Goal: Information Seeking & Learning: Find specific fact

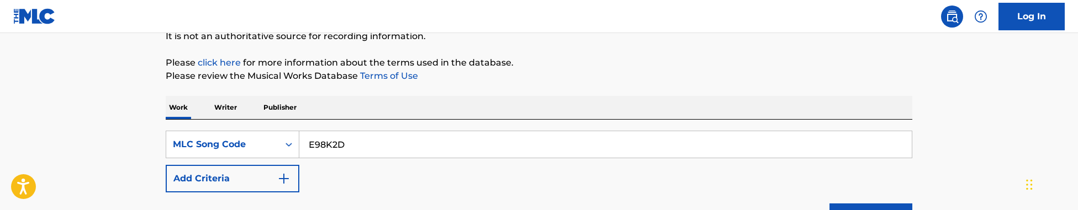
scroll to position [122, 0]
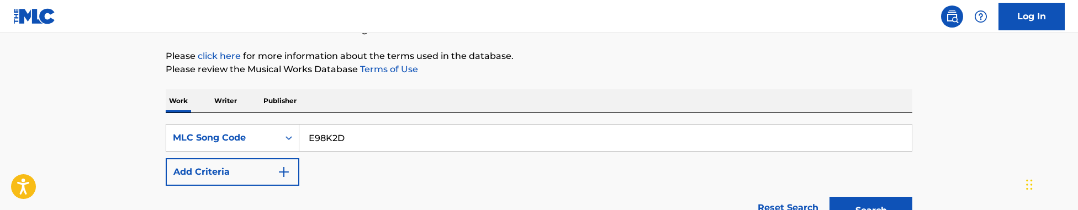
drag, startPoint x: 363, startPoint y: 139, endPoint x: 197, endPoint y: 110, distance: 168.8
type input "PA39NT"
click at [830, 197] on button "Search" at bounding box center [871, 211] width 83 height 28
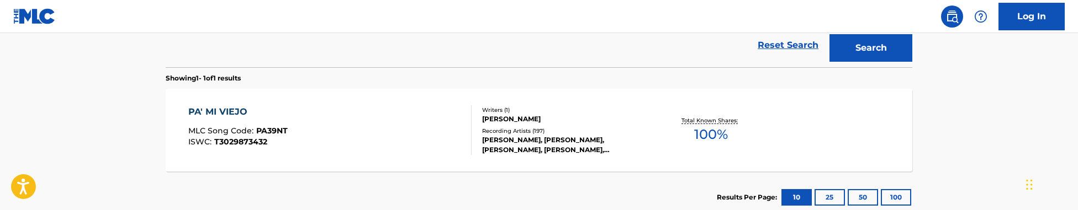
click at [830, 34] on button "Search" at bounding box center [871, 48] width 83 height 28
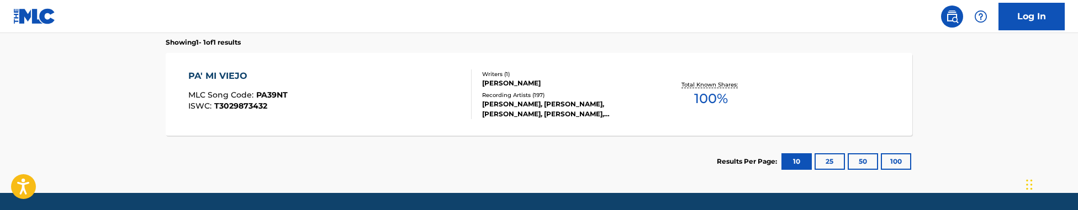
scroll to position [328, 0]
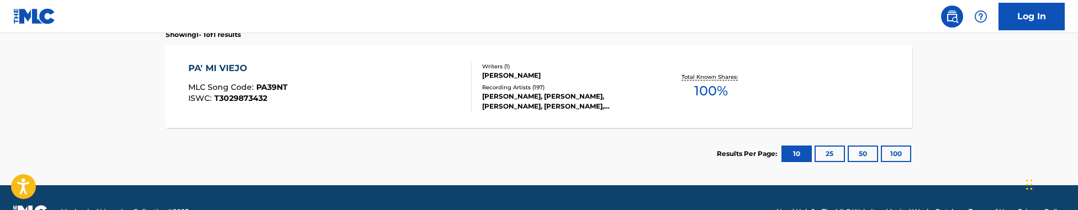
click at [438, 94] on div "PA' MI VIEJO MLC Song Code : PA39NT ISWC : T3029873432" at bounding box center [330, 87] width 284 height 50
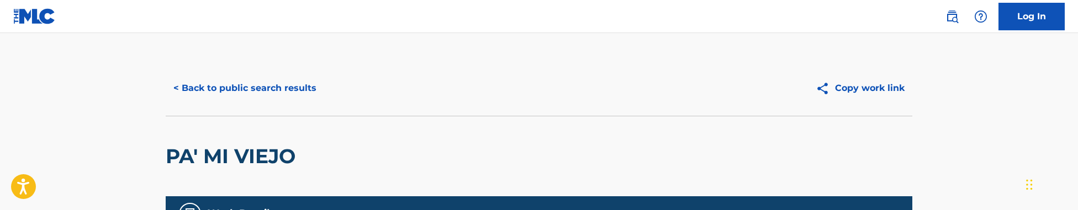
click at [264, 75] on button "< Back to public search results" at bounding box center [245, 89] width 159 height 28
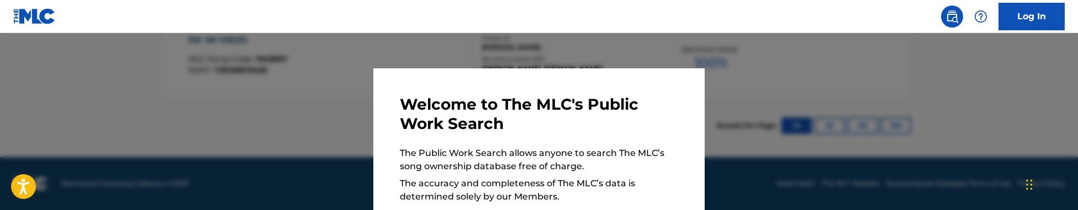
scroll to position [152, 0]
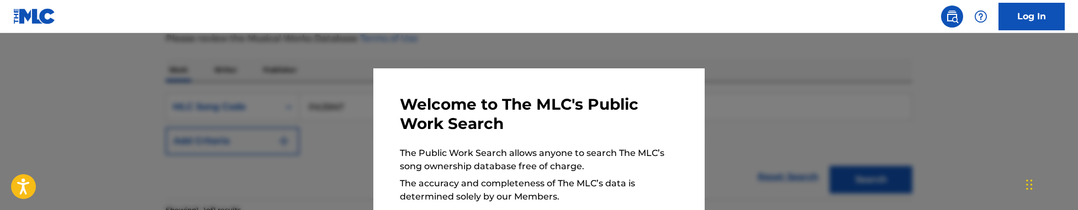
click at [264, 75] on div at bounding box center [539, 138] width 1078 height 210
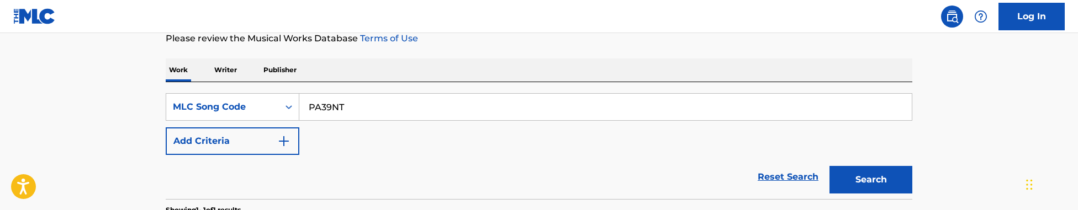
paste input "G2401U"
drag, startPoint x: 370, startPoint y: 119, endPoint x: 251, endPoint y: 81, distance: 124.7
click at [251, 81] on div "Work Writer Publisher SearchWithCriteriac9cebe98-771f-4441-a40f-2477d59db661 ML…" at bounding box center [539, 207] width 747 height 297
type input "G2401U"
click at [830, 166] on button "Search" at bounding box center [871, 180] width 83 height 28
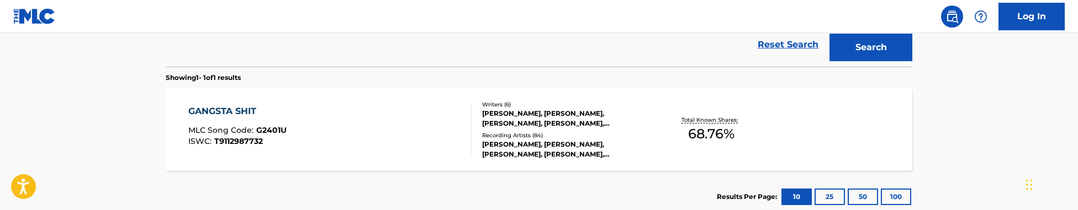
scroll to position [286, 0]
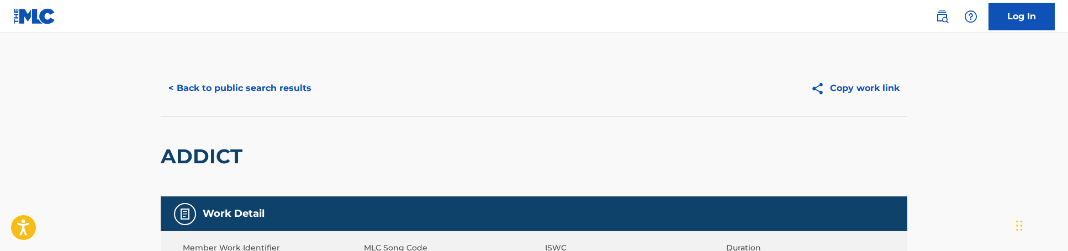
click at [223, 92] on button "< Back to public search results" at bounding box center [240, 89] width 159 height 28
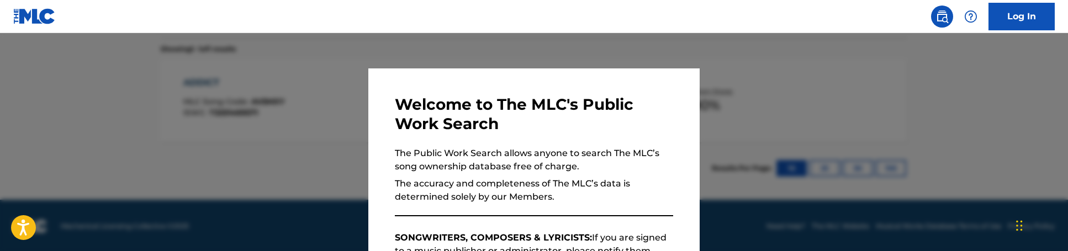
click at [294, 126] on div at bounding box center [534, 158] width 1068 height 251
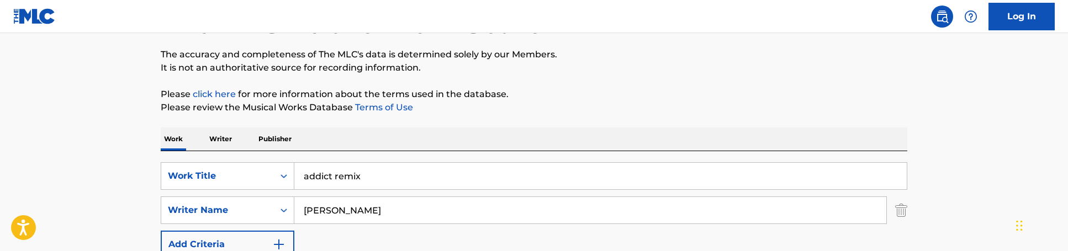
scroll to position [66, 0]
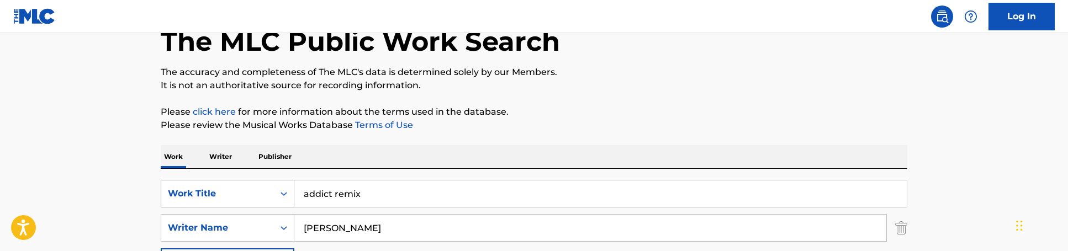
drag, startPoint x: 198, startPoint y: 222, endPoint x: 165, endPoint y: 207, distance: 36.3
click at [165, 207] on div "SearchWithCriteria76f6a66c-e491-43bd-9894-3ea6e14efec2 Work Title addict remix …" at bounding box center [534, 228] width 747 height 96
click at [203, 181] on div "Work Title" at bounding box center [228, 194] width 134 height 28
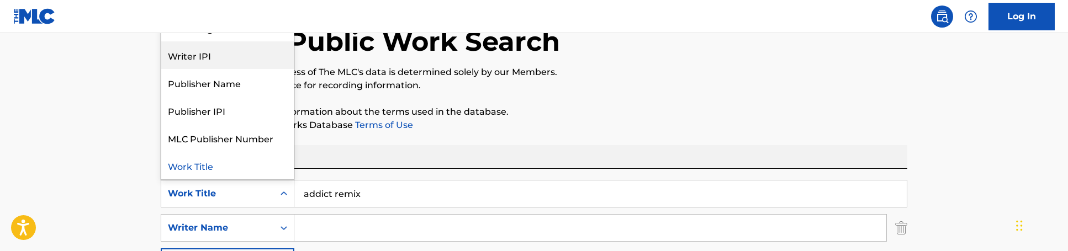
scroll to position [0, 0]
click at [203, 52] on div "MLC Song Code" at bounding box center [227, 55] width 133 height 28
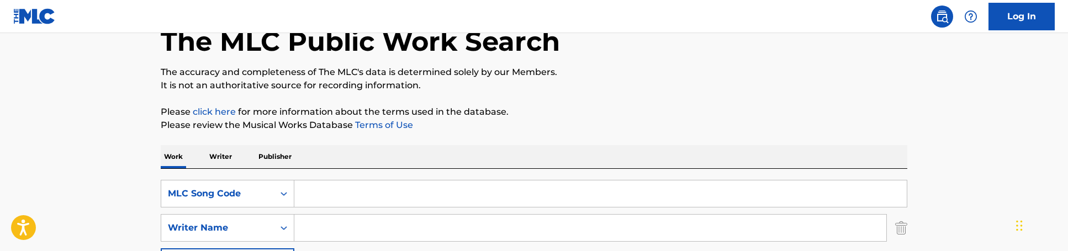
scroll to position [214, 0]
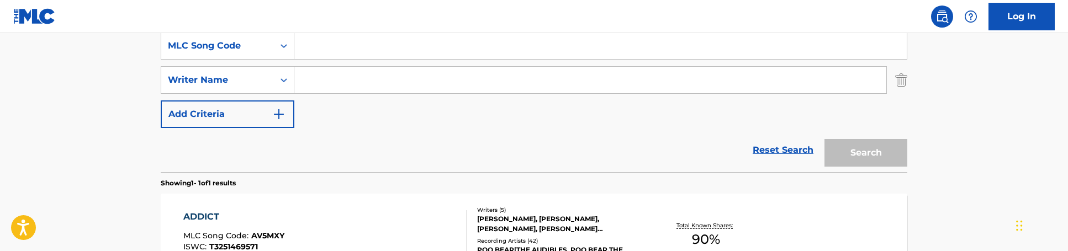
click at [369, 42] on input "Search Form" at bounding box center [600, 46] width 613 height 27
paste input "PA39NT"
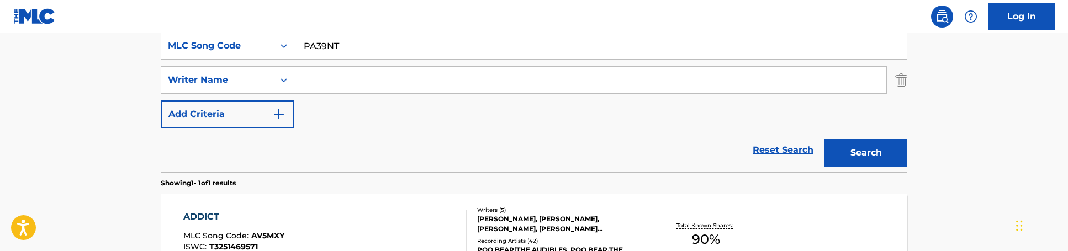
type input "PA39NT"
click at [825, 139] on button "Search" at bounding box center [866, 153] width 83 height 28
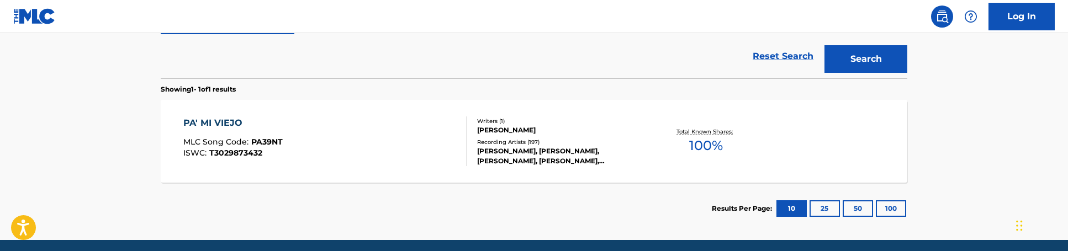
scroll to position [338, 0]
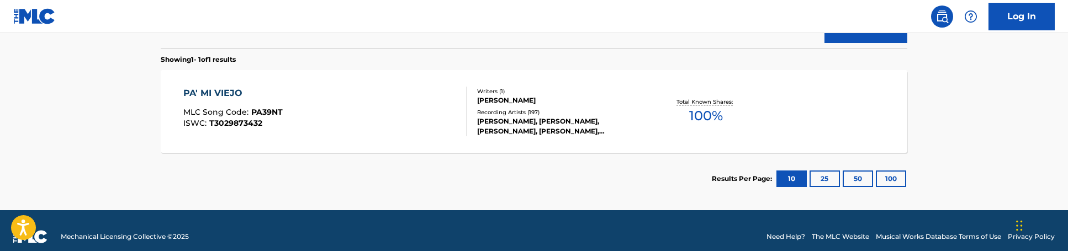
click at [438, 144] on div "PA' MI VIEJO MLC Song Code : PA39NT ISWC : T3029873432 Writers ( 1 ) [PERSON_NA…" at bounding box center [534, 111] width 747 height 83
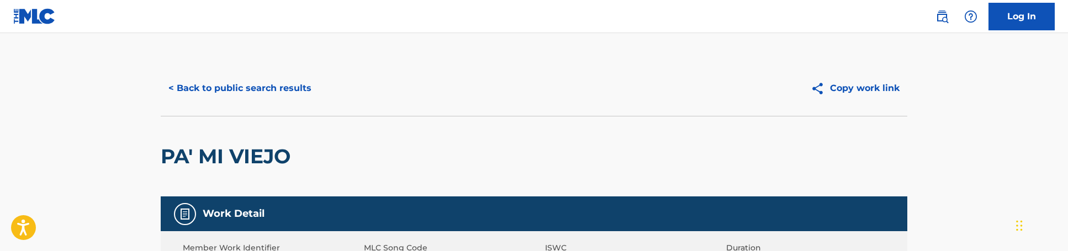
click at [244, 85] on button "< Back to public search results" at bounding box center [240, 89] width 159 height 28
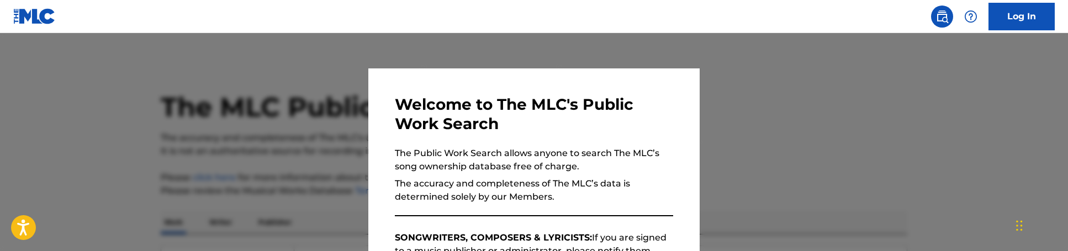
scroll to position [350, 0]
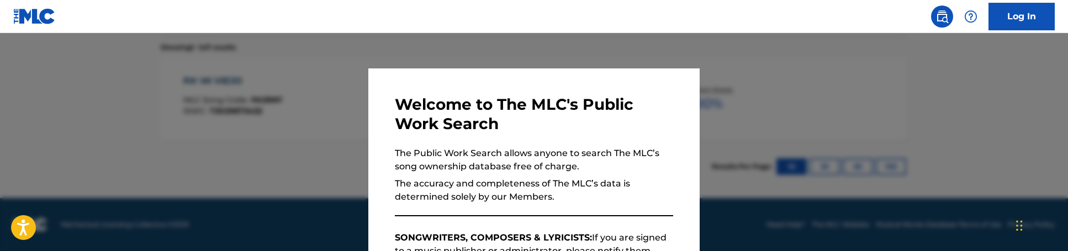
click at [317, 110] on div at bounding box center [534, 158] width 1068 height 251
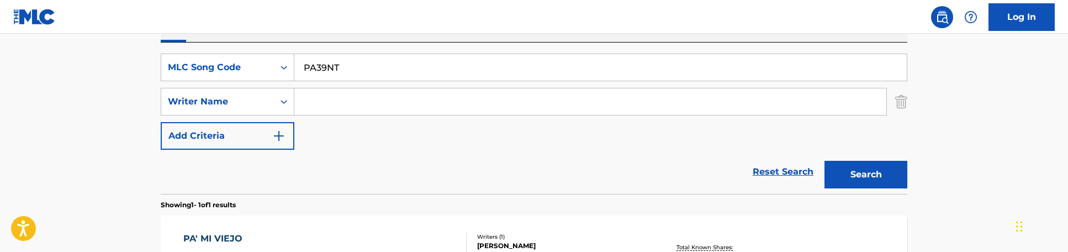
scroll to position [191, 0]
click at [352, 56] on input "PA39NT" at bounding box center [600, 68] width 613 height 27
drag, startPoint x: 368, startPoint y: 54, endPoint x: 402, endPoint y: 65, distance: 35.5
click at [402, 65] on div "SearchWithCriteriaa604b3a5-a770-4035-9b5f-d6a5e24e6830 MLC Song Code PA39NT Sea…" at bounding box center [534, 119] width 747 height 151
click at [402, 65] on input "PA39NT" at bounding box center [600, 68] width 613 height 27
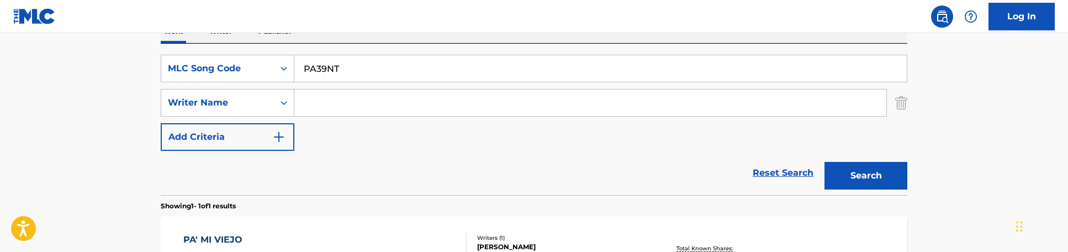
click at [402, 65] on input "PA39NT" at bounding box center [600, 68] width 613 height 27
paste input "F00281"
type input "F00281"
click at [825, 162] on button "Search" at bounding box center [866, 176] width 83 height 28
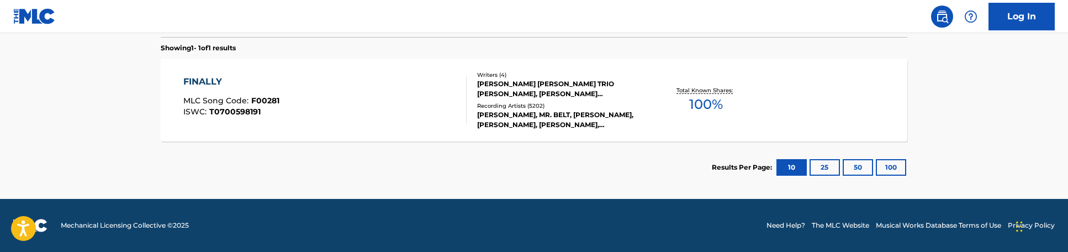
click at [530, 87] on div "RODNEY KAY JACKSON, FELIPE TRIO DELGADO, E. L. LINNEAR, CE CE PENISTON" at bounding box center [560, 89] width 167 height 20
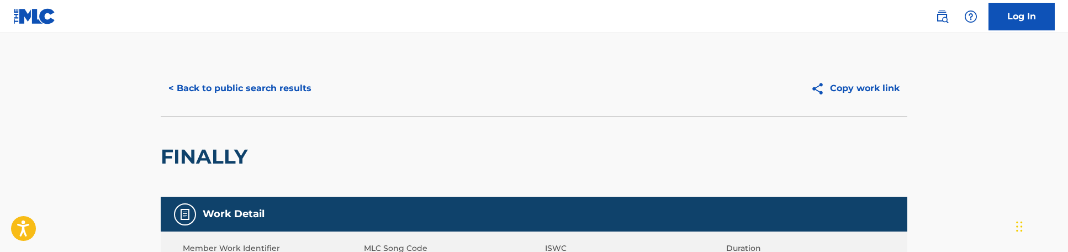
click at [219, 104] on div "< Back to public search results Copy work link" at bounding box center [534, 88] width 747 height 55
click at [219, 99] on button "< Back to public search results" at bounding box center [240, 89] width 159 height 28
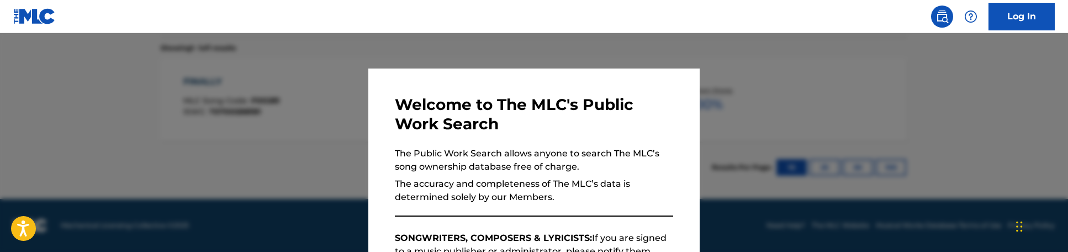
click at [114, 100] on div at bounding box center [534, 159] width 1068 height 252
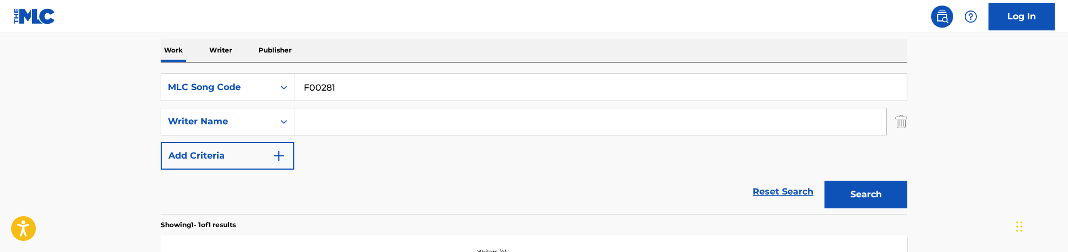
scroll to position [119, 0]
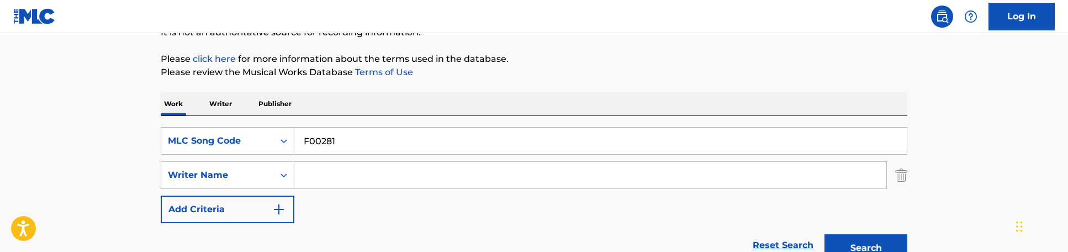
drag, startPoint x: 386, startPoint y: 145, endPoint x: 233, endPoint y: 118, distance: 155.4
click at [233, 118] on div "SearchWithCriteriaa604b3a5-a770-4035-9b5f-d6a5e24e6830 MLC Song Code F00281 Sea…" at bounding box center [534, 191] width 747 height 151
paste input "CVAVG9"
type input "CVAVG9"
click at [825, 234] on button "Search" at bounding box center [866, 248] width 83 height 28
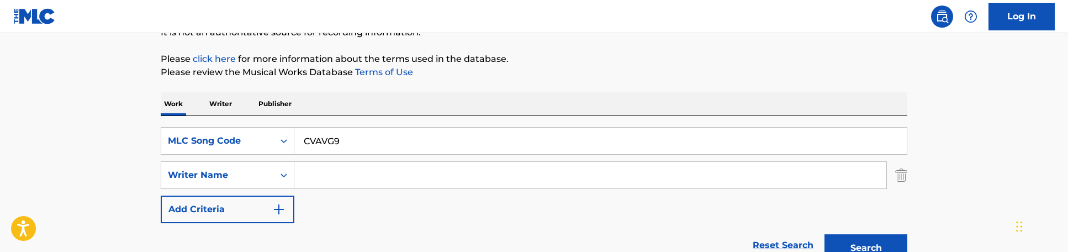
click at [906, 181] on img "Search Form" at bounding box center [901, 175] width 12 height 28
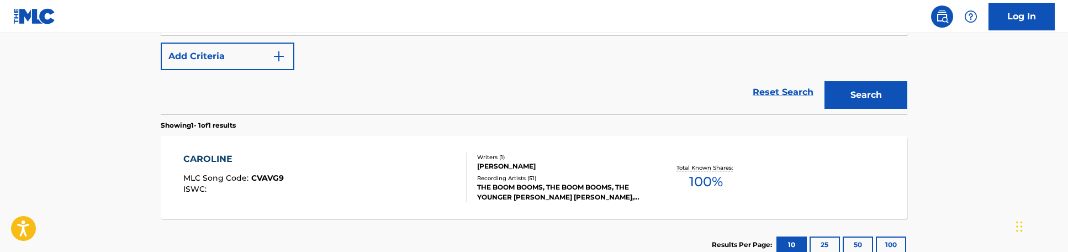
scroll to position [241, 0]
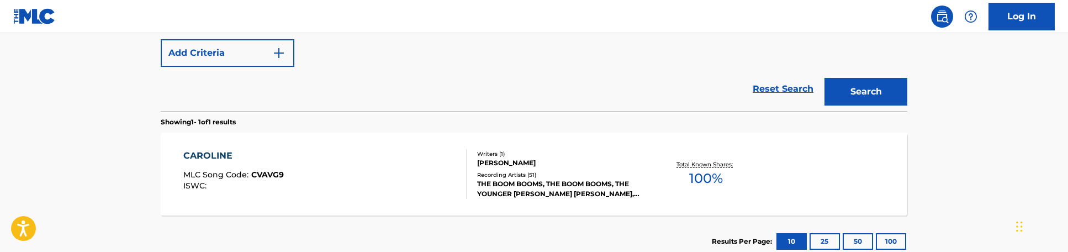
click at [418, 177] on div "CAROLINE MLC Song Code : CVAVG9 ISWC :" at bounding box center [325, 174] width 284 height 50
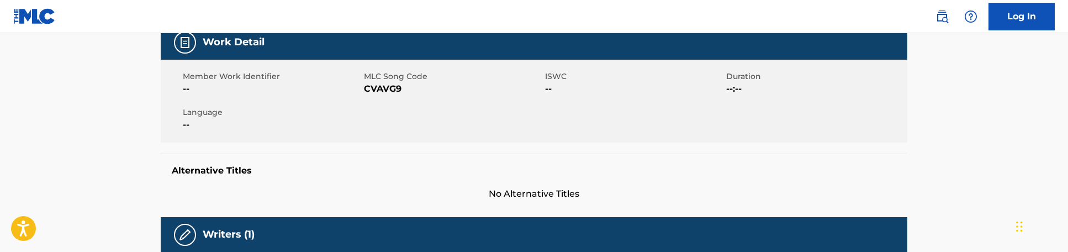
click at [418, 176] on h5 "Alternative Titles" at bounding box center [534, 170] width 725 height 11
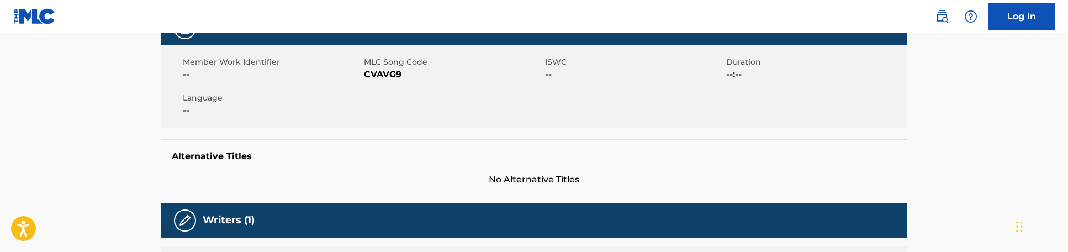
scroll to position [193, 0]
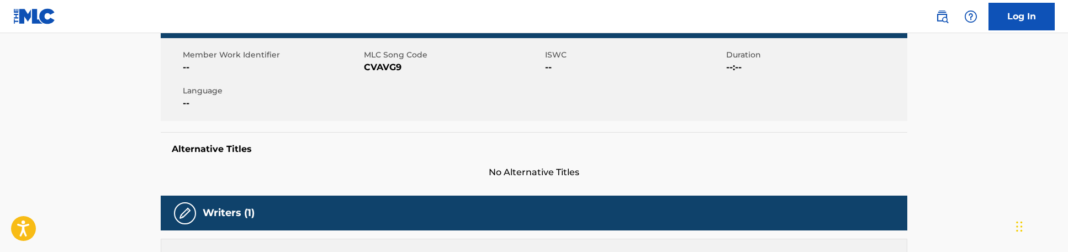
click at [385, 68] on span "CVAVG9" at bounding box center [453, 67] width 178 height 13
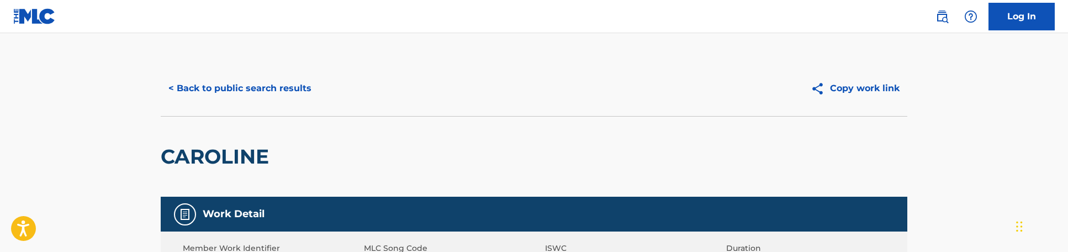
click at [268, 86] on button "< Back to public search results" at bounding box center [240, 89] width 159 height 28
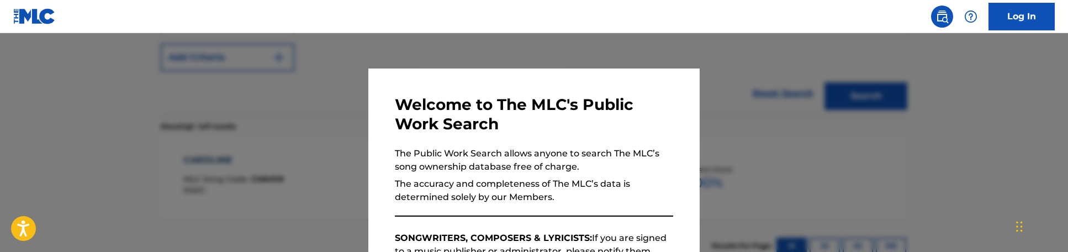
click at [163, 93] on div at bounding box center [534, 159] width 1068 height 252
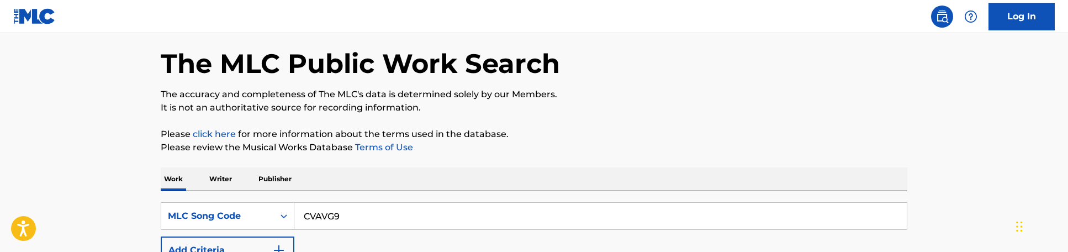
scroll to position [34, 0]
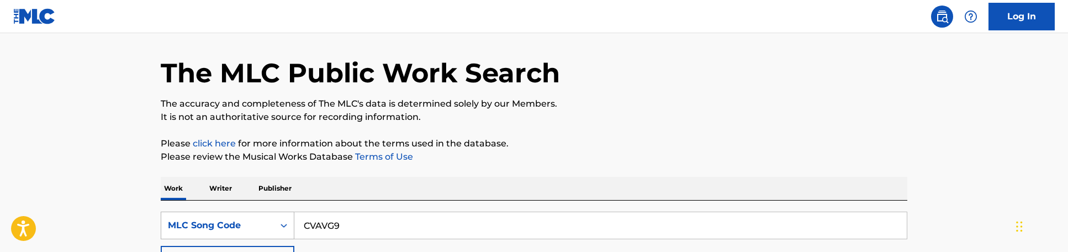
drag, startPoint x: 350, startPoint y: 219, endPoint x: 267, endPoint y: 218, distance: 83.4
click at [267, 218] on div "SearchWithCriteriaa604b3a5-a770-4035-9b5f-d6a5e24e6830 MLC Song Code CVAVG9" at bounding box center [534, 226] width 747 height 28
paste input "PF6A1L"
click at [399, 225] on input "PF6A1LCVAVG9" at bounding box center [600, 225] width 613 height 27
type input "PF6A1L"
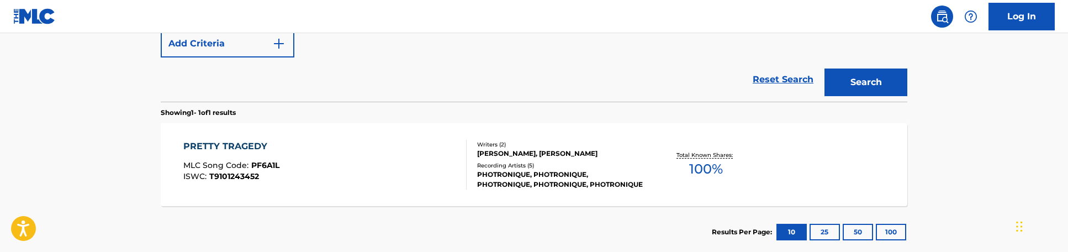
scroll to position [252, 0]
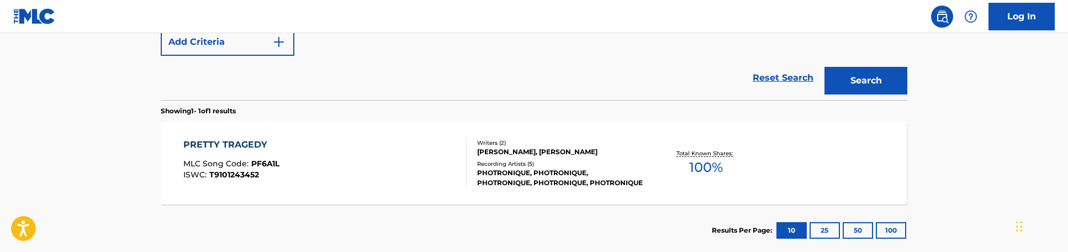
click at [497, 75] on div "Reset Search Search" at bounding box center [534, 78] width 747 height 44
click at [502, 169] on div "PHOTRONIQUE, PHOTRONIQUE, PHOTRONIQUE, PHOTRONIQUE, PHOTRONIQUE" at bounding box center [560, 178] width 167 height 20
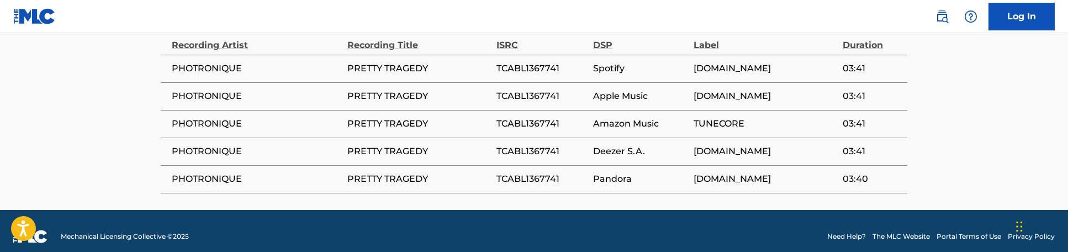
scroll to position [773, 0]
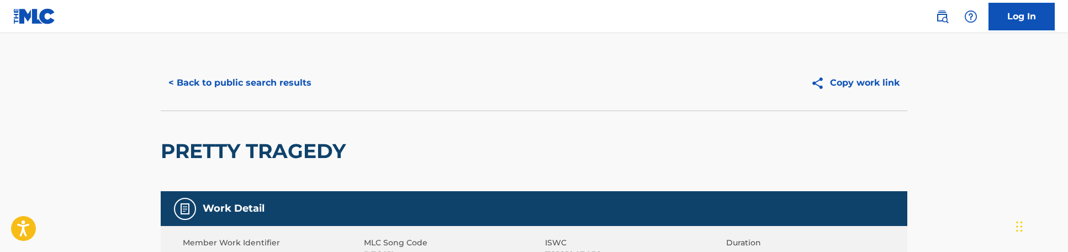
click at [262, 81] on button "< Back to public search results" at bounding box center [240, 83] width 159 height 28
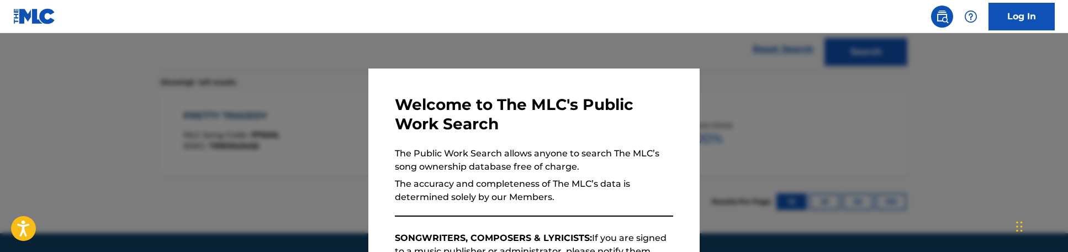
click at [345, 92] on div at bounding box center [534, 159] width 1068 height 252
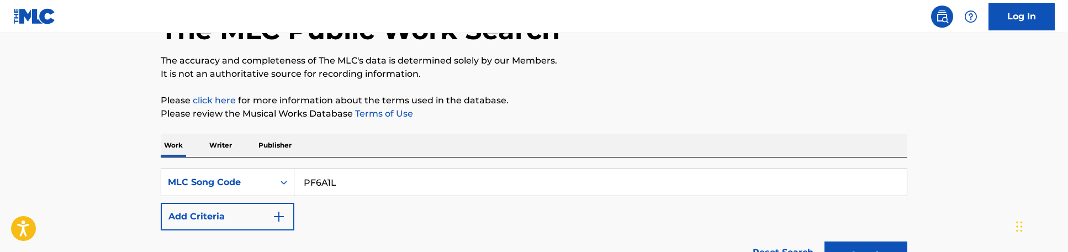
scroll to position [91, 0]
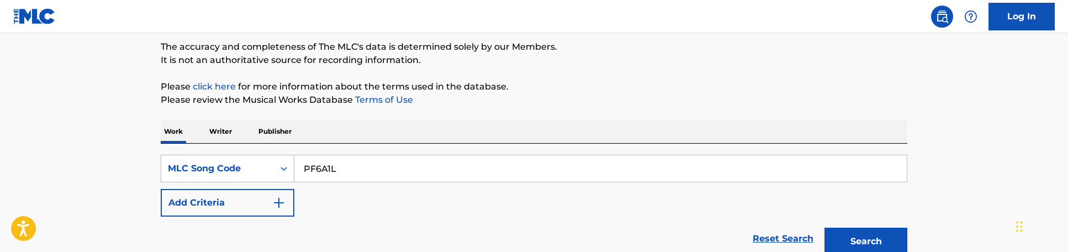
drag, startPoint x: 415, startPoint y: 173, endPoint x: 187, endPoint y: 157, distance: 228.2
click at [187, 157] on div "SearchWithCriteriaa604b3a5-a770-4035-9b5f-d6a5e24e6830 MLC Song Code PF6A1L" at bounding box center [534, 169] width 747 height 28
paste input "AY54UV"
type input "AY54UV"
click at [825, 228] on button "Search" at bounding box center [866, 242] width 83 height 28
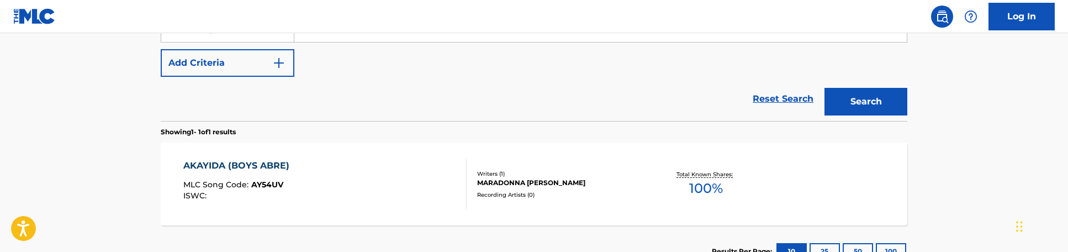
scroll to position [233, 0]
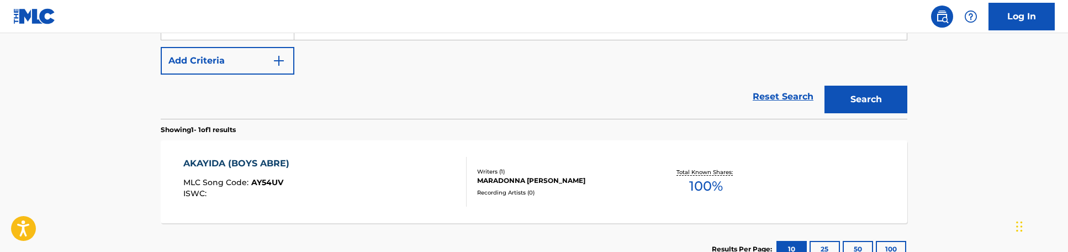
click at [352, 187] on div "AKAYIDA (BOYS ABRE) MLC Song Code : AY54UV ISWC :" at bounding box center [325, 182] width 284 height 50
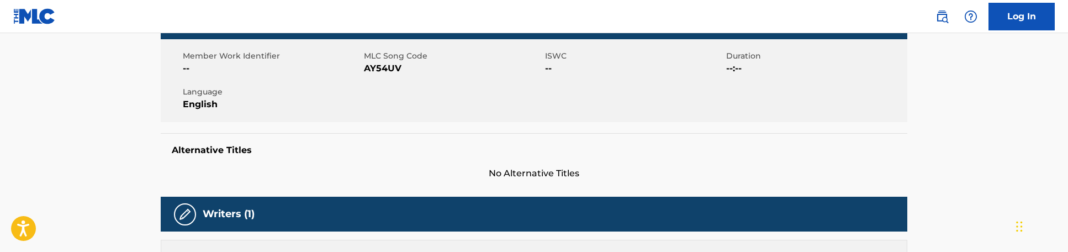
scroll to position [189, 0]
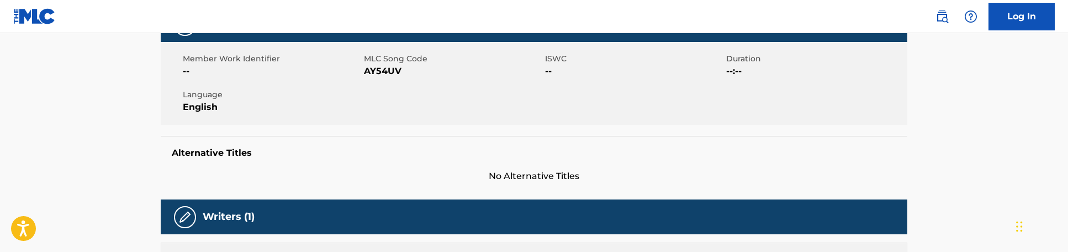
click at [416, 156] on h5 "Alternative Titles" at bounding box center [534, 152] width 725 height 11
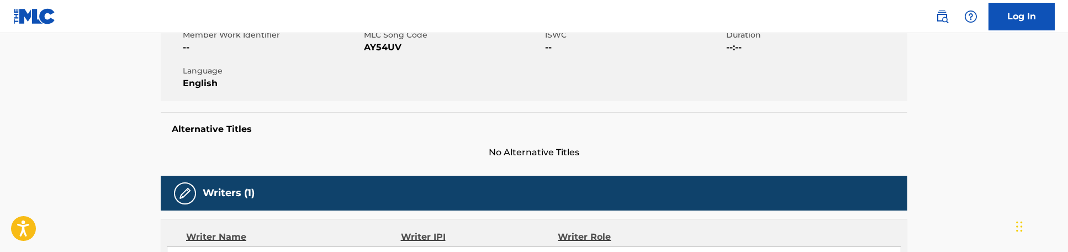
scroll to position [0, 0]
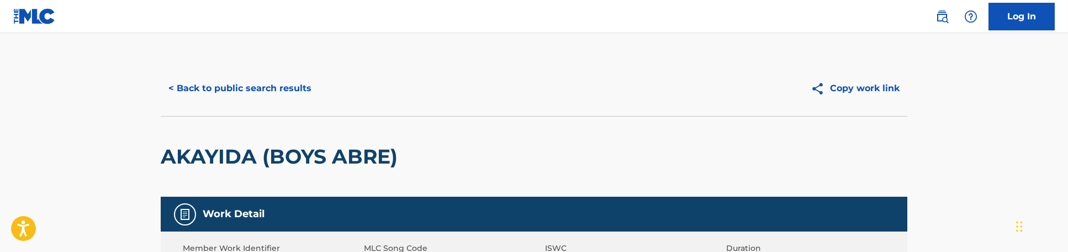
click at [245, 70] on div "< Back to public search results Copy work link" at bounding box center [534, 88] width 747 height 55
click at [244, 83] on button "< Back to public search results" at bounding box center [240, 89] width 159 height 28
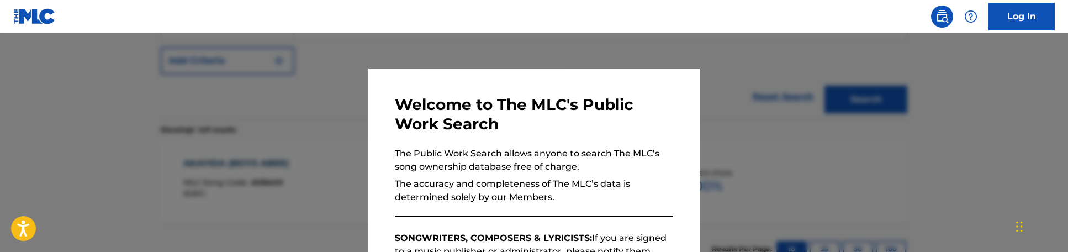
click at [244, 81] on div at bounding box center [534, 159] width 1068 height 252
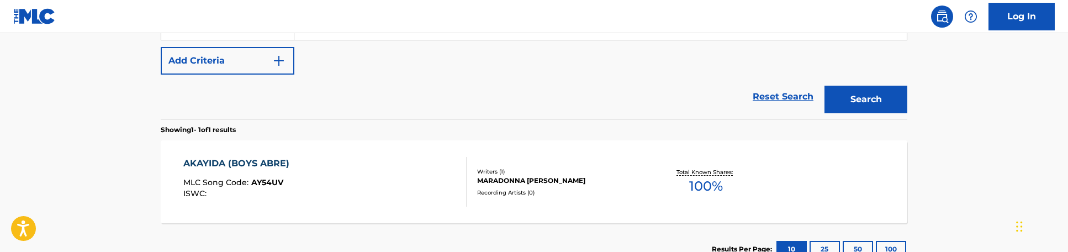
scroll to position [152, 0]
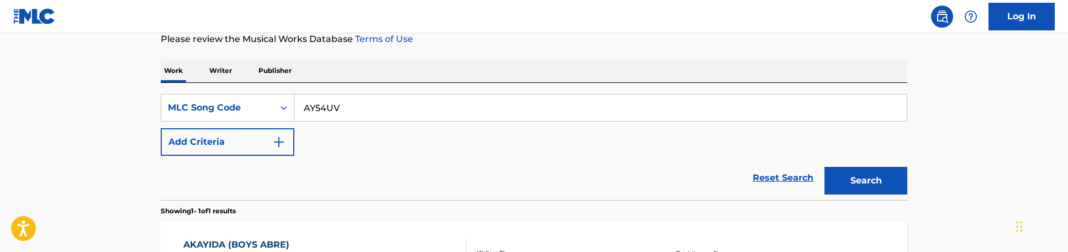
drag, startPoint x: 380, startPoint y: 114, endPoint x: 262, endPoint y: 91, distance: 119.9
click at [262, 91] on div "SearchWithCriteriaa604b3a5-a770-4035-9b5f-d6a5e24e6830 MLC Song Code AY54UV Add…" at bounding box center [534, 141] width 747 height 117
paste input "Z9594T"
type input "Z9594T"
click at [825, 167] on button "Search" at bounding box center [866, 181] width 83 height 28
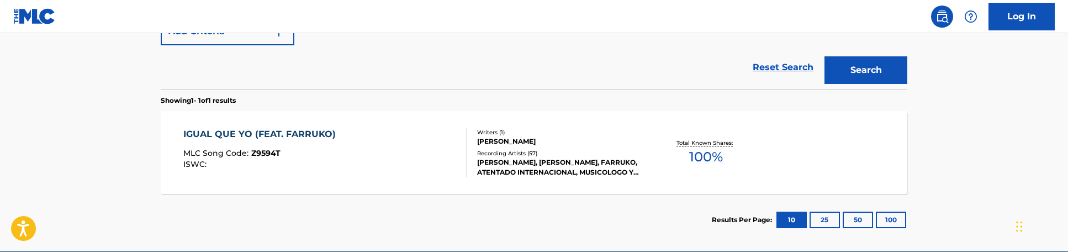
scroll to position [254, 0]
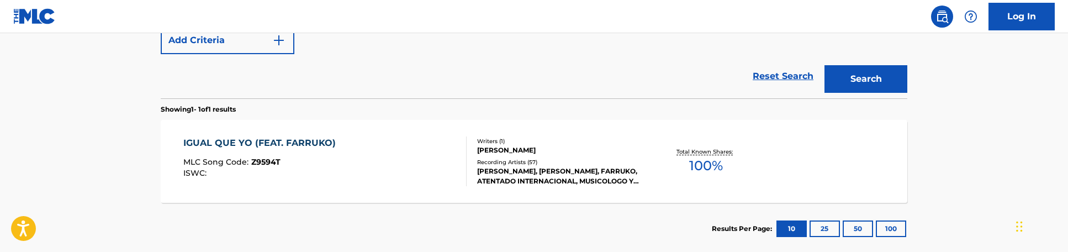
click at [545, 80] on div "Reset Search Search" at bounding box center [534, 76] width 747 height 44
click at [516, 55] on div "Reset Search Search" at bounding box center [534, 76] width 747 height 44
click at [497, 89] on div "Reset Search Search" at bounding box center [534, 76] width 747 height 44
click at [475, 135] on div "IGUAL QUE YO (FEAT. FARRUKO) MLC Song Code : Z9594T ISWC : Writers ( 1 ) KERMIT…" at bounding box center [534, 161] width 747 height 83
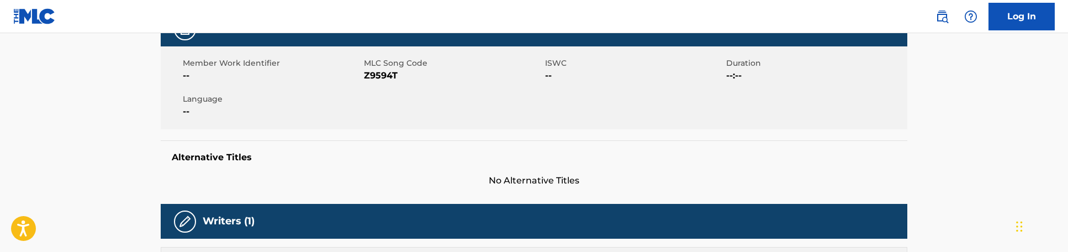
scroll to position [187, 0]
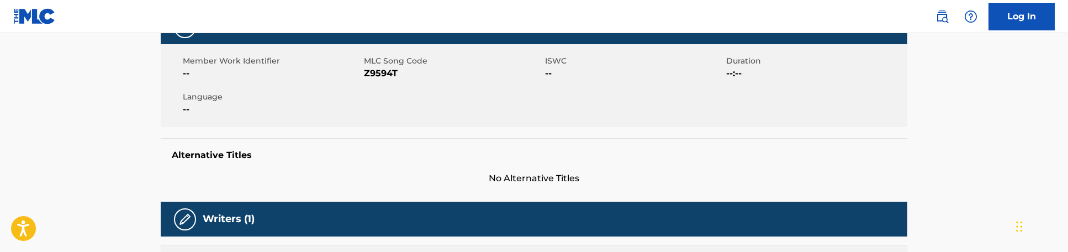
click at [475, 135] on div "Work Detail Member Work Identifier -- MLC Song Code Z9594T ISWC -- Duration --:…" at bounding box center [534, 97] width 747 height 176
click at [476, 120] on div "Member Work Identifier -- MLC Song Code Z9594T ISWC -- Duration --:-- Language …" at bounding box center [534, 85] width 747 height 83
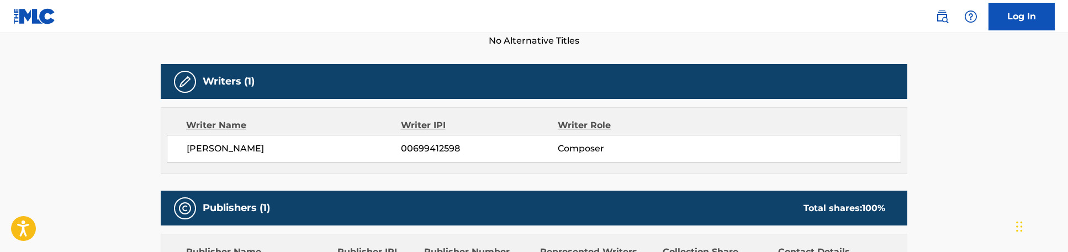
scroll to position [0, 0]
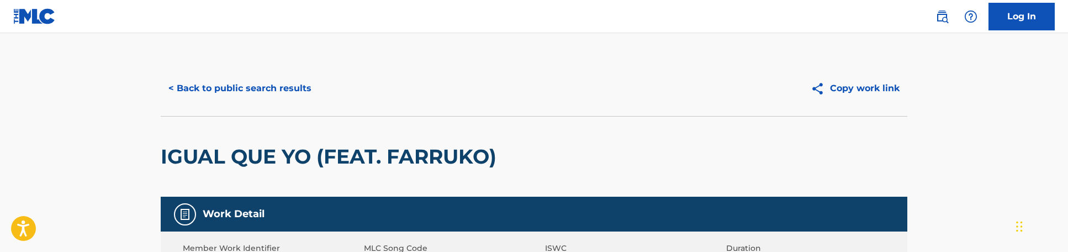
click at [277, 101] on button "< Back to public search results" at bounding box center [240, 89] width 159 height 28
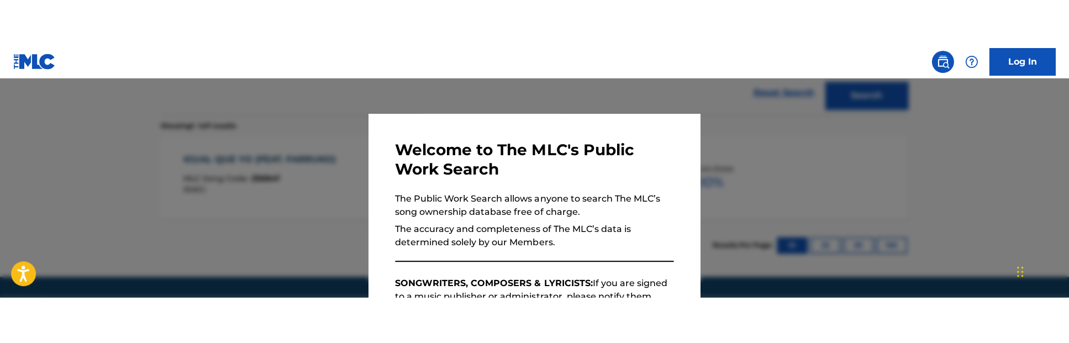
scroll to position [224, 0]
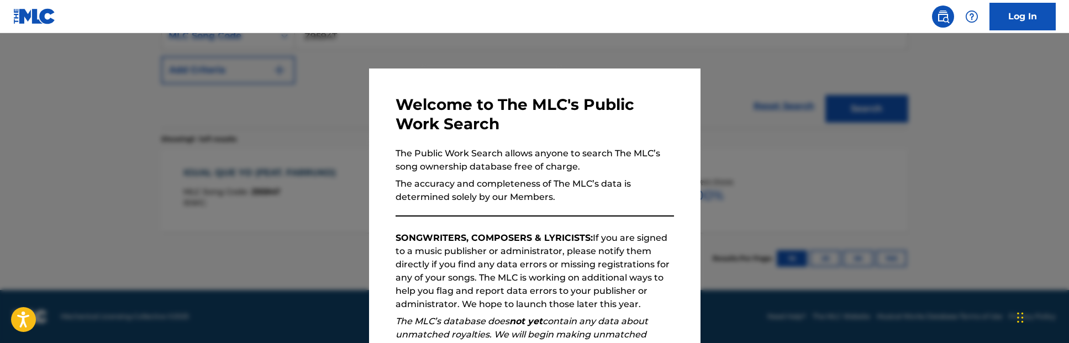
click at [268, 190] on div at bounding box center [534, 204] width 1069 height 343
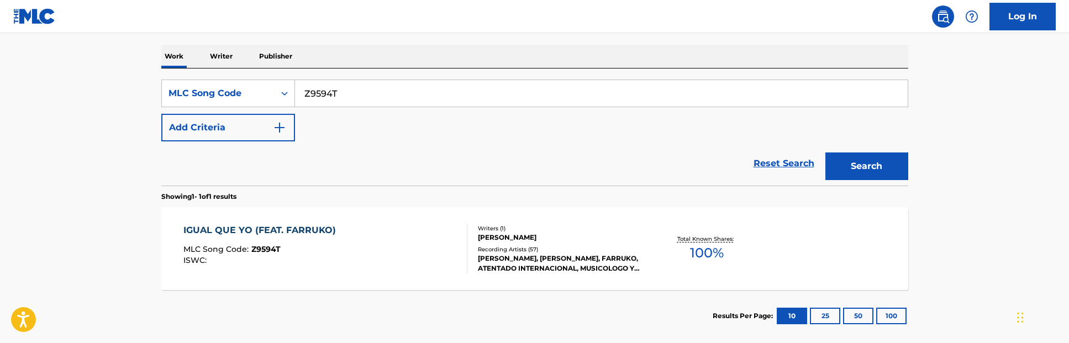
scroll to position [155, 0]
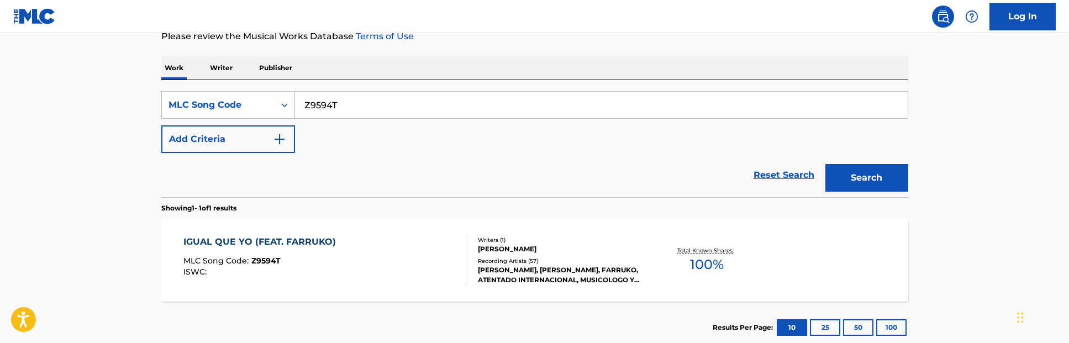
drag, startPoint x: 373, startPoint y: 106, endPoint x: 182, endPoint y: 87, distance: 192.0
click at [182, 87] on div "SearchWithCriteriaa604b3a5-a770-4035-9b5f-d6a5e24e6830 MLC Song Code Z9594T Add…" at bounding box center [534, 138] width 747 height 117
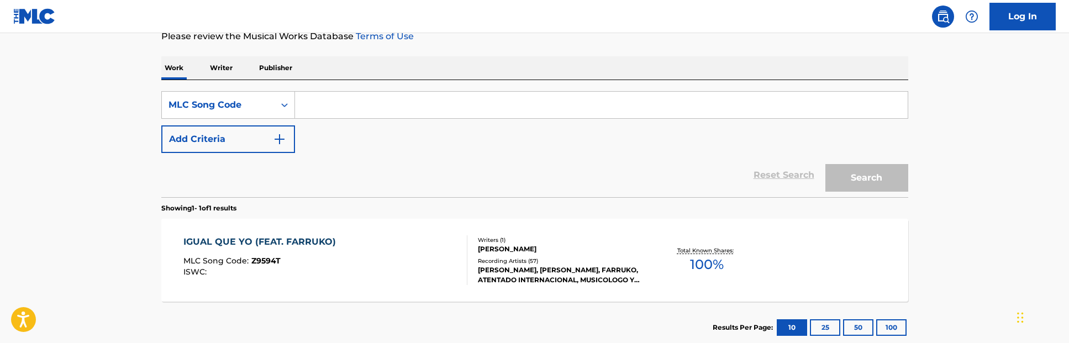
click at [520, 133] on div "SearchWithCriteriaa604b3a5-a770-4035-9b5f-d6a5e24e6830 MLC Song Code Add Criter…" at bounding box center [534, 122] width 747 height 62
click at [252, 148] on button "Add Criteria" at bounding box center [228, 139] width 134 height 28
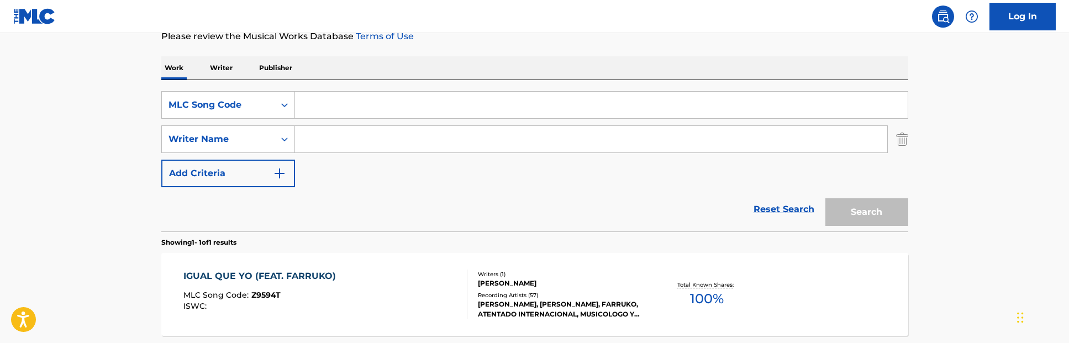
click at [327, 101] on input "Search Form" at bounding box center [601, 105] width 613 height 27
paste input "P80481"
type input "P80481"
click at [825, 198] on button "Search" at bounding box center [866, 212] width 83 height 28
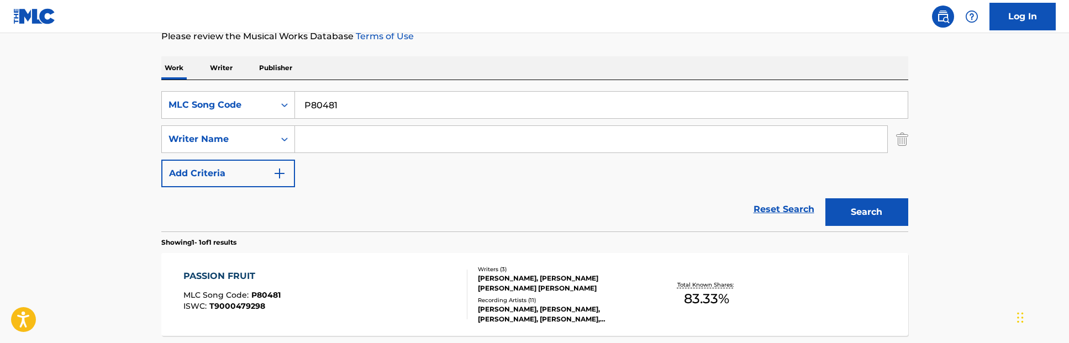
click at [901, 134] on img "Search Form" at bounding box center [902, 139] width 12 height 28
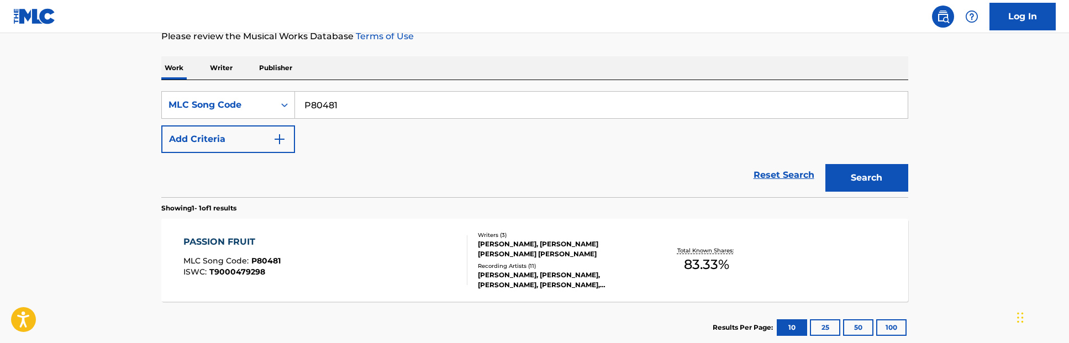
click at [484, 158] on div "Reset Search Search" at bounding box center [534, 175] width 747 height 44
click at [495, 251] on div "Recording Artists ( 11 )" at bounding box center [561, 266] width 167 height 8
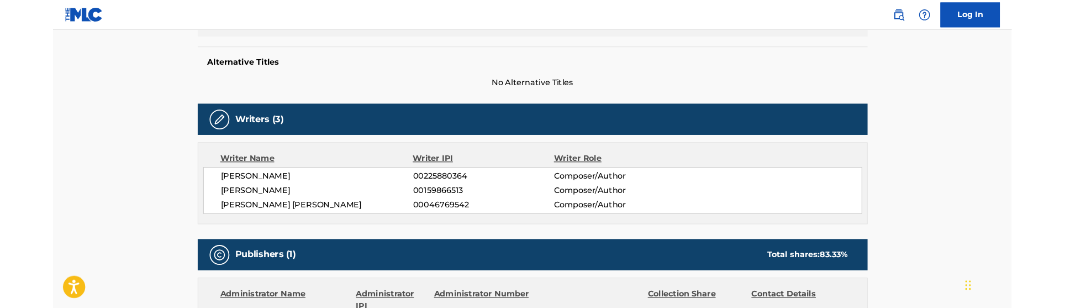
scroll to position [278, 0]
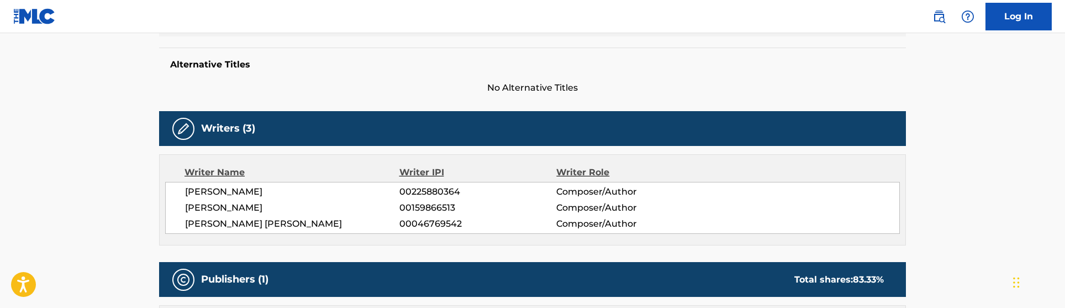
click at [501, 148] on div "Writers (3) Writer Name Writer IPI Writer Role MALCOLM W R MORTON 00225880364 C…" at bounding box center [532, 178] width 747 height 134
click at [501, 147] on div "Writers (3) Writer Name Writer IPI Writer Role MALCOLM W R MORTON 00225880364 C…" at bounding box center [532, 178] width 747 height 134
click at [501, 149] on div "Writers (3) Writer Name Writer IPI Writer Role MALCOLM W R MORTON 00225880364 C…" at bounding box center [532, 178] width 747 height 134
click at [499, 175] on div "Writer IPI" at bounding box center [477, 172] width 157 height 13
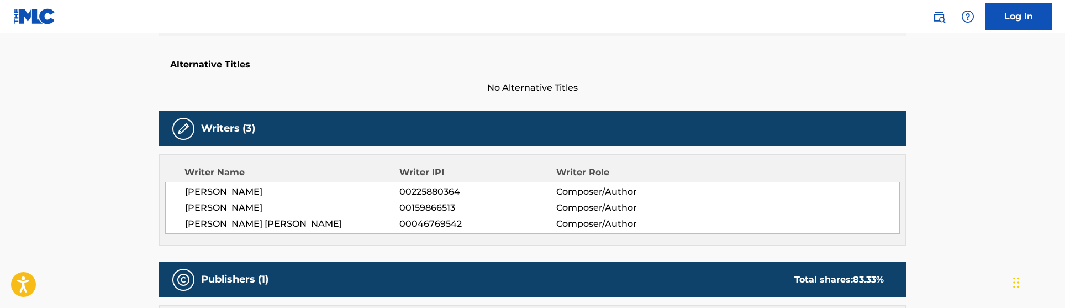
scroll to position [0, 0]
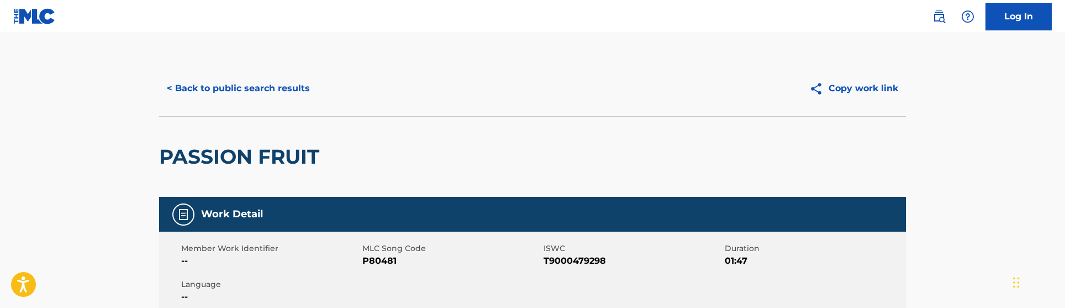
click at [272, 95] on button "< Back to public search results" at bounding box center [238, 89] width 159 height 28
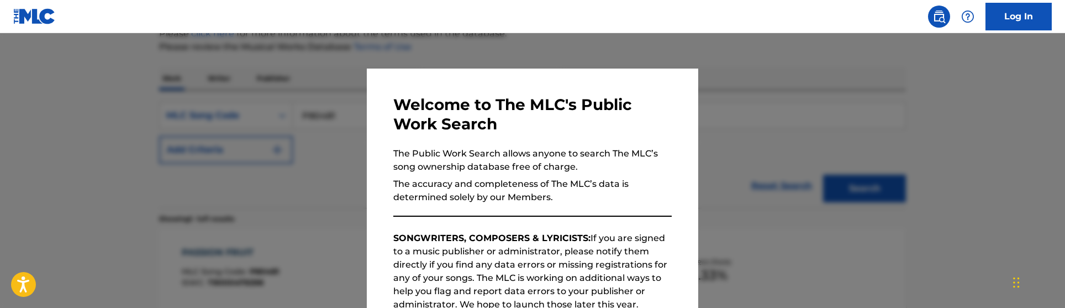
scroll to position [143, 0]
click at [292, 113] on div at bounding box center [532, 187] width 1065 height 308
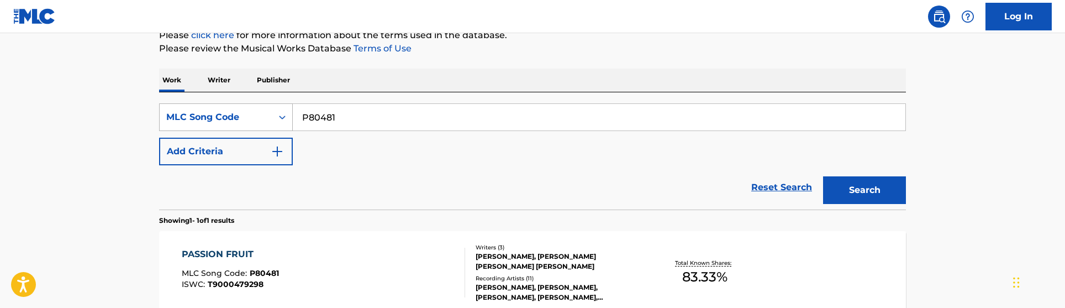
drag, startPoint x: 357, startPoint y: 122, endPoint x: 229, endPoint y: 115, distance: 128.3
click at [229, 115] on div "SearchWithCriteriaa604b3a5-a770-4035-9b5f-d6a5e24e6830 MLC Song Code P80481" at bounding box center [532, 117] width 747 height 28
paste input "VBXBW"
click at [823, 176] on button "Search" at bounding box center [864, 190] width 83 height 28
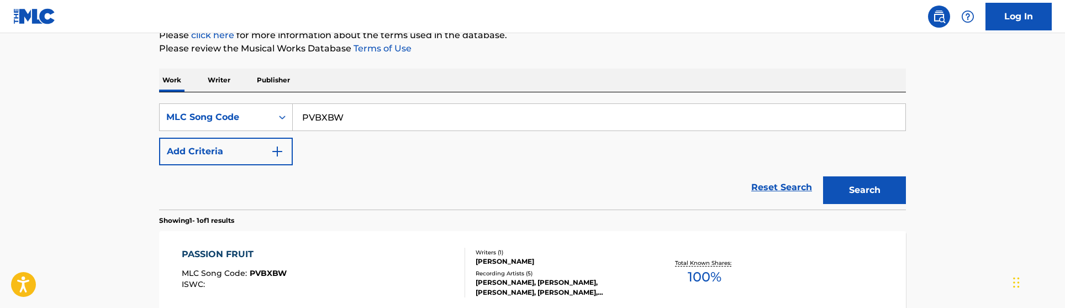
scroll to position [181, 0]
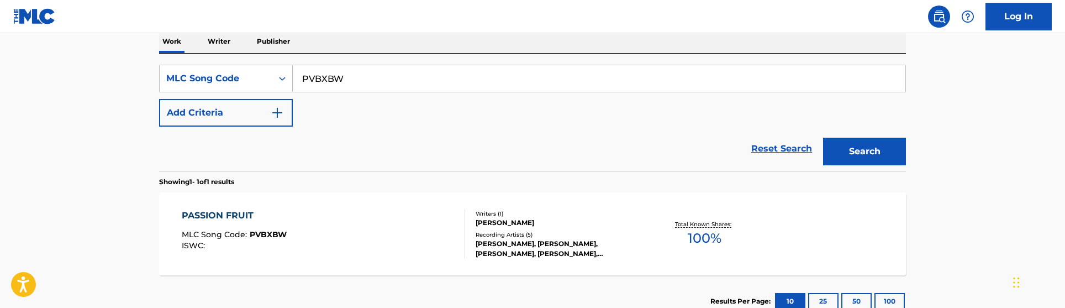
click at [377, 86] on input "PVBXBW" at bounding box center [599, 78] width 613 height 27
paste input "80481"
click at [823, 138] on button "Search" at bounding box center [864, 152] width 83 height 28
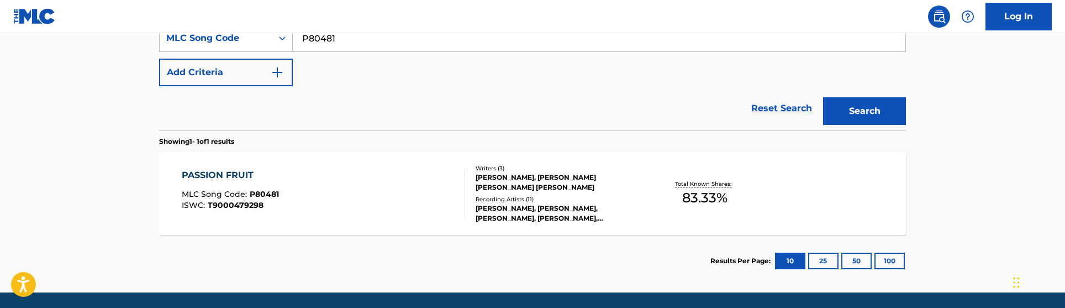
scroll to position [223, 0]
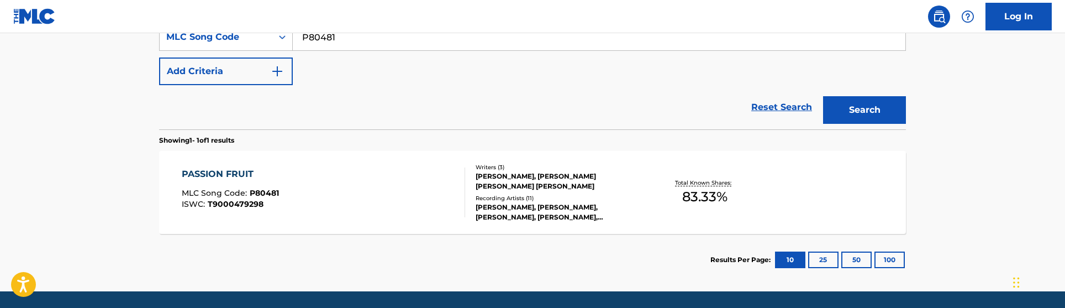
click at [370, 47] on input "P80481" at bounding box center [599, 37] width 613 height 27
paste input "18205"
click at [823, 96] on button "Search" at bounding box center [864, 110] width 83 height 28
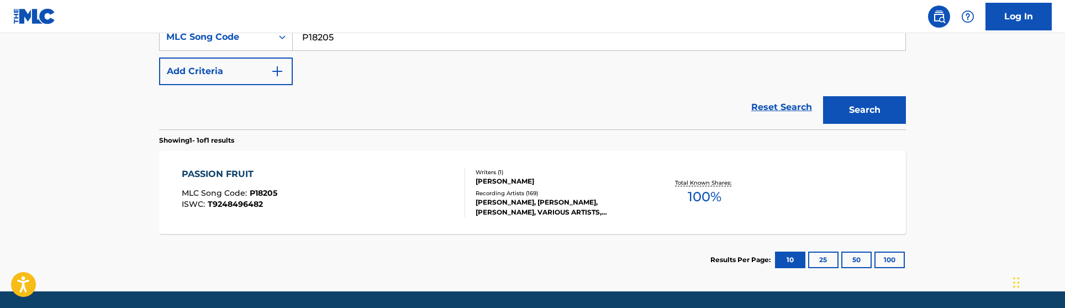
scroll to position [138, 0]
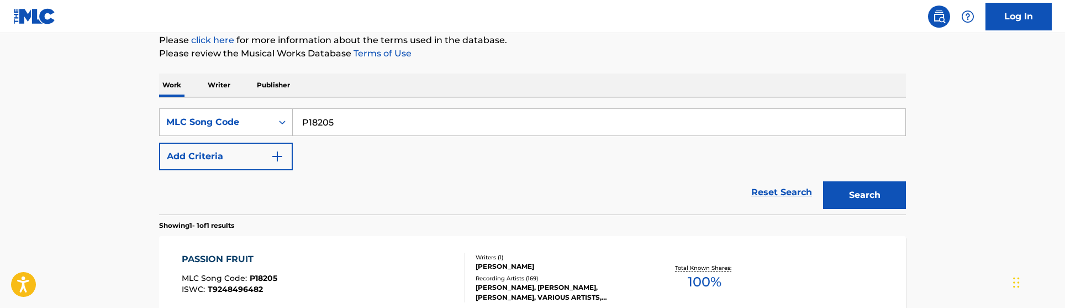
drag, startPoint x: 358, startPoint y: 129, endPoint x: 242, endPoint y: 102, distance: 119.1
click at [242, 102] on div "SearchWithCriteriaa604b3a5-a770-4035-9b5f-d6a5e24e6830 MLC Song Code P18205 Add…" at bounding box center [532, 155] width 747 height 117
paste input "MA6HQ7"
type input "MA6HQ7"
click at [823, 181] on button "Search" at bounding box center [864, 195] width 83 height 28
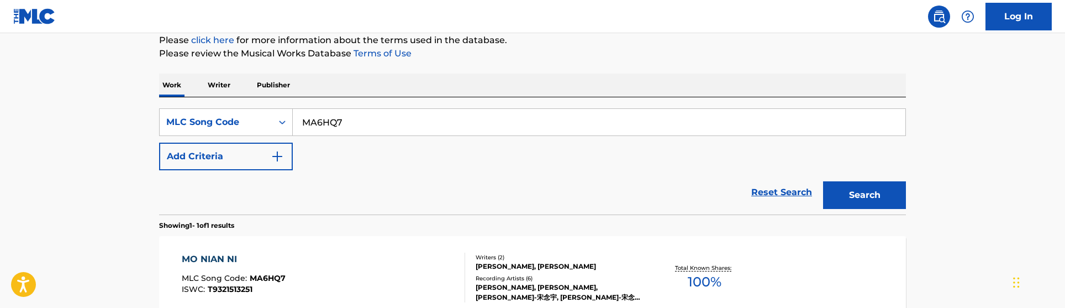
click at [440, 186] on div "Reset Search Search" at bounding box center [532, 192] width 747 height 44
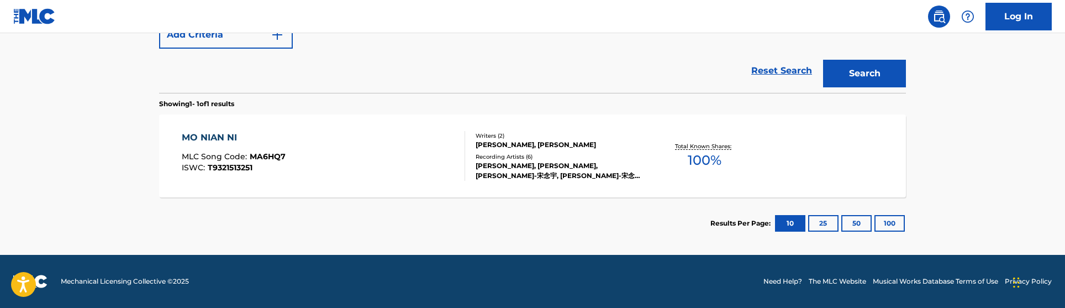
click at [441, 170] on div "MO NIAN NI MLC Song Code : MA6HQ7 ISWC : T9321513251" at bounding box center [324, 156] width 284 height 50
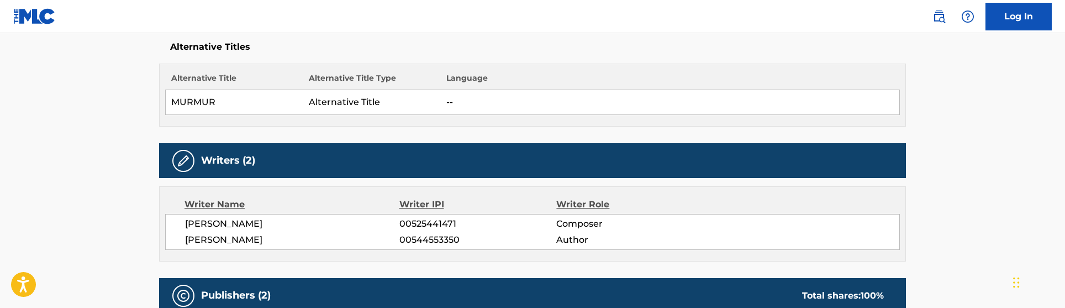
scroll to position [297, 0]
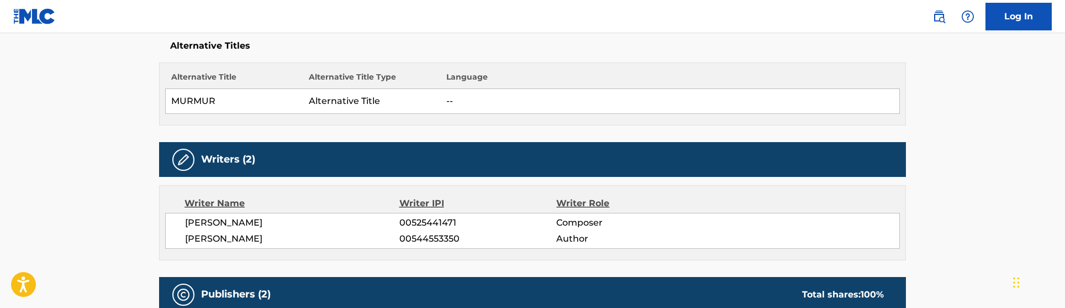
click at [410, 150] on div "Writers (2)" at bounding box center [532, 159] width 747 height 35
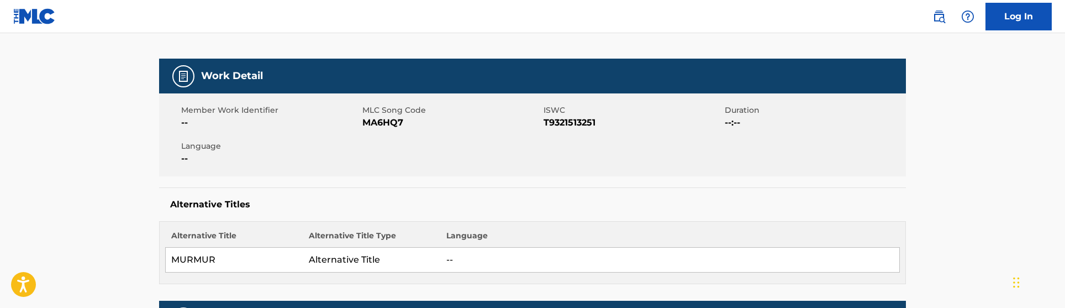
scroll to position [0, 0]
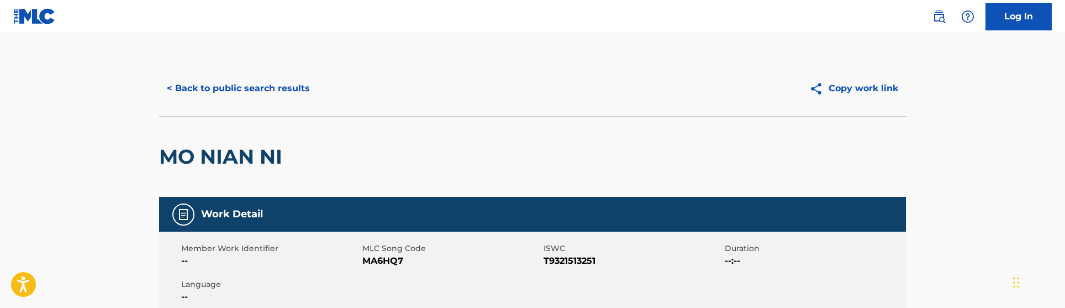
click at [291, 77] on button "< Back to public search results" at bounding box center [238, 89] width 159 height 28
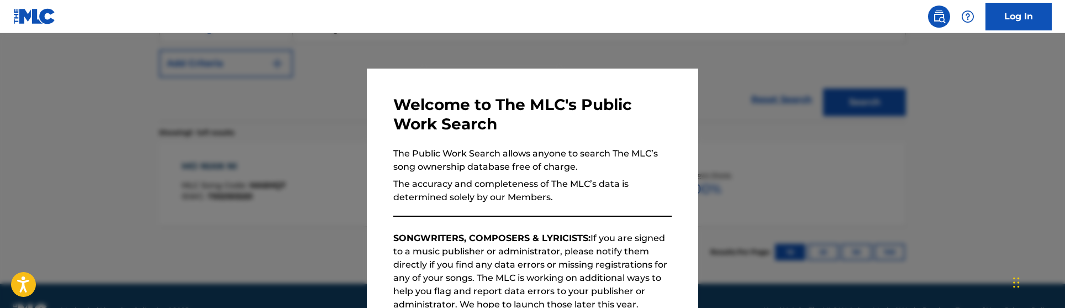
click at [299, 103] on div at bounding box center [532, 187] width 1065 height 308
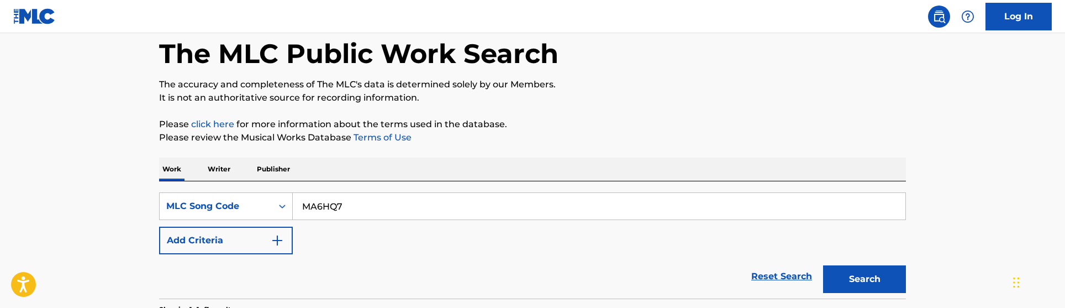
scroll to position [52, 0]
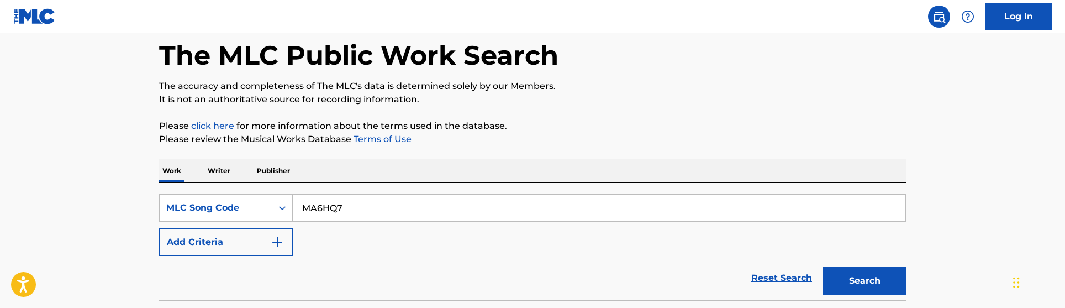
drag, startPoint x: 369, startPoint y: 208, endPoint x: 188, endPoint y: 177, distance: 183.3
click at [188, 177] on div "Work Writer Publisher SearchWithCriteriaa604b3a5-a770-4035-9b5f-d6a5e24e6830 ML…" at bounding box center [532, 307] width 747 height 297
paste input "W4135T"
type input "W4135T"
click at [823, 251] on button "Search" at bounding box center [864, 281] width 83 height 28
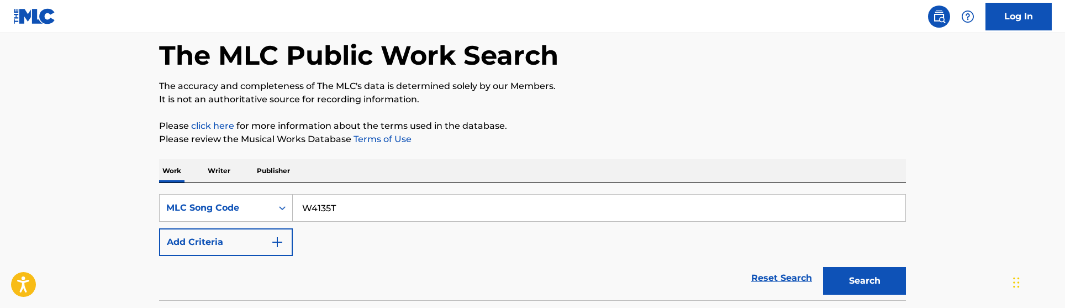
click at [504, 163] on div "Work Writer Publisher" at bounding box center [532, 170] width 747 height 23
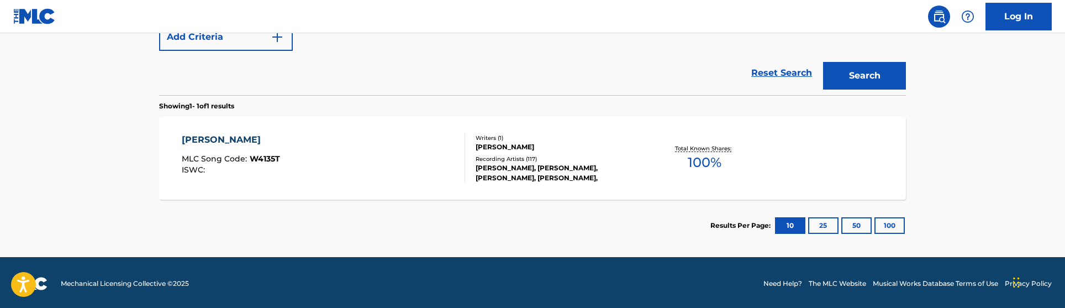
scroll to position [259, 0]
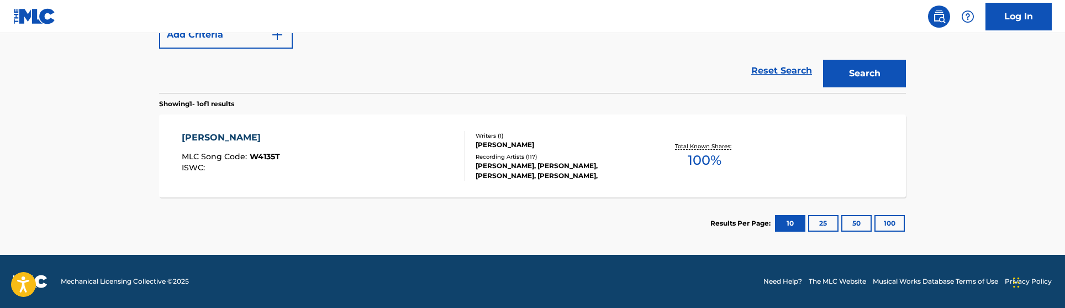
click at [487, 68] on div "Reset Search Search" at bounding box center [532, 71] width 747 height 44
click at [483, 132] on div "Writers ( 1 )" at bounding box center [559, 135] width 167 height 8
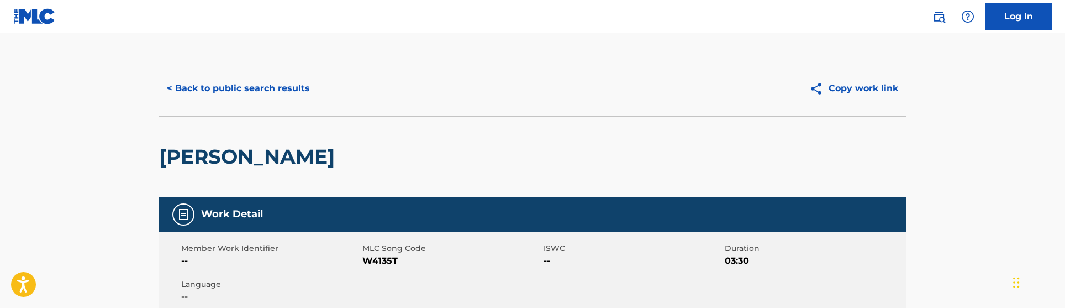
click at [481, 95] on div "< Back to public search results" at bounding box center [345, 89] width 373 height 28
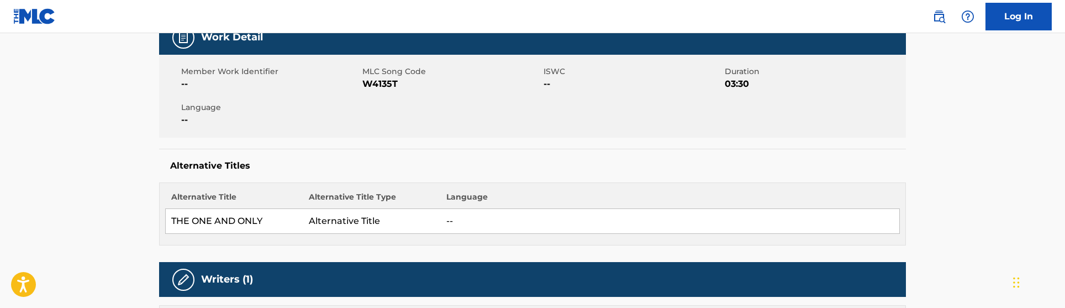
scroll to position [179, 0]
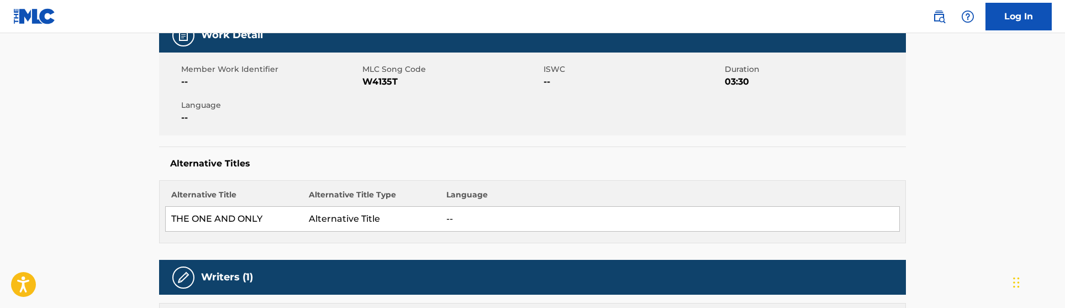
click at [481, 95] on div "Member Work Identifier -- MLC Song Code W4135T ISWC -- Duration 03:30 Language …" at bounding box center [532, 93] width 747 height 83
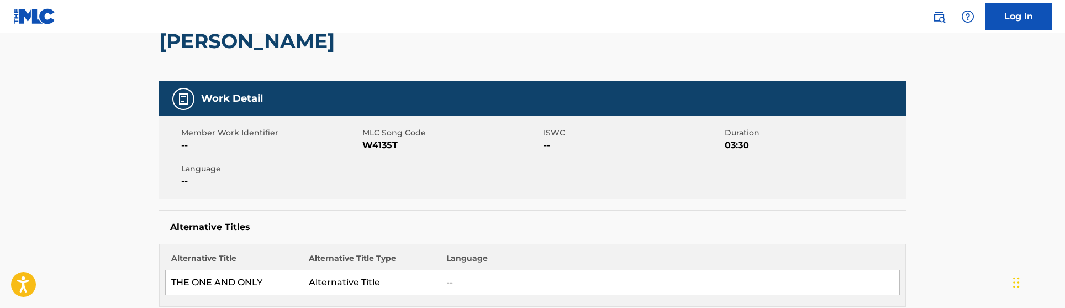
scroll to position [115, 0]
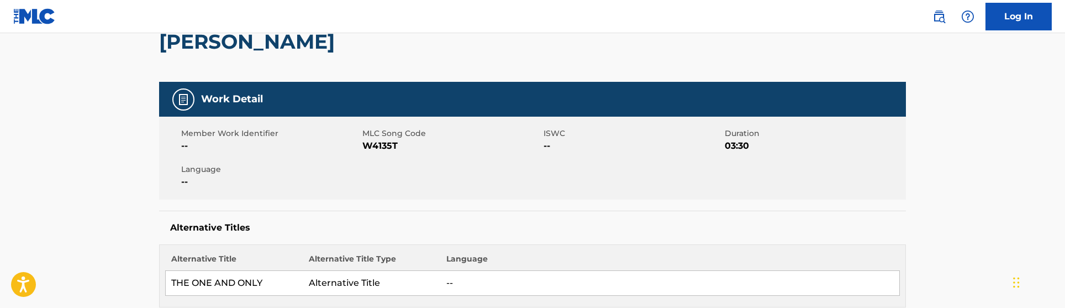
click at [392, 187] on div "Member Work Identifier -- MLC Song Code W4135T ISWC -- Duration 03:30 Language …" at bounding box center [532, 158] width 747 height 83
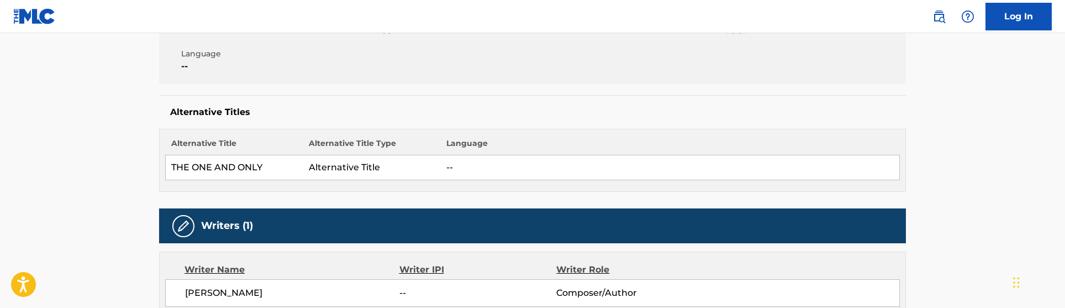
scroll to position [0, 0]
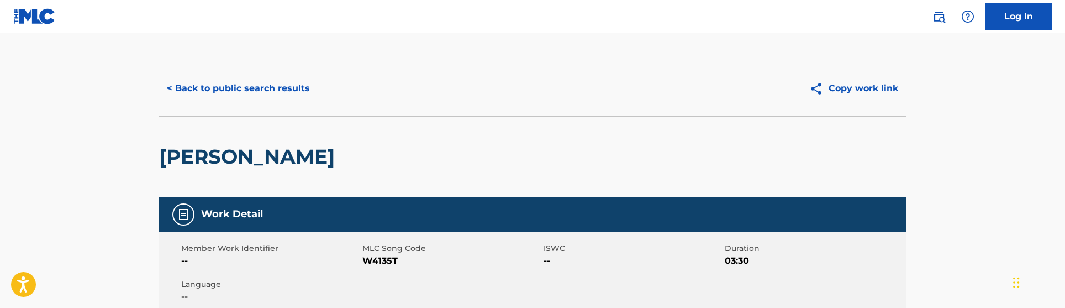
click at [272, 90] on button "< Back to public search results" at bounding box center [238, 89] width 159 height 28
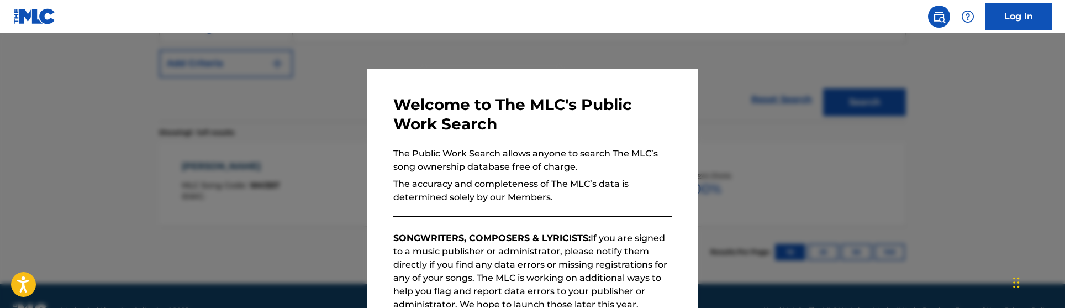
click at [272, 90] on div at bounding box center [532, 187] width 1065 height 308
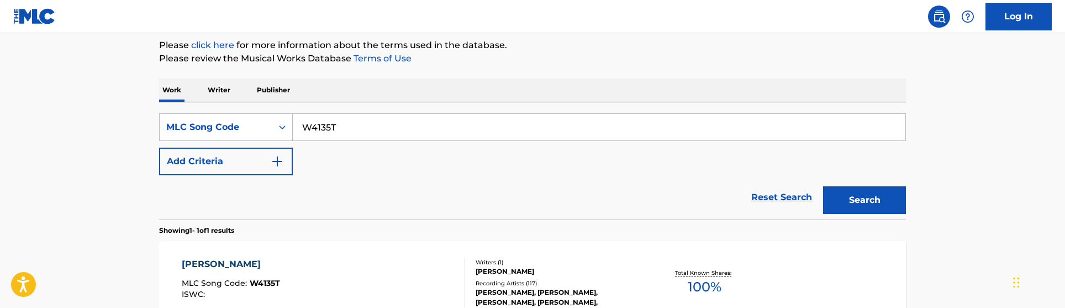
scroll to position [132, 0]
drag, startPoint x: 358, startPoint y: 130, endPoint x: 229, endPoint y: 120, distance: 129.1
click at [229, 120] on div "SearchWithCriteriaa604b3a5-a770-4035-9b5f-d6a5e24e6830 MLC Song Code W4135T" at bounding box center [532, 128] width 747 height 28
paste input "SC26KU"
type input "SC26KU"
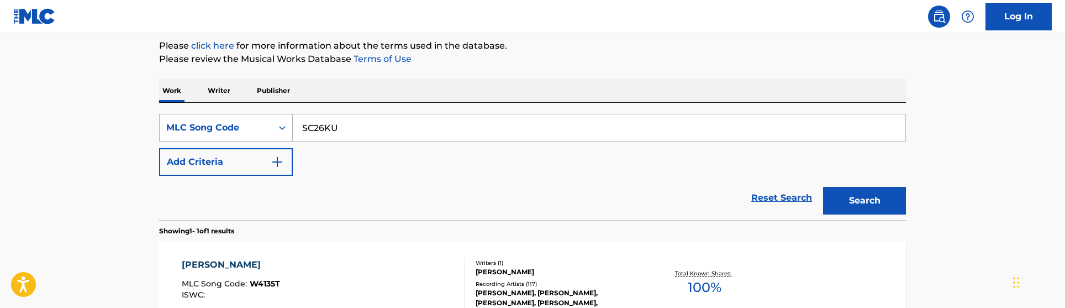
click at [823, 187] on button "Search" at bounding box center [864, 201] width 83 height 28
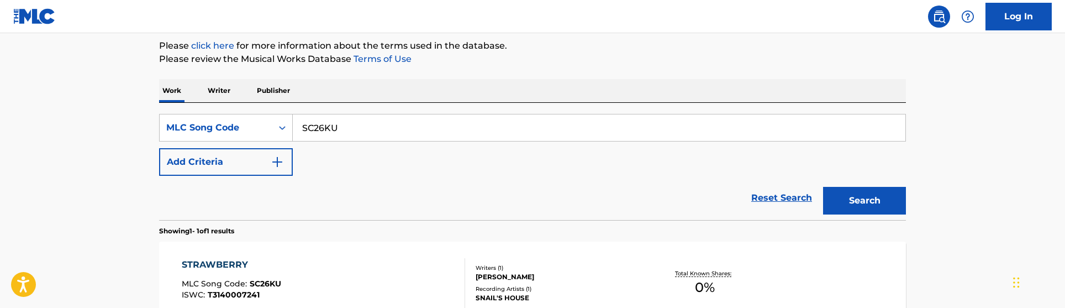
click at [473, 172] on div "SearchWithCriteriaa604b3a5-a770-4035-9b5f-d6a5e24e6830 MLC Song Code SC26KU Add…" at bounding box center [532, 145] width 747 height 62
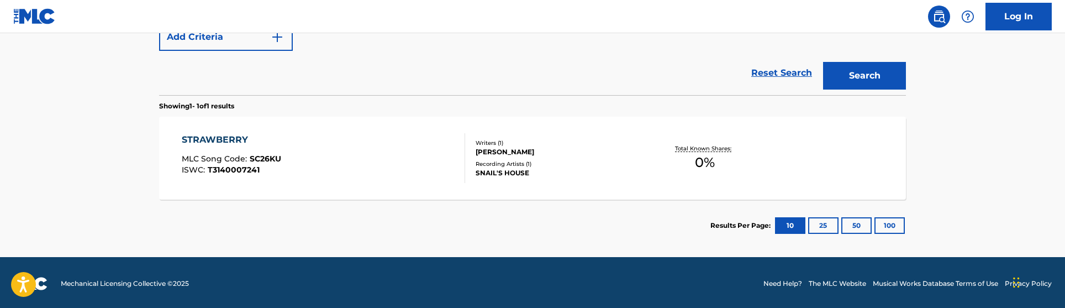
scroll to position [259, 0]
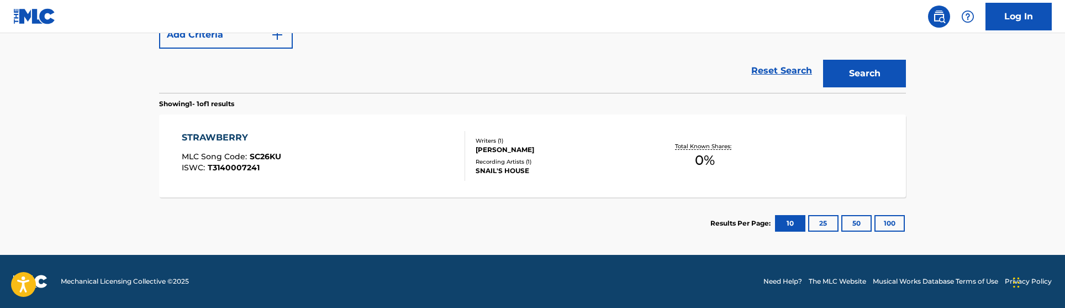
click at [473, 173] on div "Writers ( 1 ) UJIIE KEITAROU Recording Artists ( 1 ) SNAIL'S HOUSE" at bounding box center [553, 155] width 177 height 39
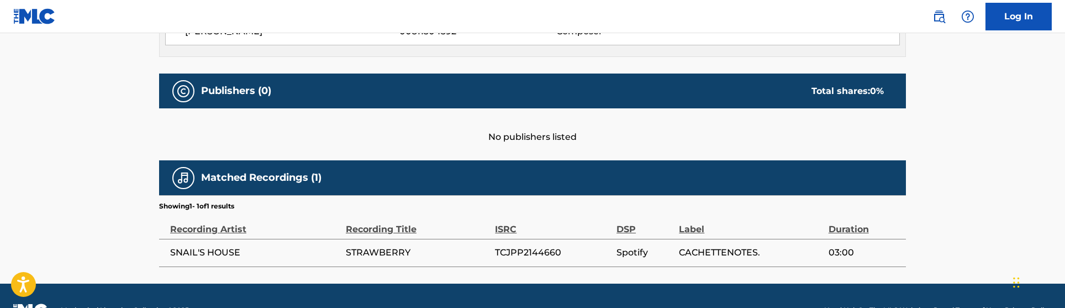
scroll to position [471, 0]
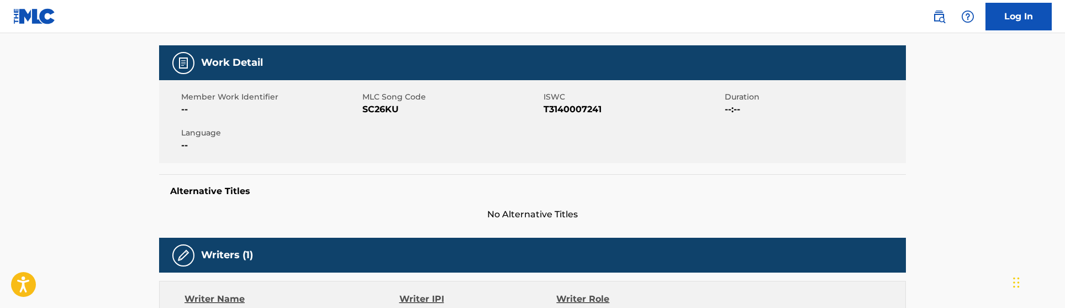
click at [412, 228] on div "Work Detail Member Work Identifier -- MLC Song Code SC26KU ISWC T3140007241 Dur…" at bounding box center [532, 301] width 747 height 512
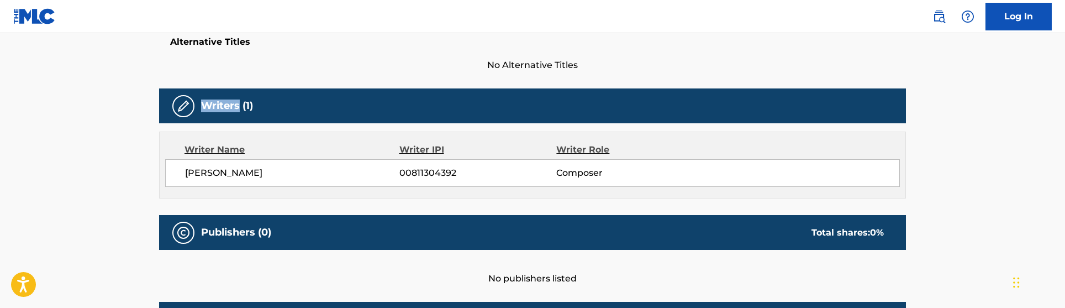
scroll to position [301, 0]
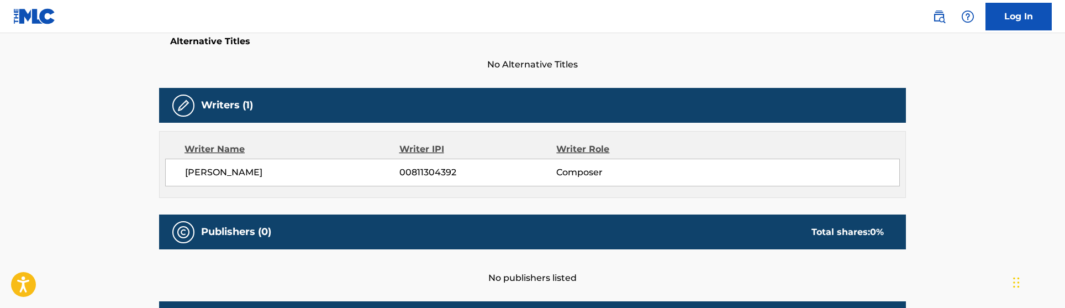
click at [226, 182] on div "UJIIE KEITAROU 00811304392 Composer" at bounding box center [532, 173] width 735 height 28
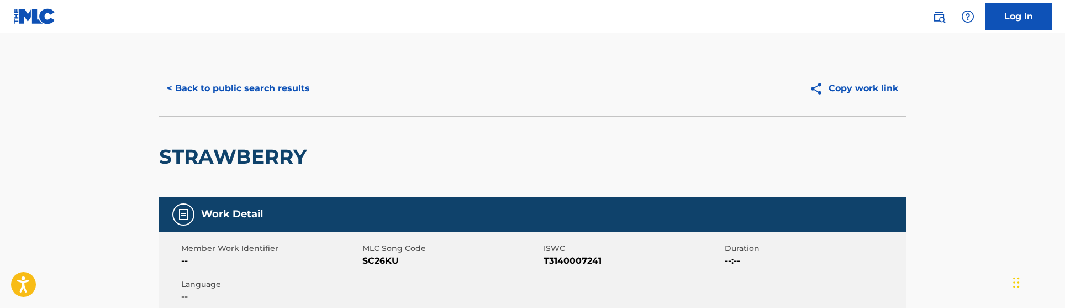
click at [255, 79] on button "< Back to public search results" at bounding box center [238, 89] width 159 height 28
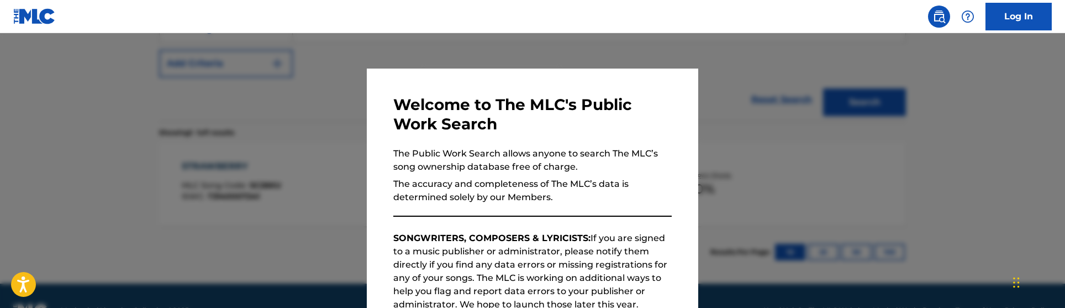
click at [255, 79] on div at bounding box center [532, 187] width 1065 height 308
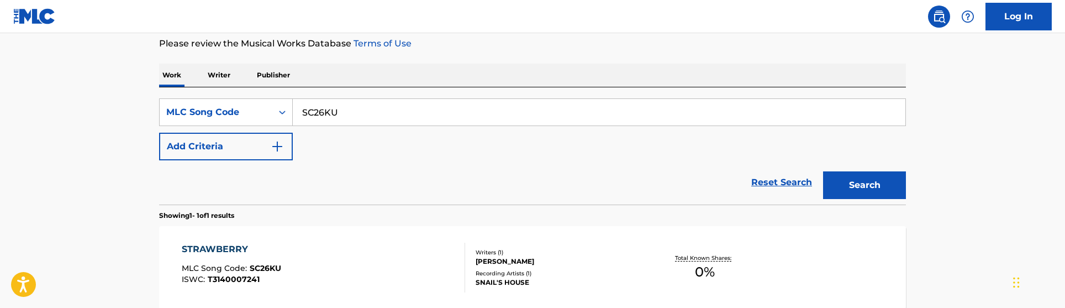
scroll to position [148, 0]
drag, startPoint x: 367, startPoint y: 98, endPoint x: 531, endPoint y: 128, distance: 167.4
click at [531, 128] on div "SearchWithCriteriaa604b3a5-a770-4035-9b5f-d6a5e24e6830 MLC Song Code SC26KU Add…" at bounding box center [532, 129] width 747 height 62
paste input "RB1RZE"
type input "RB1RZE"
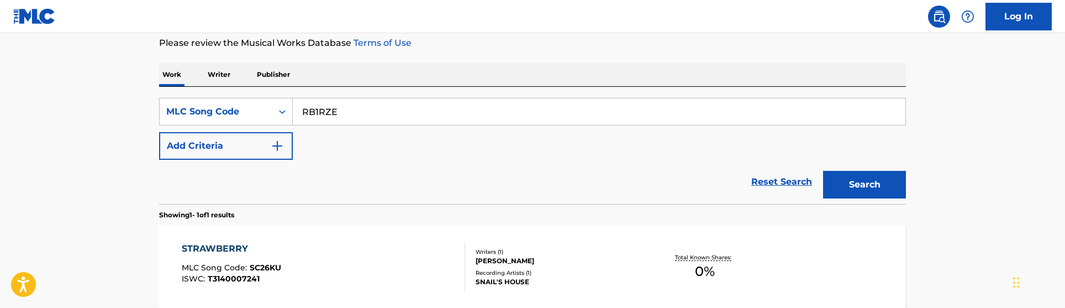
click at [823, 171] on button "Search" at bounding box center [864, 185] width 83 height 28
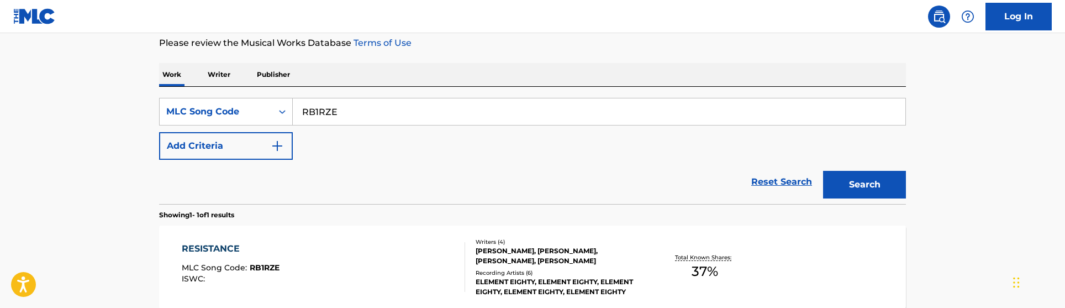
scroll to position [259, 0]
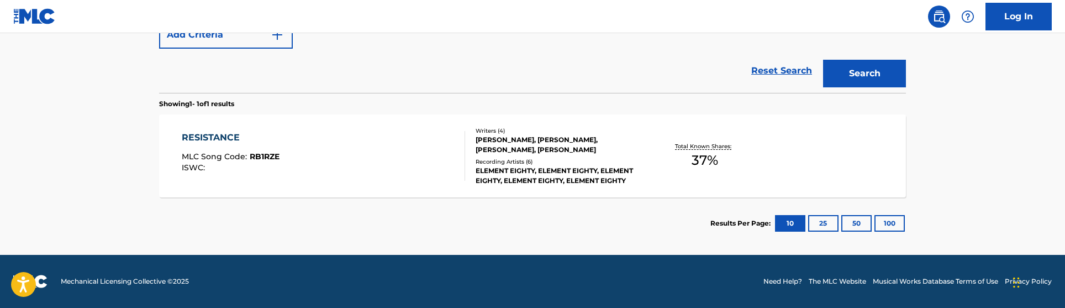
click at [510, 167] on div "ELEMENT EIGHTY, ELEMENT EIGHTY, ELEMENT EIGHTY, ELEMENT EIGHTY, ELEMENT EIGHTY" at bounding box center [559, 176] width 167 height 20
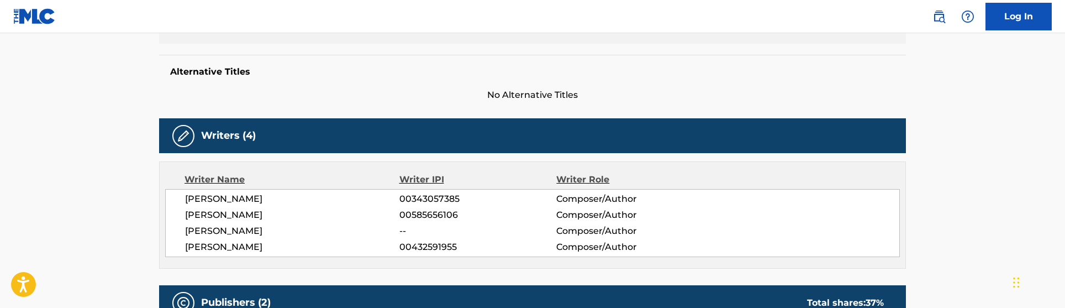
scroll to position [269, 0]
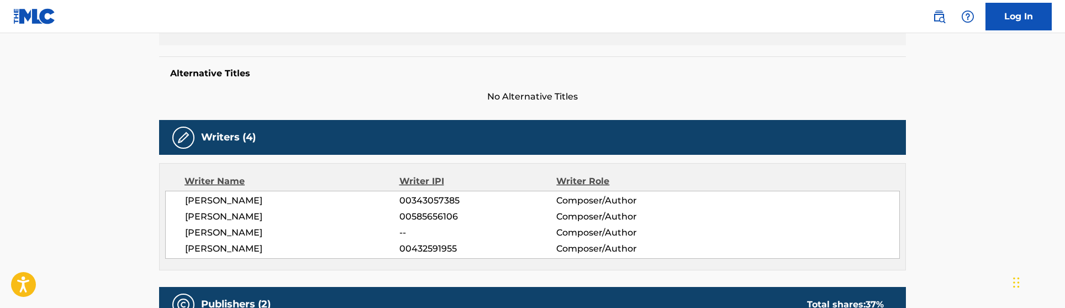
click at [201, 201] on span "DANIEL TICOTIN" at bounding box center [292, 200] width 214 height 13
drag, startPoint x: 192, startPoint y: 234, endPoint x: 267, endPoint y: 233, distance: 74.6
click at [267, 233] on div "DANIEL TICOTIN 00343057385 Composer/Author RYAN RAY 00585656106 Composer/Author…" at bounding box center [532, 225] width 735 height 68
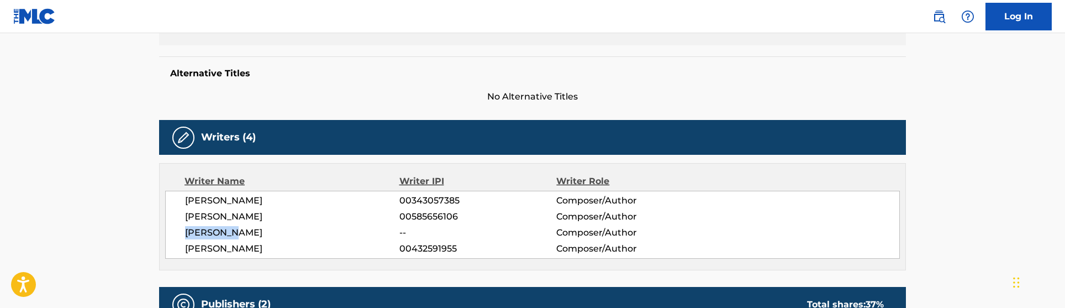
copy span "DOC COYLE"
click at [370, 81] on div "Alternative Titles No Alternative Titles" at bounding box center [532, 79] width 747 height 47
click at [216, 51] on div "Work Detail Member Work Identifier -- MLC Song Code RB1RZE ISWC -- Duration --:…" at bounding box center [532, 16] width 747 height 176
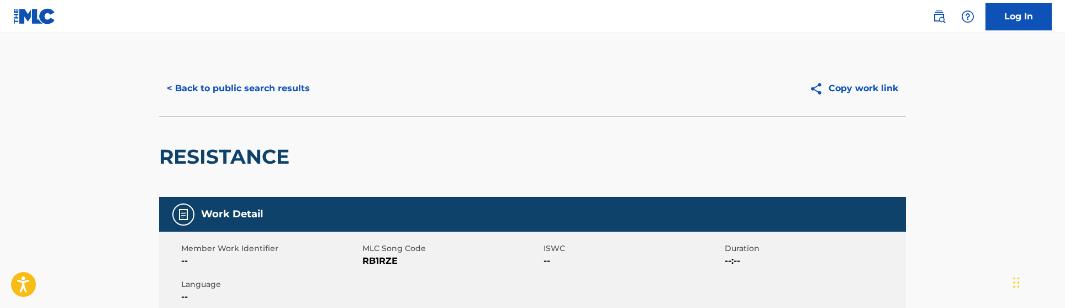
click at [224, 86] on button "< Back to public search results" at bounding box center [238, 89] width 159 height 28
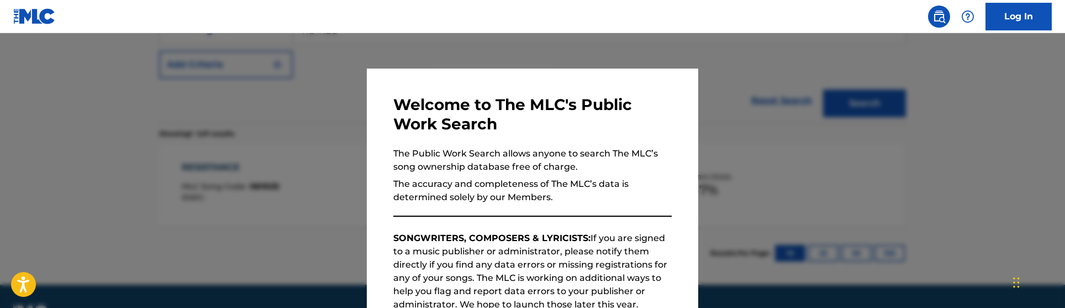
click at [224, 86] on div at bounding box center [532, 187] width 1065 height 308
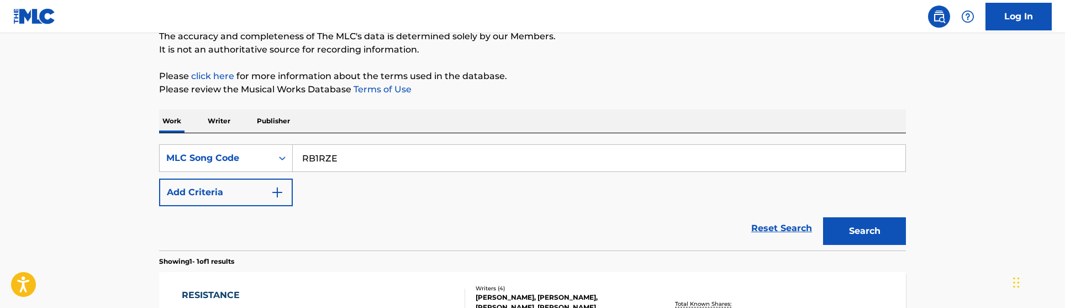
scroll to position [99, 0]
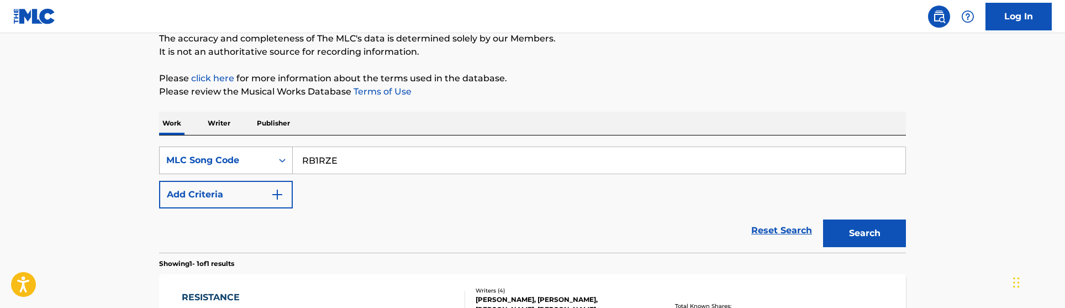
drag, startPoint x: 365, startPoint y: 155, endPoint x: 246, endPoint y: 147, distance: 119.0
click at [246, 147] on div "SearchWithCriteriaa604b3a5-a770-4035-9b5f-d6a5e24e6830 MLC Song Code RB1RZE" at bounding box center [532, 160] width 747 height 28
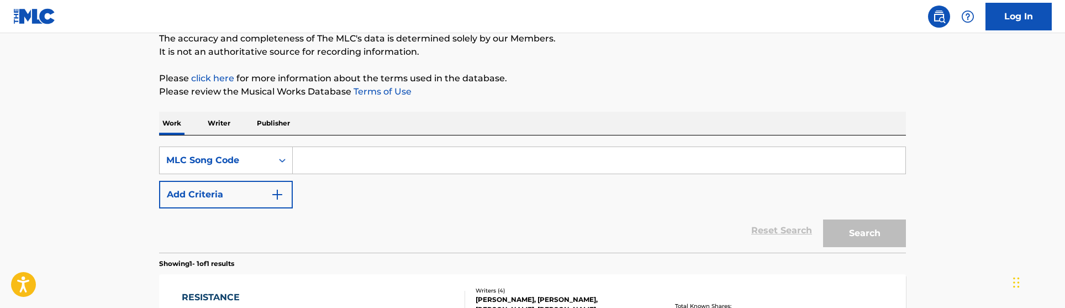
paste input "HV8WW3"
type input "HV8WW3"
click at [823, 219] on button "Search" at bounding box center [864, 233] width 83 height 28
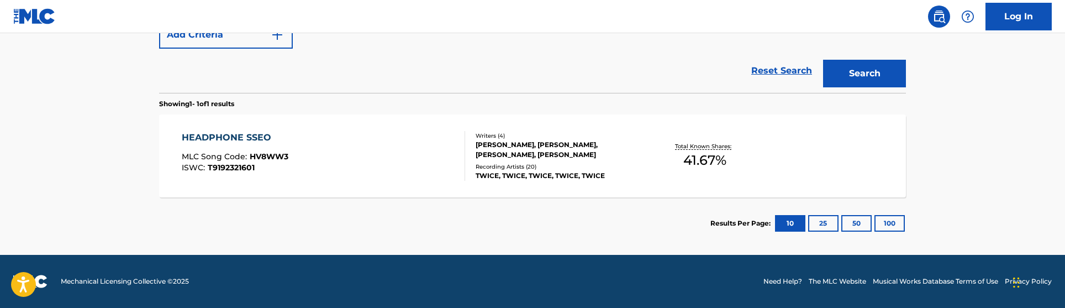
click at [499, 169] on div "Recording Artists ( 20 ) TWICE, TWICE, TWICE, TWICE, TWICE" at bounding box center [559, 171] width 167 height 18
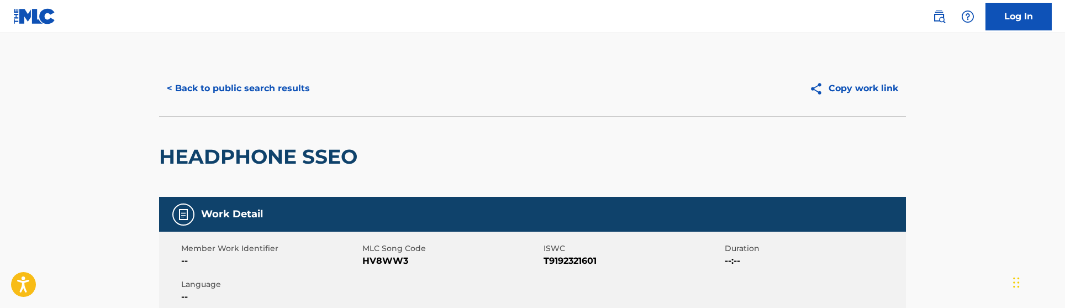
click at [266, 102] on div "< Back to public search results Copy work link" at bounding box center [532, 88] width 747 height 55
click at [266, 94] on button "< Back to public search results" at bounding box center [238, 89] width 159 height 28
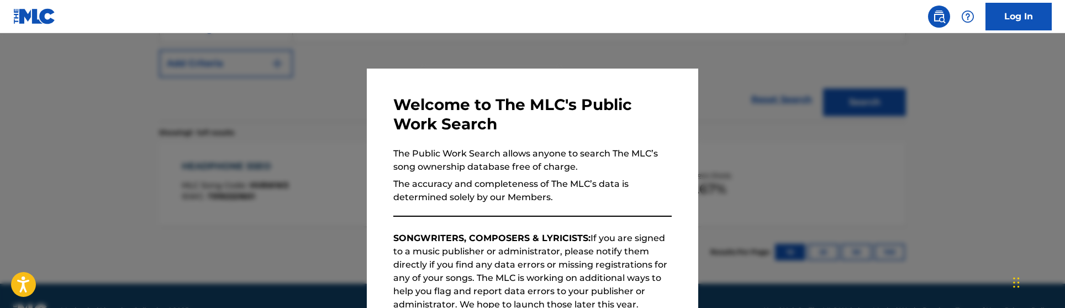
click at [266, 94] on div at bounding box center [532, 187] width 1065 height 308
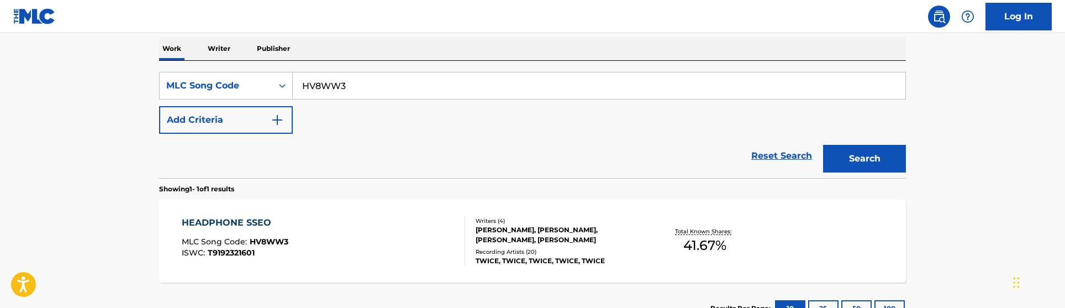
scroll to position [162, 0]
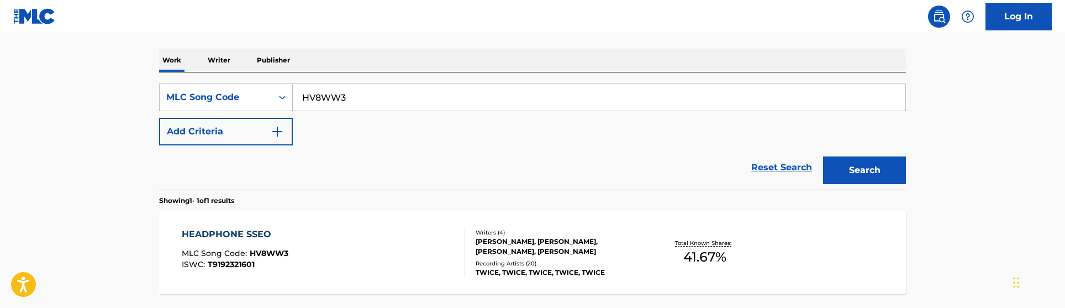
drag, startPoint x: 369, startPoint y: 92, endPoint x: 261, endPoint y: 77, distance: 108.8
click at [261, 77] on div "SearchWithCriteriaa604b3a5-a770-4035-9b5f-d6a5e24e6830 MLC Song Code HV8WW3 Add…" at bounding box center [532, 130] width 747 height 117
paste input "OV96QH"
type input "OV96QH"
click at [823, 156] on button "Search" at bounding box center [864, 170] width 83 height 28
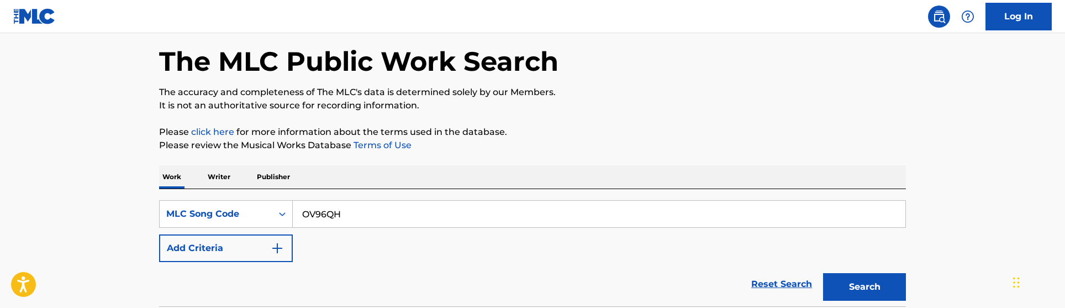
scroll to position [169, 0]
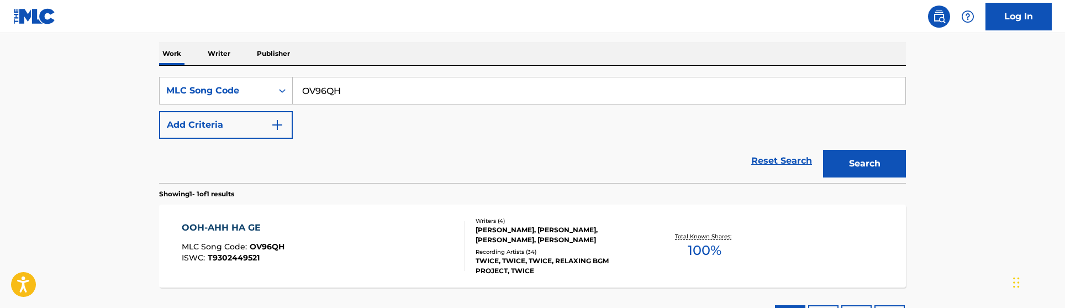
click at [408, 251] on div "OOH-AHH HA GE MLC Song Code : OV96QH ISWC : T9302449521" at bounding box center [324, 246] width 284 height 50
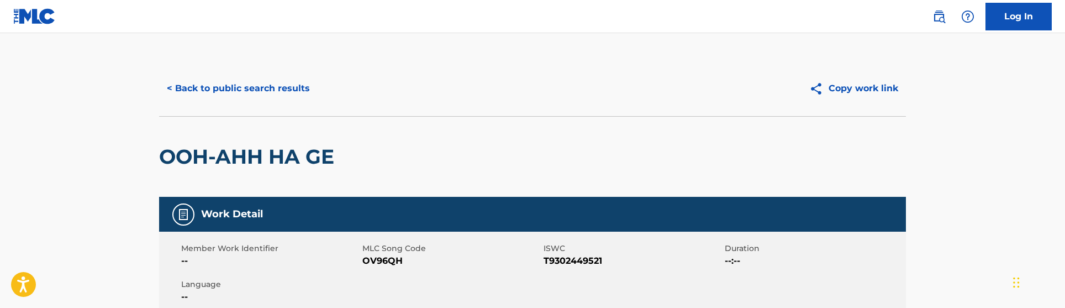
click at [266, 106] on div "< Back to public search results Copy work link" at bounding box center [532, 88] width 747 height 55
click at [262, 85] on button "< Back to public search results" at bounding box center [238, 89] width 159 height 28
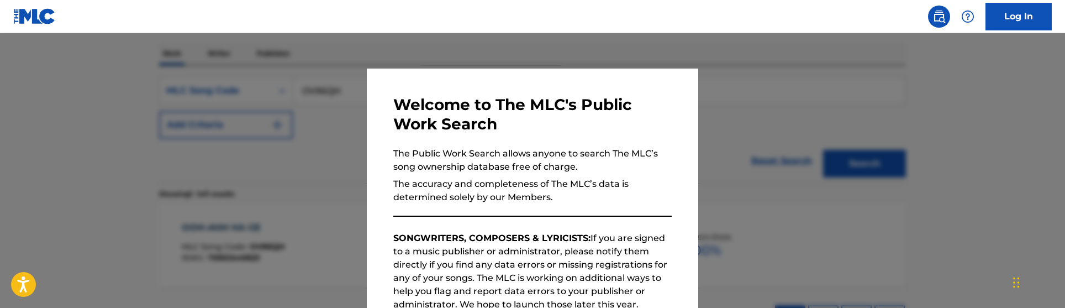
click at [262, 85] on div at bounding box center [532, 187] width 1065 height 308
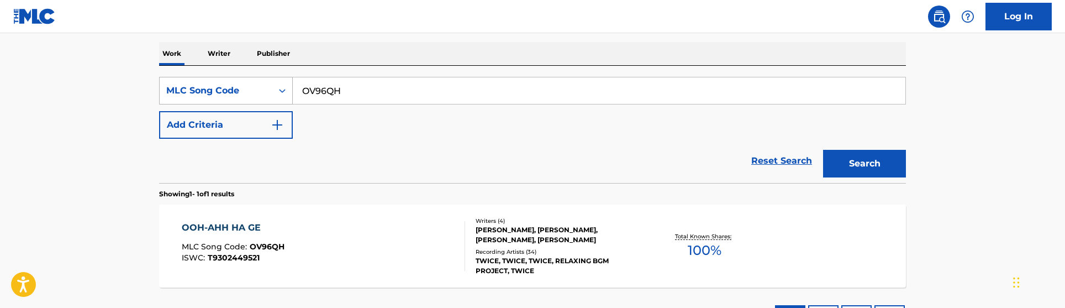
drag, startPoint x: 385, startPoint y: 98, endPoint x: 252, endPoint y: 98, distance: 133.1
click at [252, 98] on div "SearchWithCriteriaa604b3a5-a770-4035-9b5f-d6a5e24e6830 MLC Song Code OV96QH" at bounding box center [532, 91] width 747 height 28
paste input "Jose Alfredo Jimenez Sandoval"
click at [823, 150] on button "Search" at bounding box center [864, 164] width 83 height 28
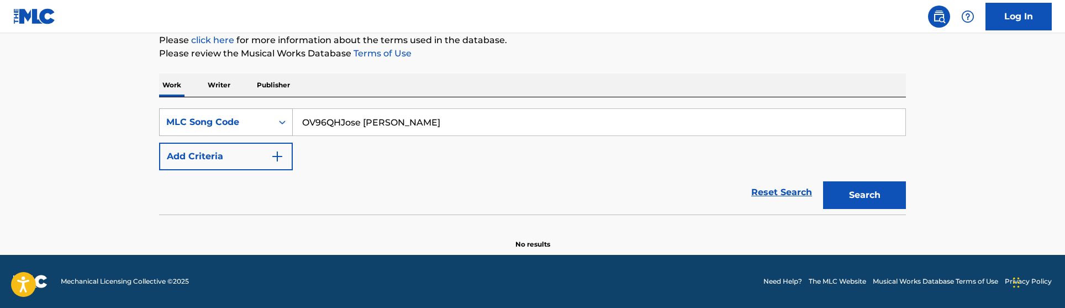
scroll to position [138, 0]
drag, startPoint x: 341, startPoint y: 124, endPoint x: 509, endPoint y: 123, distance: 167.4
click at [509, 123] on input "OV96QHJose Alfredo Jimenez Sandoval" at bounding box center [599, 122] width 613 height 27
click at [823, 181] on button "Search" at bounding box center [864, 195] width 83 height 28
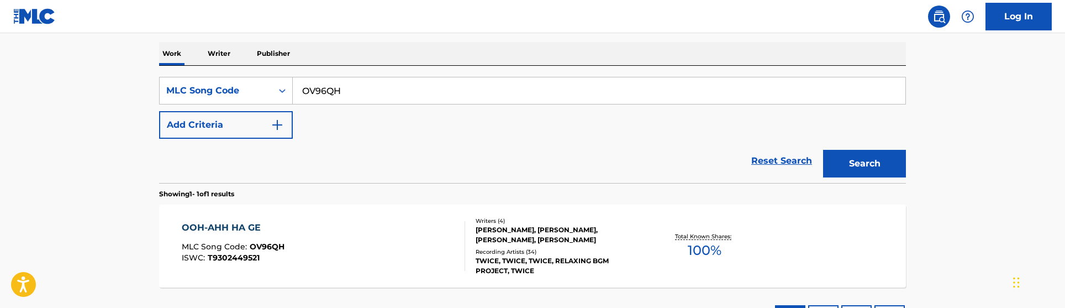
click at [421, 93] on input "OV96QH" at bounding box center [599, 90] width 613 height 27
paste input "Jose Alfredo Jimenez Sandoval"
type input "Jose Alfredo Jimenez Sandoval"
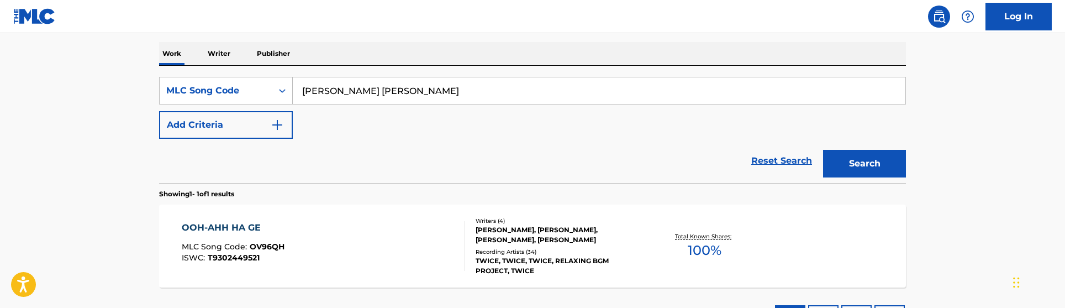
click at [823, 150] on button "Search" at bounding box center [864, 164] width 83 height 28
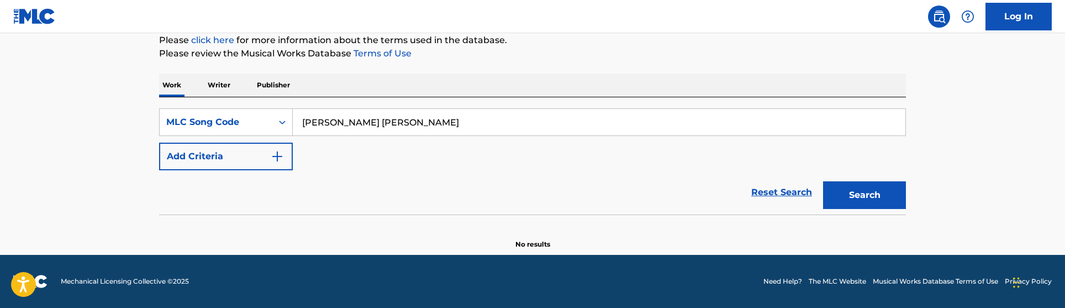
scroll to position [138, 0]
click at [421, 93] on div "Work Writer Publisher" at bounding box center [532, 84] width 747 height 23
click at [405, 113] on input "Jose Alfredo Jimenez Sandoval" at bounding box center [599, 122] width 613 height 27
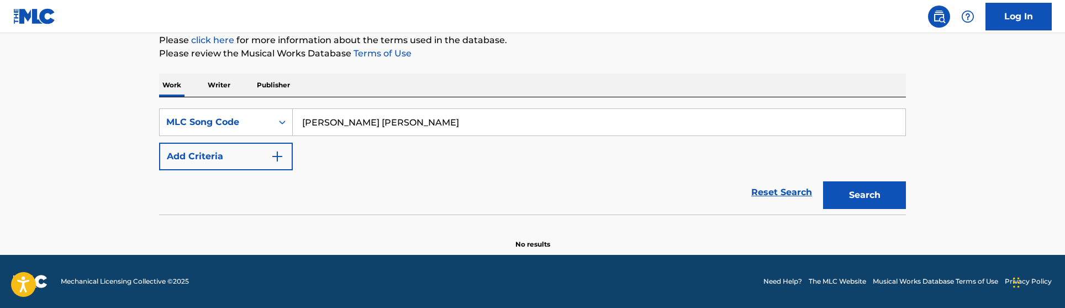
click at [405, 113] on input "Jose Alfredo Jimenez Sandoval" at bounding box center [599, 122] width 613 height 27
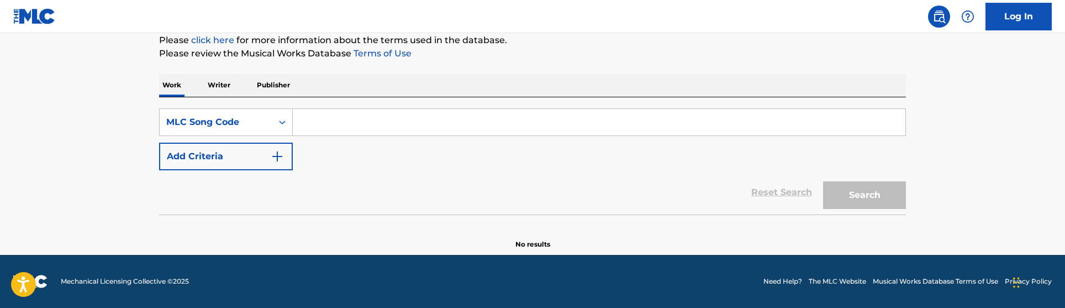
paste input "C80995"
type input "C80995"
click at [823, 181] on button "Search" at bounding box center [864, 195] width 83 height 28
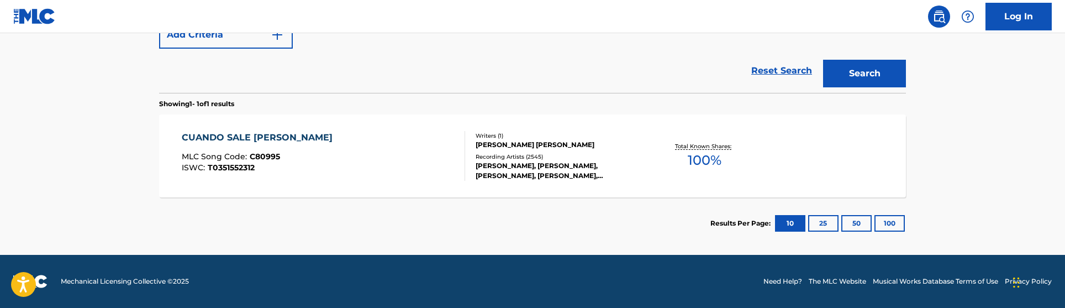
click at [330, 133] on div "CUANDO SALE LA LUNA MLC Song Code : C80995 ISWC : T0351552312" at bounding box center [324, 156] width 284 height 50
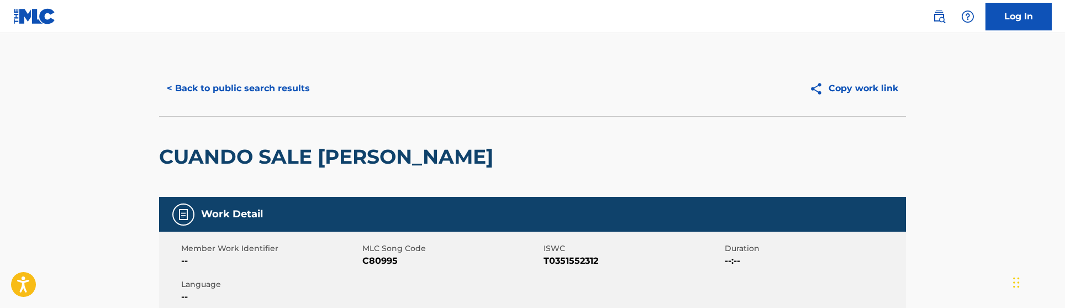
click at [304, 91] on button "< Back to public search results" at bounding box center [238, 89] width 159 height 28
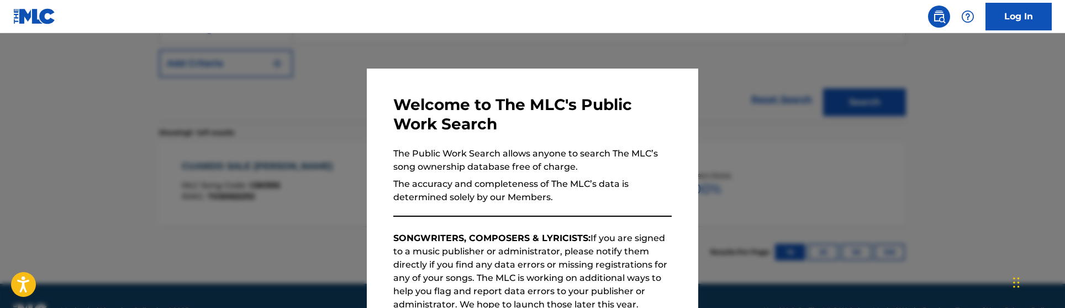
click at [331, 89] on div at bounding box center [532, 187] width 1065 height 308
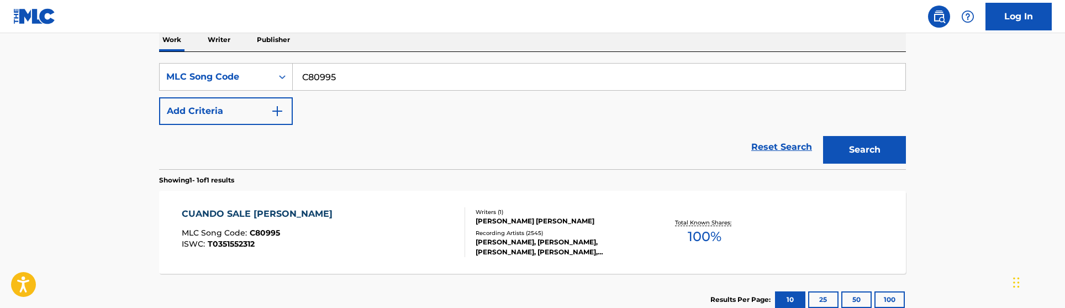
scroll to position [168, 0]
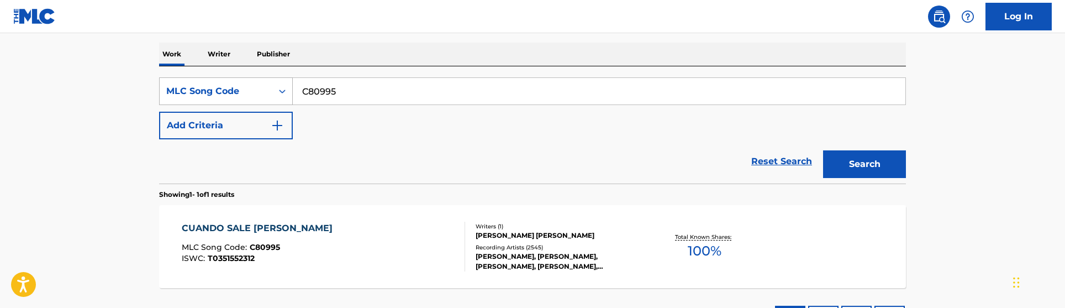
drag, startPoint x: 367, startPoint y: 88, endPoint x: 228, endPoint y: 85, distance: 139.8
click at [228, 85] on div "SearchWithCriteriaa604b3a5-a770-4035-9b5f-d6a5e24e6830 MLC Song Code C80995" at bounding box center [532, 91] width 747 height 28
paste input "N6114U"
type input "N6114U"
click at [823, 150] on button "Search" at bounding box center [864, 164] width 83 height 28
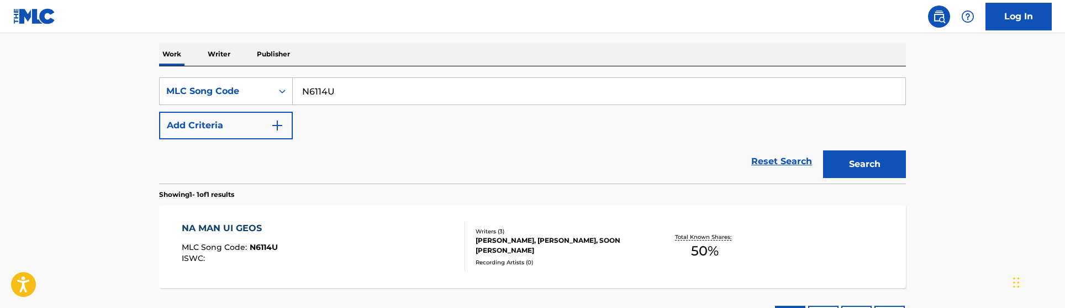
scroll to position [259, 0]
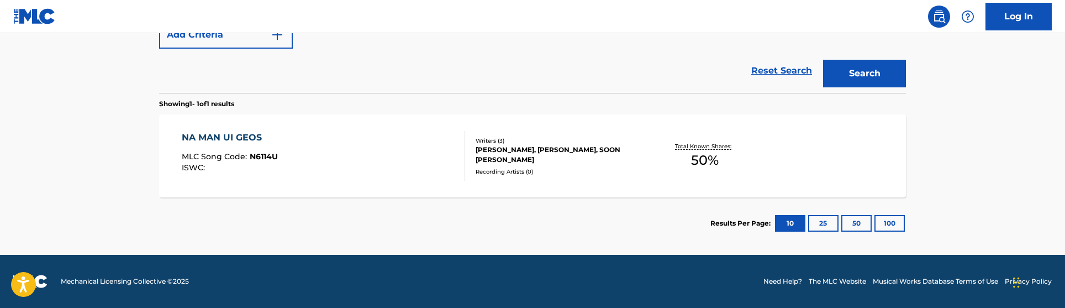
click at [374, 178] on div "NA MAN UI GEOS MLC Song Code : N6114U ISWC : Writers ( 3 ) SUN GON KIM, MOO HYU…" at bounding box center [532, 155] width 747 height 83
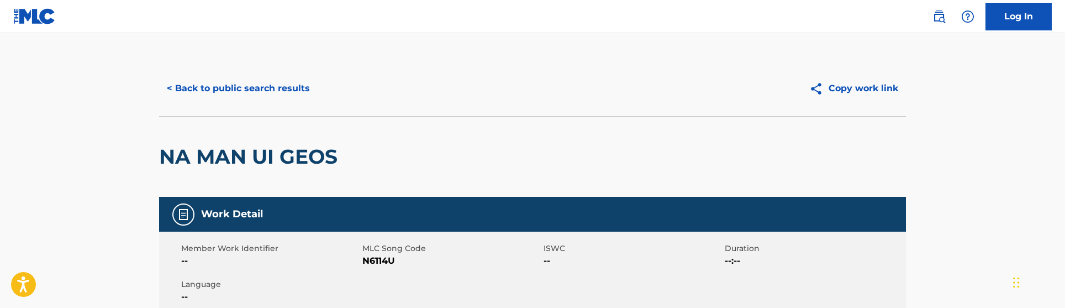
click at [274, 71] on div "< Back to public search results Copy work link" at bounding box center [532, 88] width 747 height 55
click at [265, 95] on button "< Back to public search results" at bounding box center [238, 89] width 159 height 28
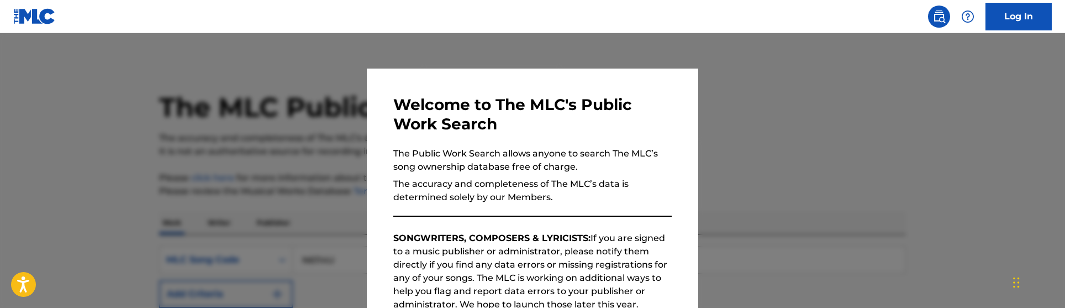
scroll to position [230, 0]
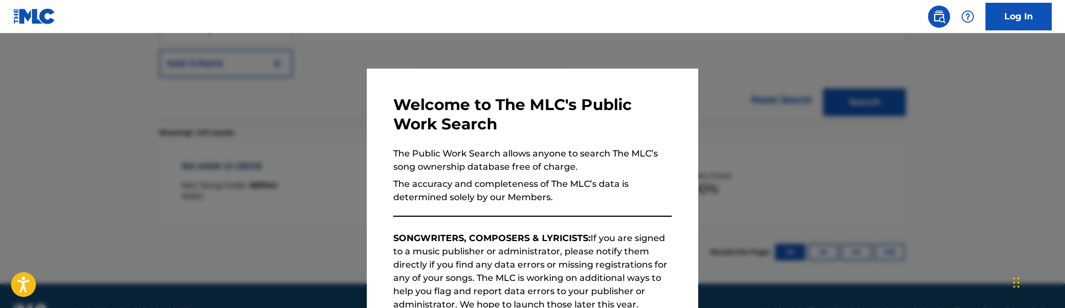
click at [387, 60] on div at bounding box center [532, 187] width 1065 height 308
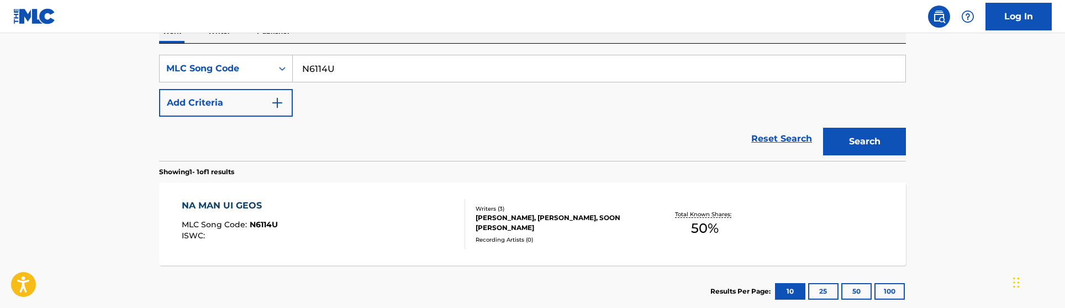
scroll to position [172, 0]
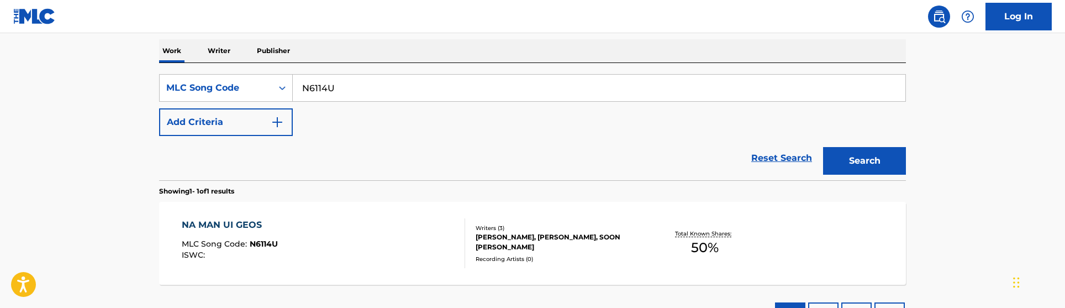
drag, startPoint x: 377, startPoint y: 80, endPoint x: 255, endPoint y: 65, distance: 122.4
click at [255, 65] on div "SearchWithCriteriaa604b3a5-a770-4035-9b5f-d6a5e24e6830 MLC Song Code N6114U Add…" at bounding box center [532, 121] width 747 height 117
paste input "CA7BDY"
click at [385, 89] on input "CA7BDYN6114U" at bounding box center [599, 88] width 613 height 27
type input "CA7BDY"
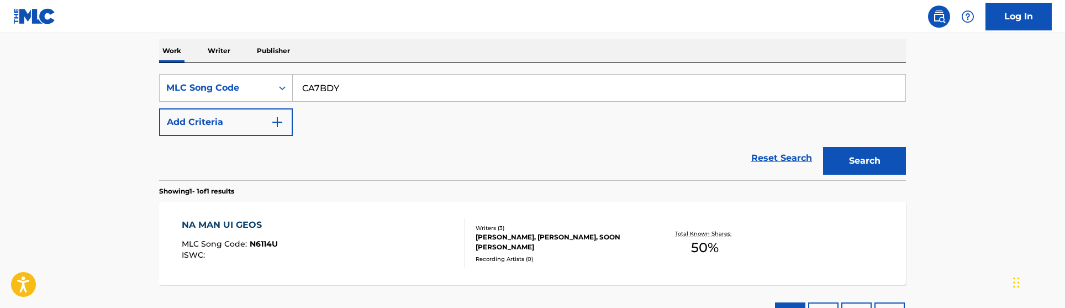
click at [823, 147] on button "Search" at bounding box center [864, 161] width 83 height 28
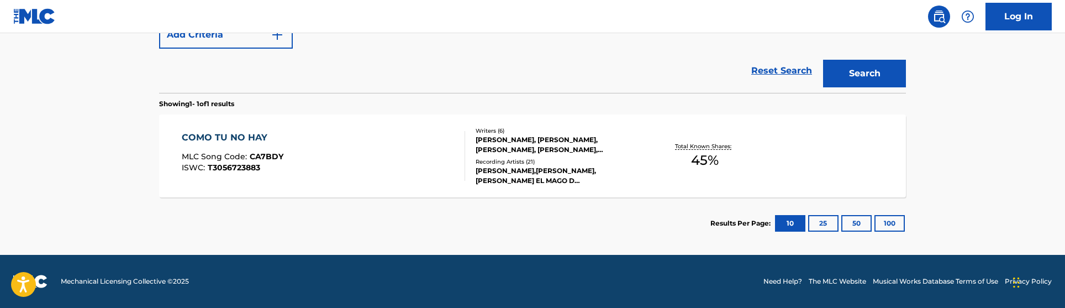
click at [487, 164] on div "Recording Artists ( 21 )" at bounding box center [559, 161] width 167 height 8
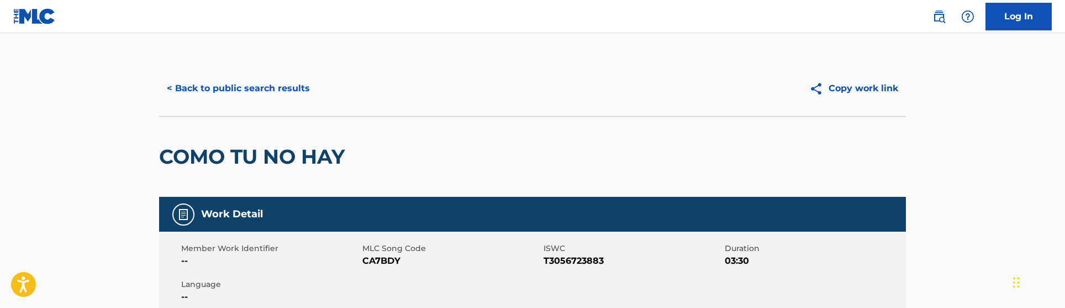
click at [267, 90] on button "< Back to public search results" at bounding box center [238, 89] width 159 height 28
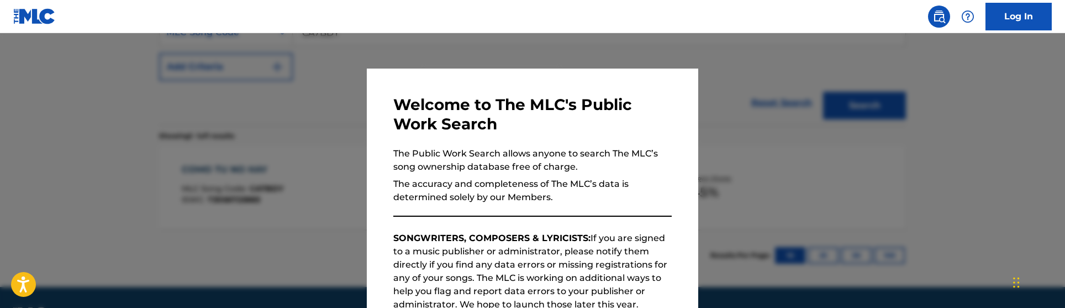
click at [325, 111] on div at bounding box center [532, 187] width 1065 height 308
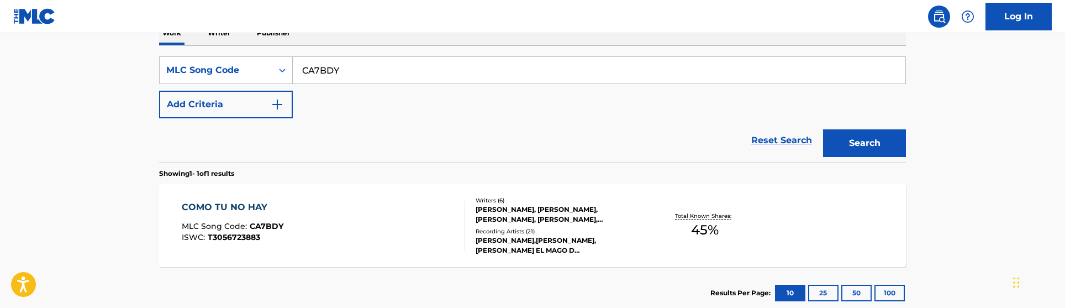
scroll to position [145, 0]
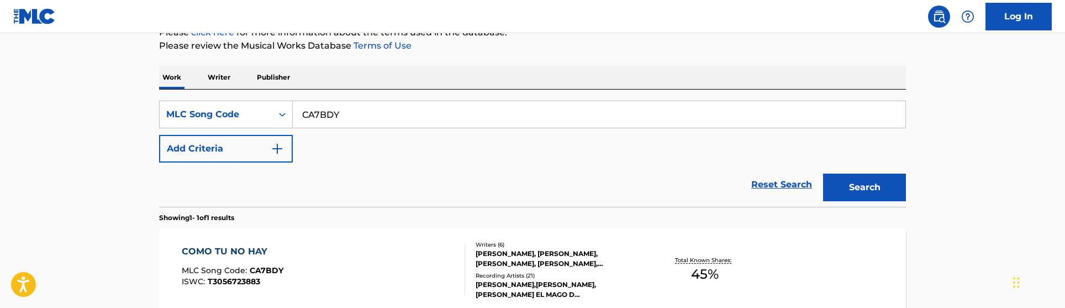
drag, startPoint x: 388, startPoint y: 116, endPoint x: 218, endPoint y: 92, distance: 171.2
click at [218, 92] on div "SearchWithCriteriaa604b3a5-a770-4035-9b5f-d6a5e24e6830 MLC Song Code CA7BDY Add…" at bounding box center [532, 147] width 747 height 117
paste input "SB1MHO"
type input "SB1MHO"
click at [823, 173] on button "Search" at bounding box center [864, 187] width 83 height 28
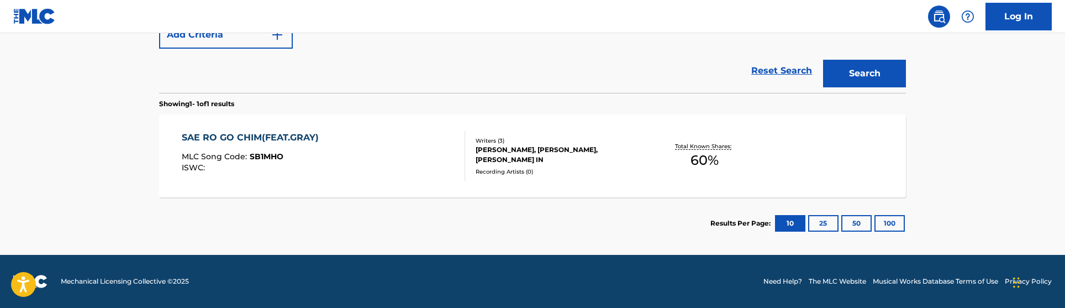
click at [355, 149] on div "SAE RO GO CHIM(FEAT.GRAY) MLC Song Code : SB1MHO ISWC :" at bounding box center [324, 156] width 284 height 50
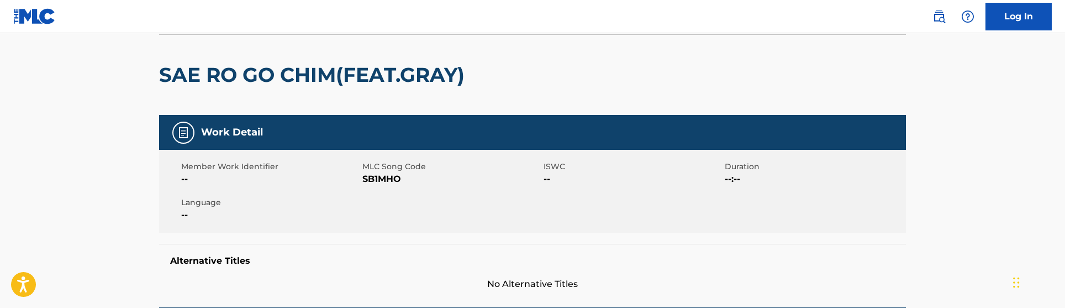
scroll to position [82, 0]
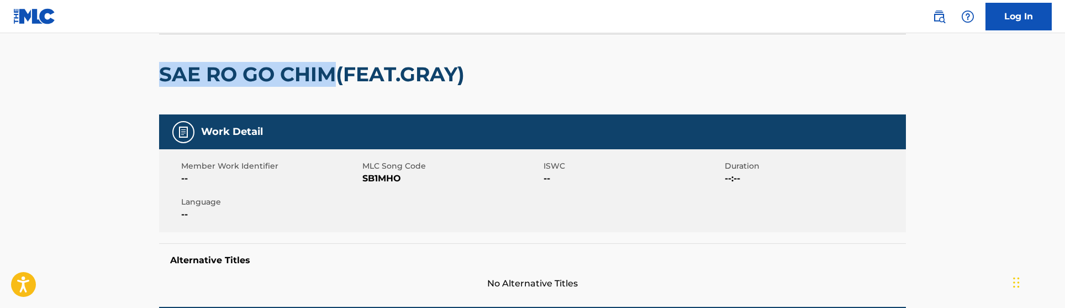
drag, startPoint x: 137, startPoint y: 69, endPoint x: 333, endPoint y: 80, distance: 196.4
copy h2 "SAE RO GO CHIM"
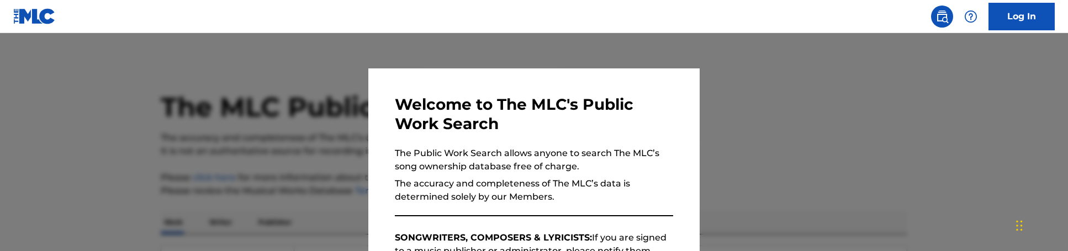
click at [354, 82] on div at bounding box center [534, 158] width 1068 height 251
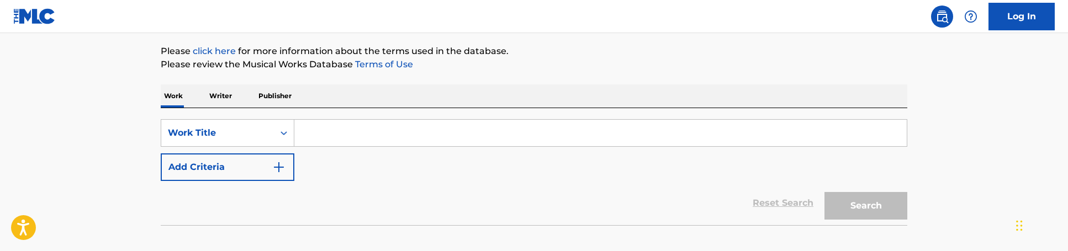
scroll to position [131, 0]
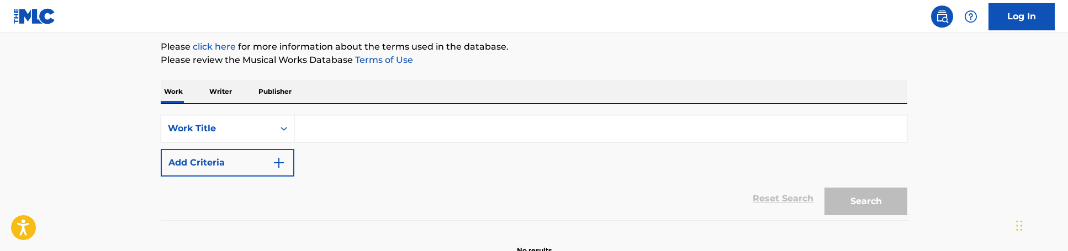
click at [338, 135] on input "Search Form" at bounding box center [600, 128] width 613 height 27
paste input "Para Mi Viejo - Remasterizado"
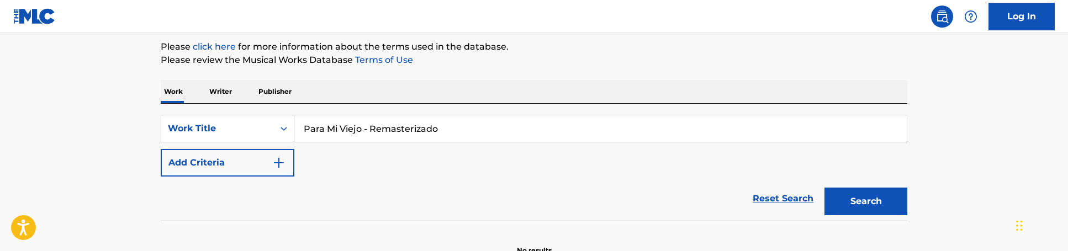
type input "Para Mi Viejo - Remasterizado"
click at [283, 145] on div "SearchWithCriteria92086164-0bc1-4c61-9fe6-5898a2bf8e68 Work Title Para Mi Viejo…" at bounding box center [534, 146] width 747 height 62
click at [283, 156] on img "Search Form" at bounding box center [278, 162] width 13 height 13
click at [161, 149] on button "Add Criteria" at bounding box center [228, 163] width 134 height 28
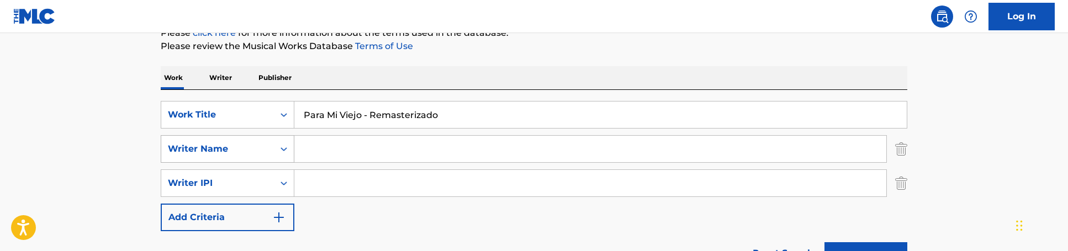
scroll to position [125, 0]
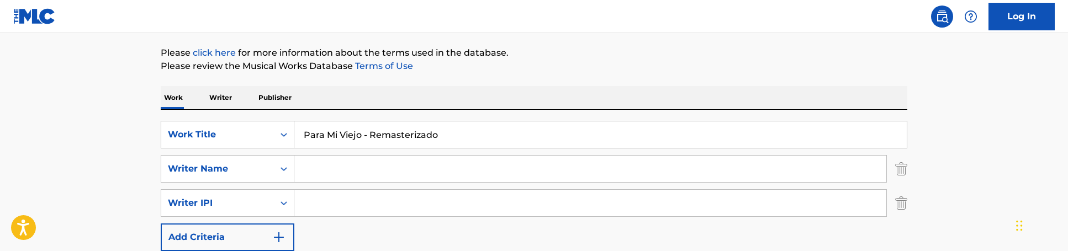
click at [341, 181] on input "Search Form" at bounding box center [590, 169] width 592 height 27
click at [355, 164] on input "Search Form" at bounding box center [590, 169] width 592 height 27
paste input "Vicente Pérez"
type input "Vicente Pérez"
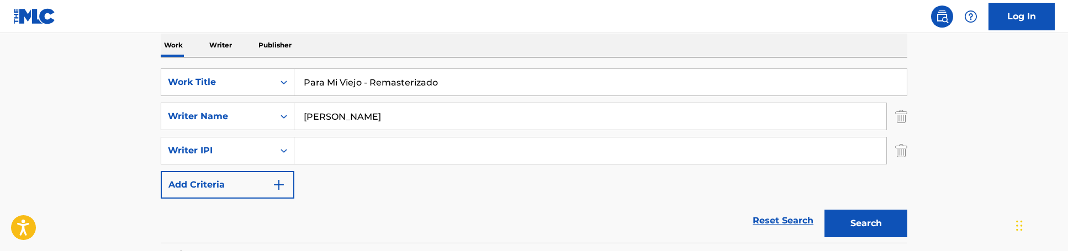
scroll to position [174, 0]
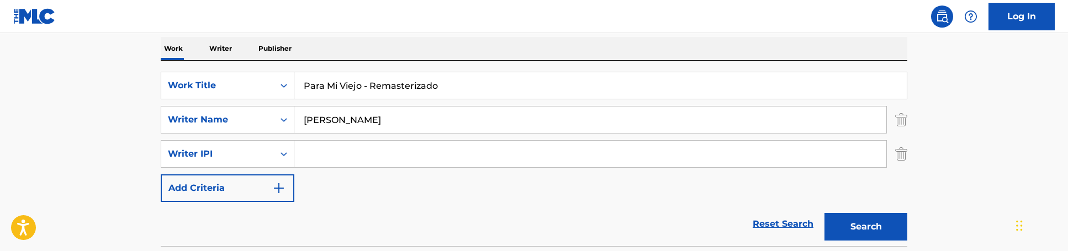
drag, startPoint x: 363, startPoint y: 86, endPoint x: 511, endPoint y: 86, distance: 148.0
click at [511, 86] on input "Para Mi Viejo - Remasterizado" at bounding box center [600, 85] width 613 height 27
type input "Para Mi Viejo"
click at [825, 213] on button "Search" at bounding box center [866, 227] width 83 height 28
click at [320, 49] on div "Work Writer Publisher" at bounding box center [534, 48] width 747 height 23
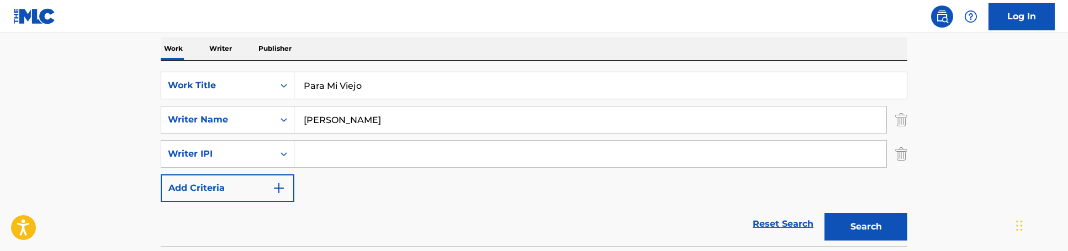
click at [354, 119] on input "Vicente Pérez" at bounding box center [590, 120] width 592 height 27
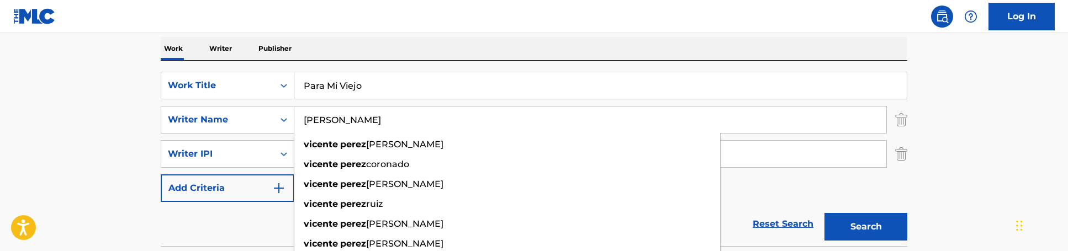
type input "Vicente Perez"
click at [825, 213] on button "Search" at bounding box center [866, 227] width 83 height 28
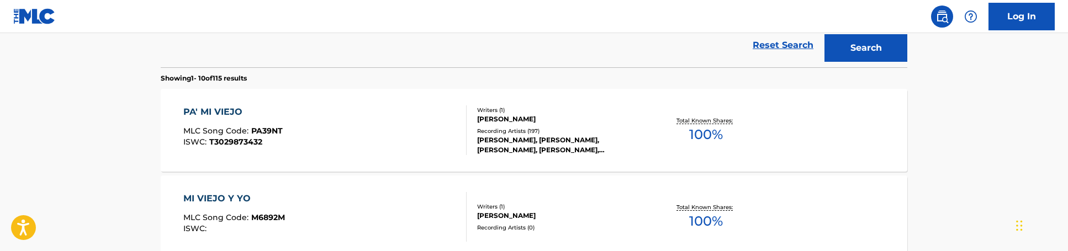
scroll to position [355, 0]
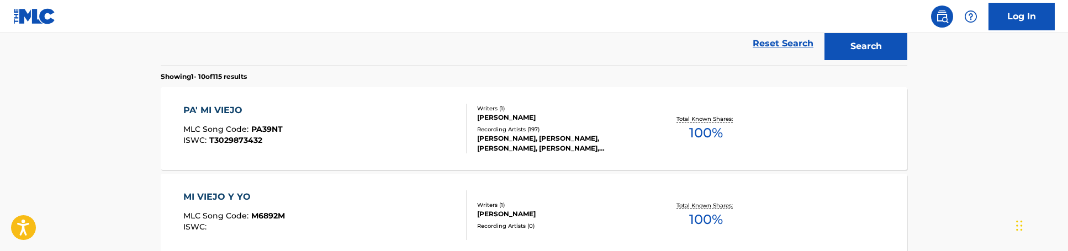
click at [369, 87] on div "PA' MI VIEJO MLC Song Code : PA39NT ISWC : T3029873432 Writers ( 1 ) [PERSON_NA…" at bounding box center [534, 128] width 747 height 83
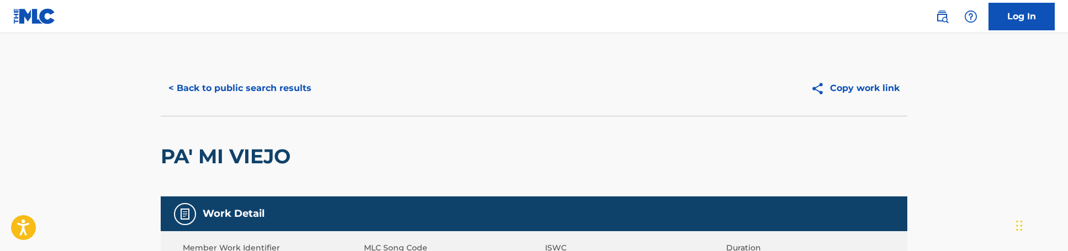
click at [283, 86] on button "< Back to public search results" at bounding box center [240, 89] width 159 height 28
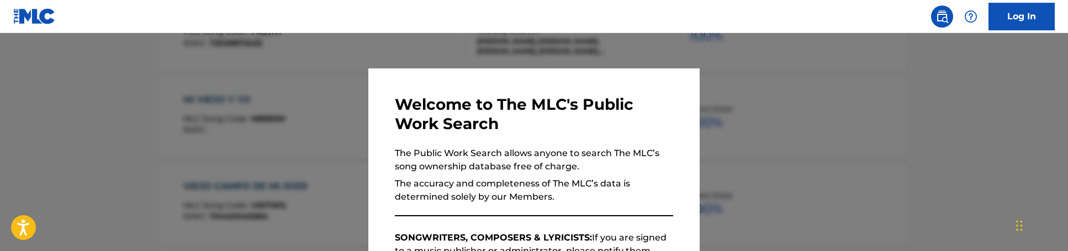
click at [283, 86] on div at bounding box center [534, 158] width 1068 height 251
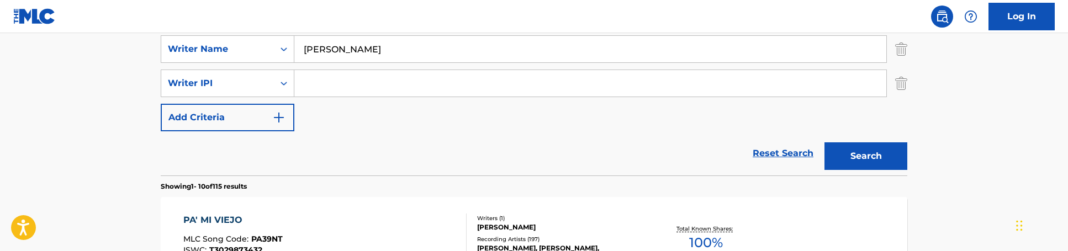
scroll to position [133, 0]
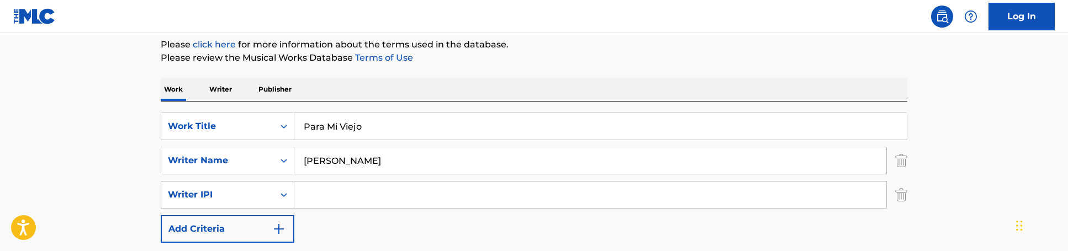
drag, startPoint x: 378, startPoint y: 125, endPoint x: 213, endPoint y: 103, distance: 166.7
click at [213, 103] on div "SearchWithCriteria92086164-0bc1-4c61-9fe6-5898a2bf8e68 Work Title Para Mi Viejo…" at bounding box center [534, 195] width 747 height 186
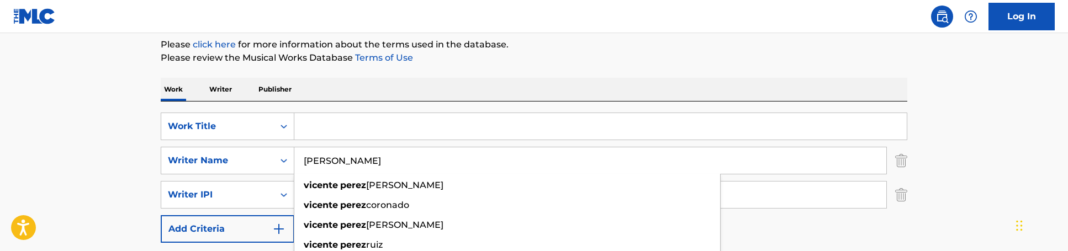
drag, startPoint x: 391, startPoint y: 161, endPoint x: 120, endPoint y: 143, distance: 271.3
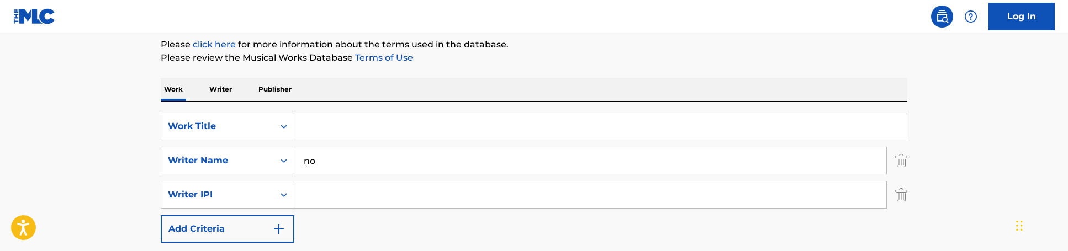
type input "n"
click at [394, 114] on input "Search Form" at bounding box center [600, 126] width 613 height 27
type input "non musical work"
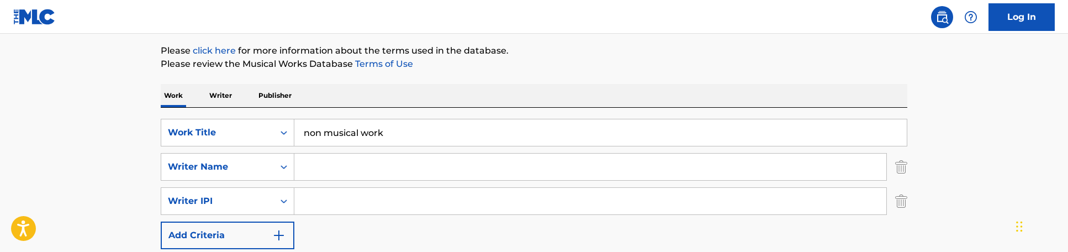
scroll to position [150, 0]
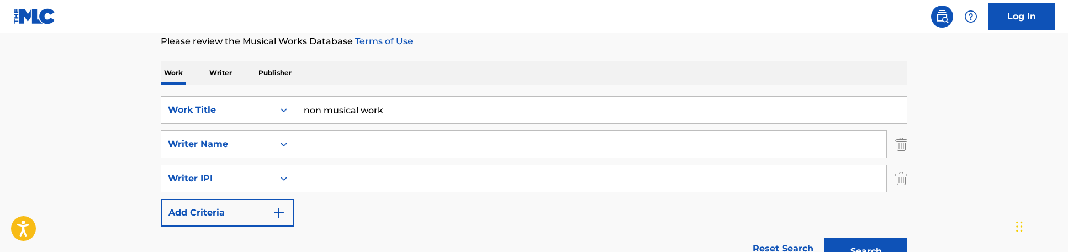
click at [399, 146] on input "Search Form" at bounding box center [590, 144] width 592 height 27
paste input "COLEMAN DERRICK"
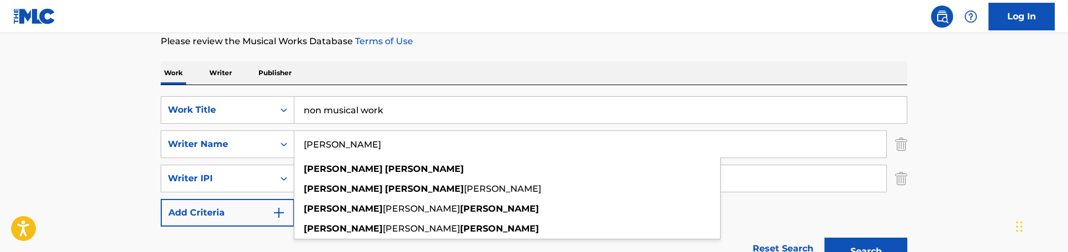
type input "COLEMAN DERRICK"
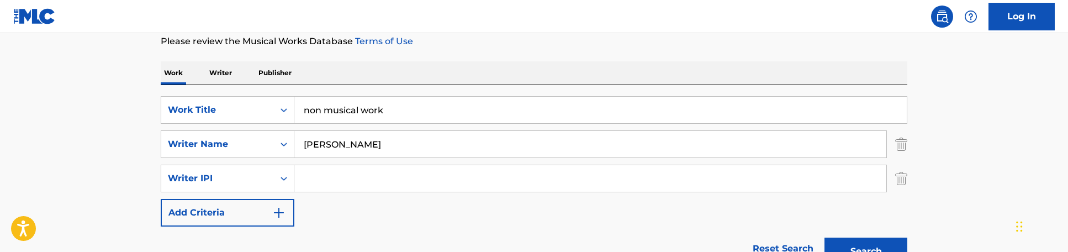
drag, startPoint x: 417, startPoint y: 115, endPoint x: 173, endPoint y: 86, distance: 245.4
click at [173, 86] on div "SearchWithCriteria92086164-0bc1-4c61-9fe6-5898a2bf8e68 Work Title non musical w…" at bounding box center [534, 178] width 747 height 186
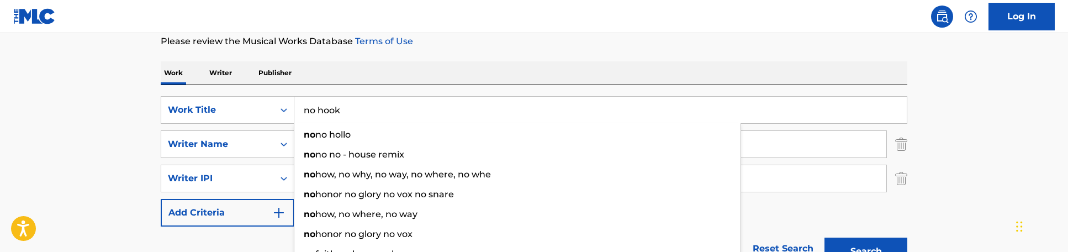
type input "no hook"
click at [825, 238] on button "Search" at bounding box center [866, 252] width 83 height 28
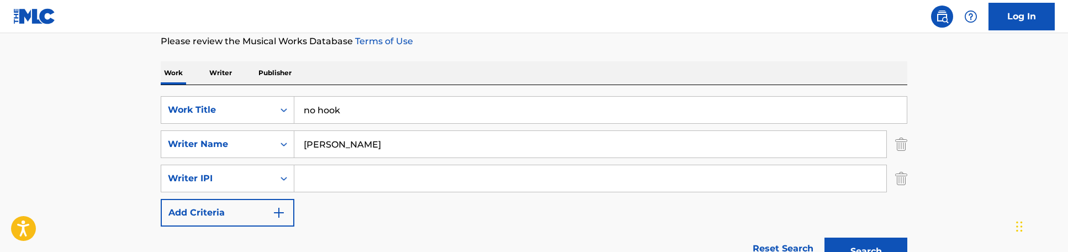
click at [825, 238] on button "Search" at bounding box center [866, 252] width 83 height 28
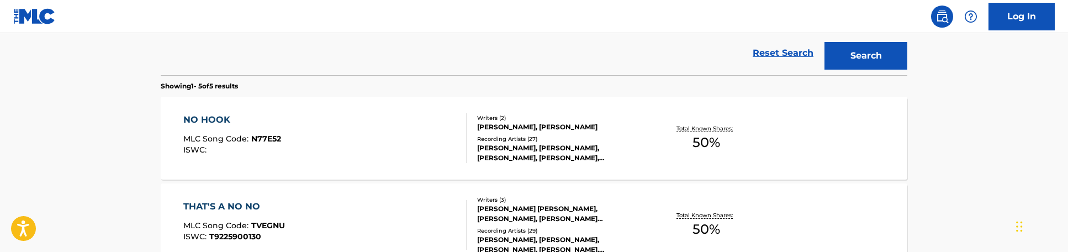
scroll to position [348, 0]
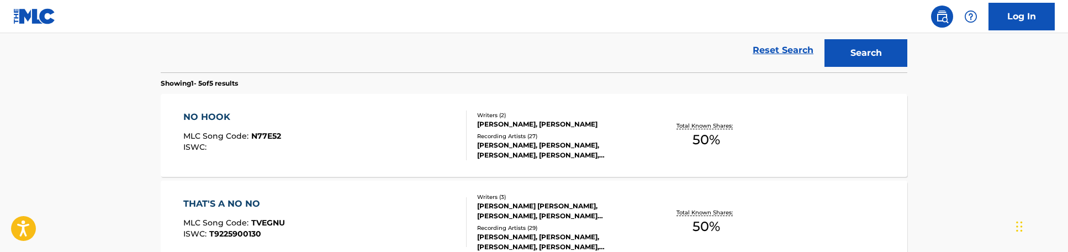
click at [444, 127] on div "NO HOOK MLC Song Code : N77E52 ISWC :" at bounding box center [325, 135] width 284 height 50
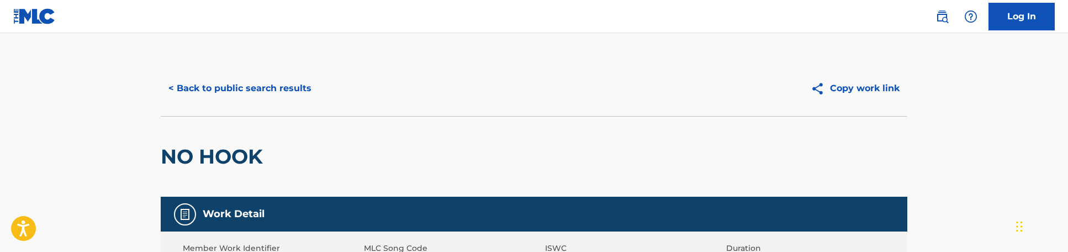
click at [273, 96] on button "< Back to public search results" at bounding box center [240, 89] width 159 height 28
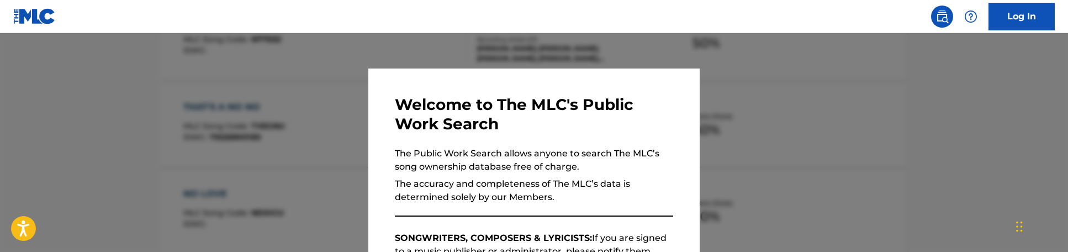
click at [273, 96] on div at bounding box center [534, 159] width 1068 height 252
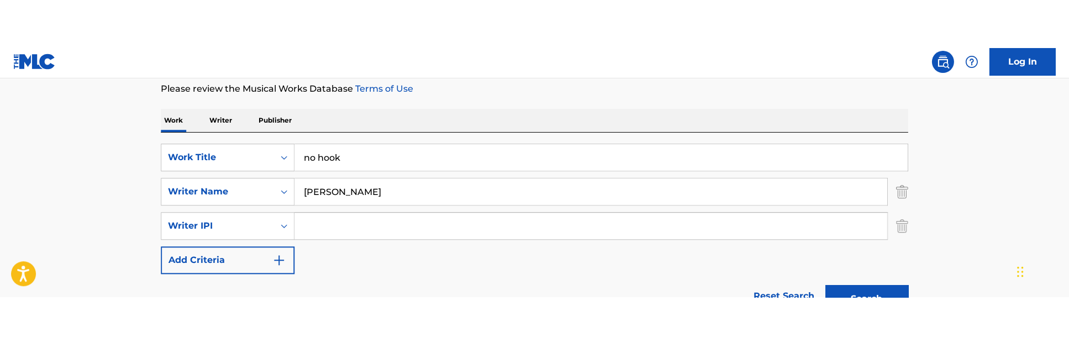
scroll to position [120, 0]
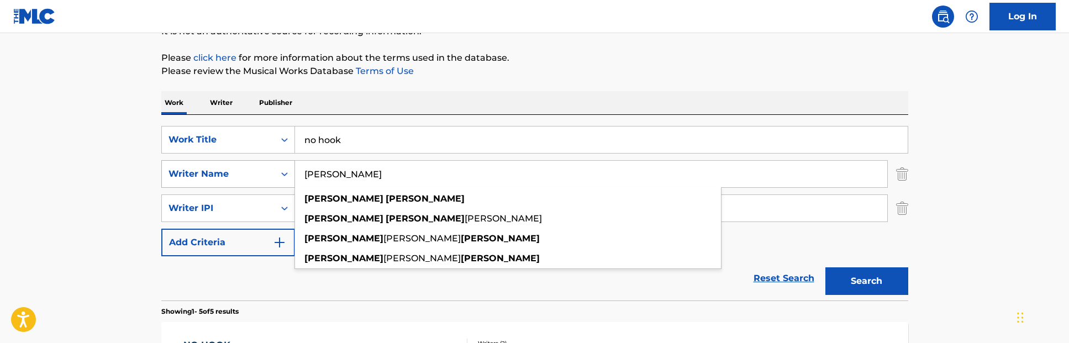
drag, startPoint x: 419, startPoint y: 181, endPoint x: 226, endPoint y: 177, distance: 192.3
click at [226, 177] on div "SearchWithCriteria244a084a-f660-45f4-911b-6395b627b840 Writer Name COLEMAN DERR…" at bounding box center [534, 174] width 747 height 28
paste input "Morgan Adkins"
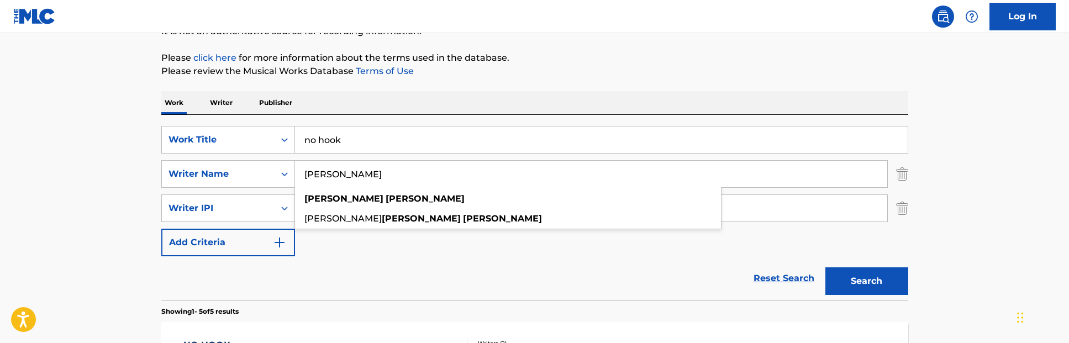
type input "Morgan Adkins"
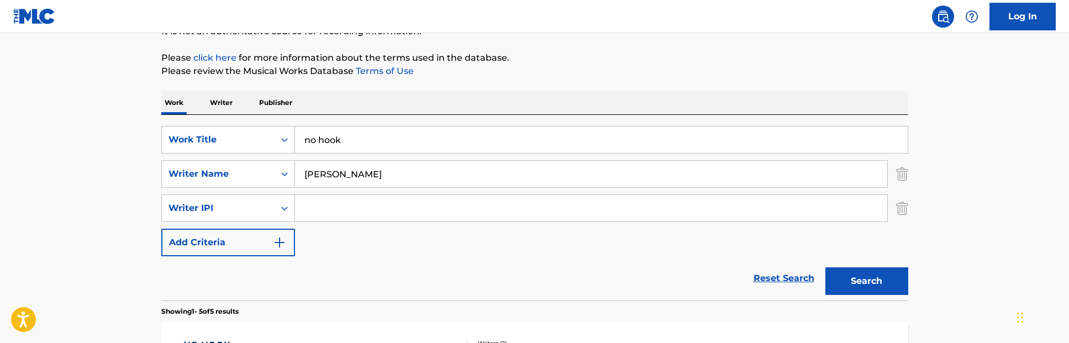
drag, startPoint x: 379, startPoint y: 125, endPoint x: 426, endPoint y: 135, distance: 47.3
click at [426, 135] on div "no hook" at bounding box center [601, 140] width 613 height 28
drag, startPoint x: 381, startPoint y: 131, endPoint x: 233, endPoint y: 131, distance: 148.6
click at [233, 131] on div "SearchWithCriteria92086164-0bc1-4c61-9fe6-5898a2bf8e68 Work Title no hook" at bounding box center [534, 140] width 747 height 28
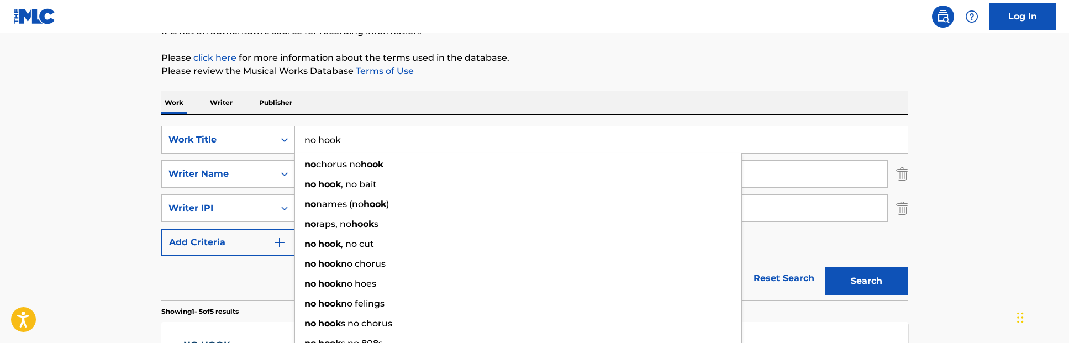
drag, startPoint x: 351, startPoint y: 139, endPoint x: 384, endPoint y: 142, distance: 32.7
click at [384, 142] on input "no hook" at bounding box center [601, 139] width 613 height 27
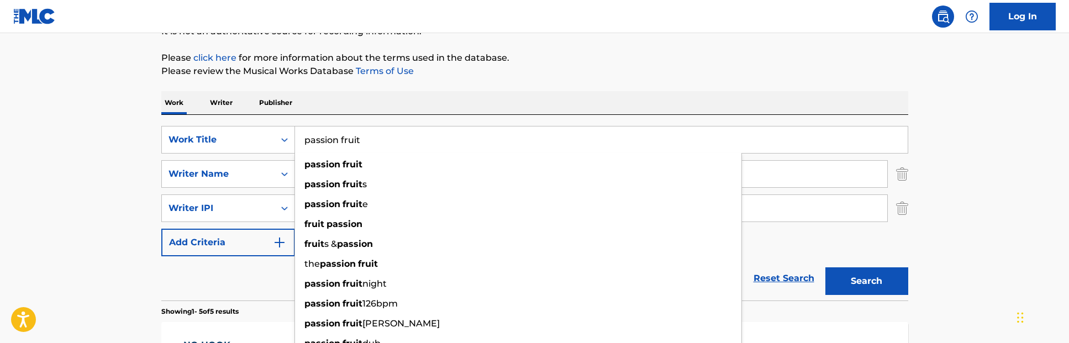
type input "passion fruit"
click at [825, 251] on button "Search" at bounding box center [866, 281] width 83 height 28
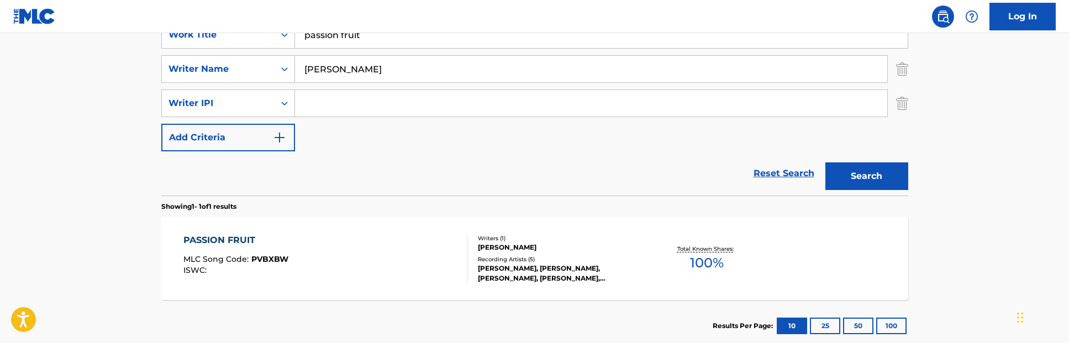
scroll to position [227, 0]
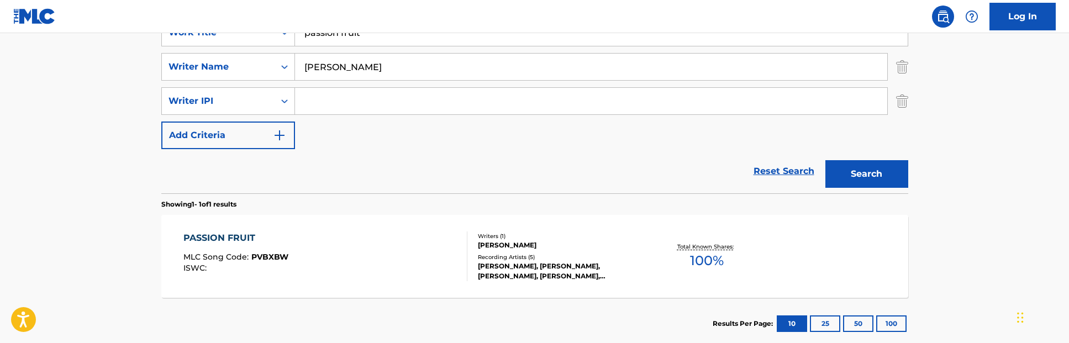
click at [467, 197] on section "Showing 1 - 1 of 1 results" at bounding box center [534, 201] width 747 height 16
click at [454, 251] on div "PASSION FRUIT MLC Song Code : PVBXBW ISWC :" at bounding box center [325, 256] width 284 height 50
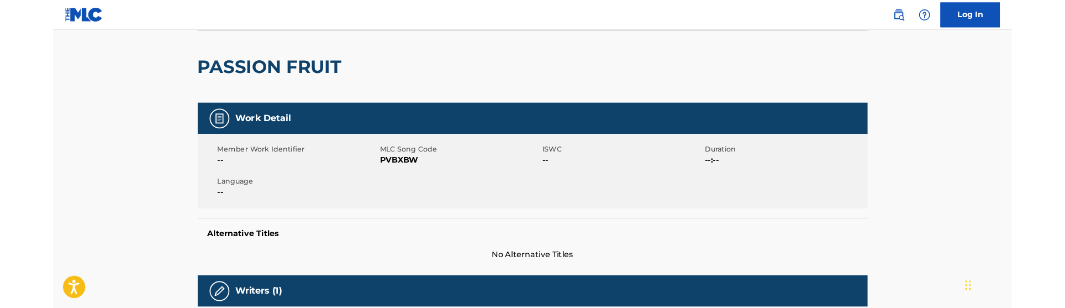
scroll to position [83, 0]
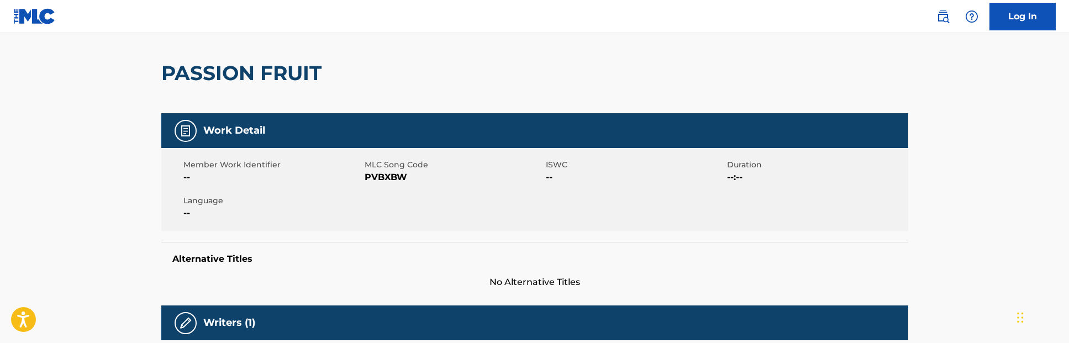
click at [387, 181] on span "PVBXBW" at bounding box center [454, 177] width 178 height 13
copy span "PVBXBW"
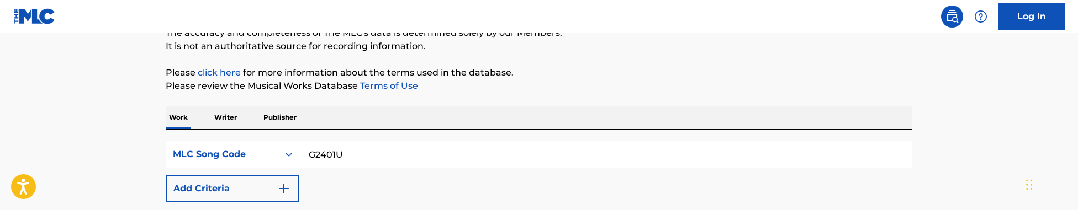
scroll to position [119, 0]
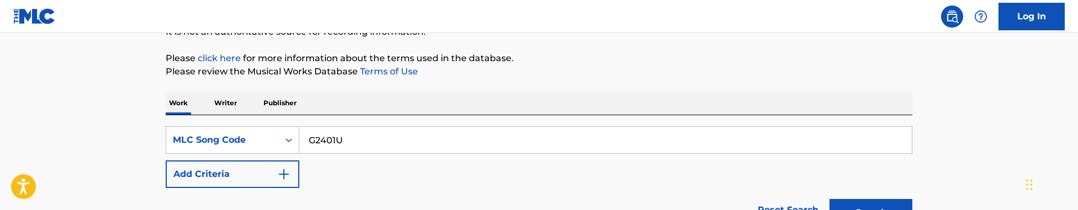
drag, startPoint x: 384, startPoint y: 138, endPoint x: 234, endPoint y: 103, distance: 153.6
paste input "NC8T1P"
type input "NC8T1P"
click at [830, 199] on button "Search" at bounding box center [871, 213] width 83 height 28
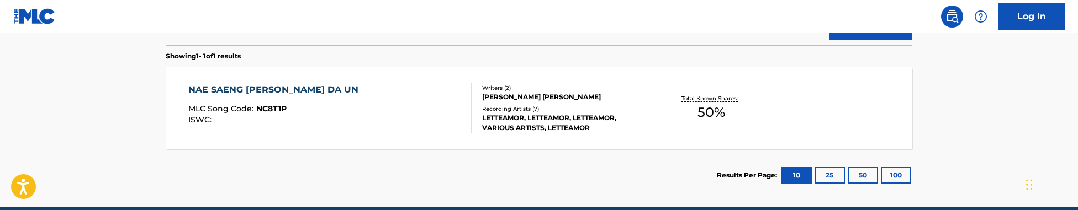
scroll to position [311, 0]
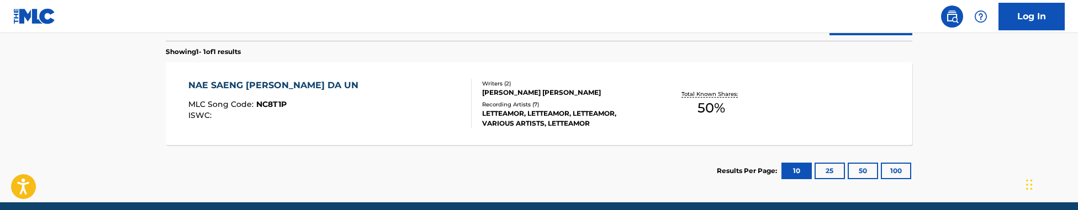
click at [411, 136] on div "NAE SAENG [PERSON_NAME] DA UN MLC Song Code : NC8T1P ISWC : Writers ( 2 ) [PERS…" at bounding box center [539, 103] width 747 height 83
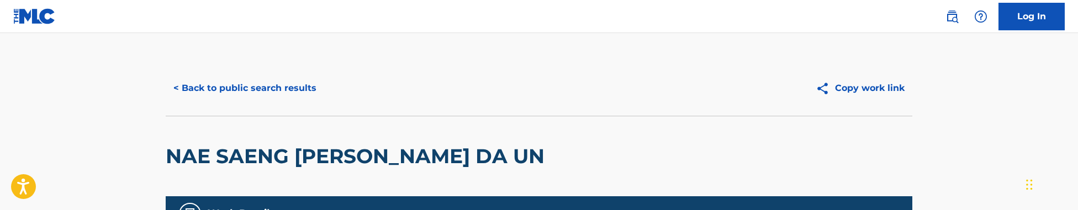
click at [244, 84] on button "< Back to public search results" at bounding box center [245, 89] width 159 height 28
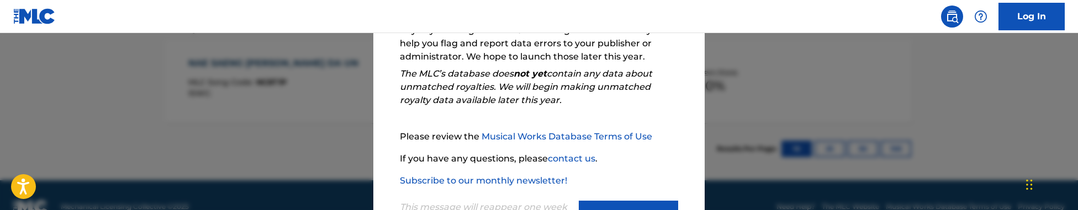
scroll to position [295, 0]
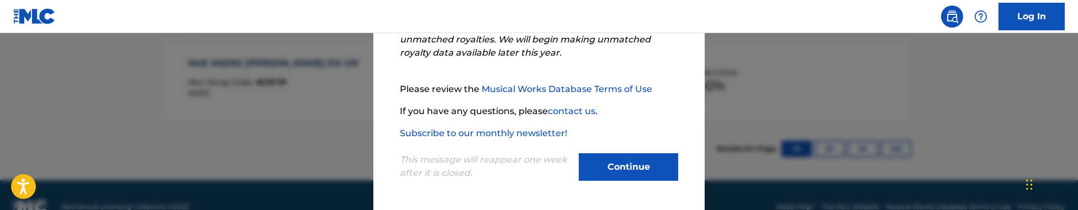
click at [357, 107] on div at bounding box center [539, 138] width 1078 height 210
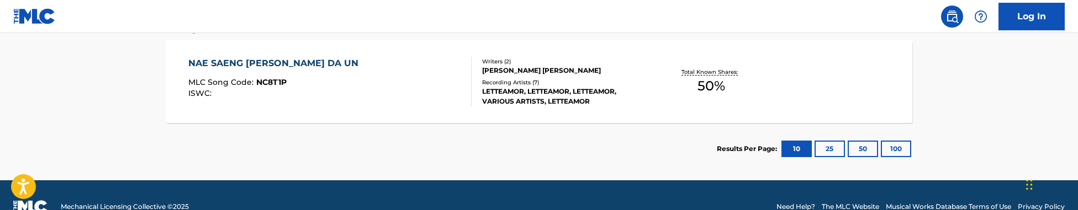
click at [477, 107] on div "NAE SAENG [PERSON_NAME] DA UN MLC Song Code : NC8T1P ISWC : Writers ( 2 ) [PERS…" at bounding box center [539, 81] width 747 height 83
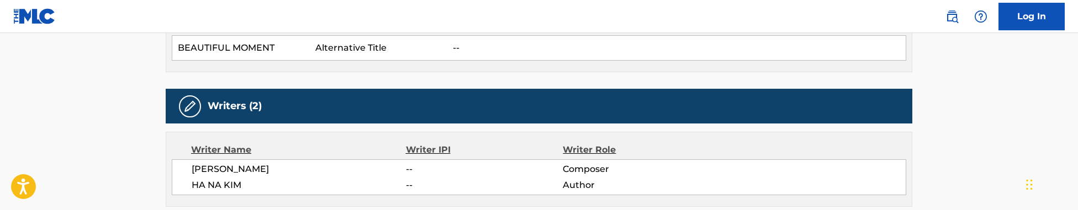
scroll to position [370, 0]
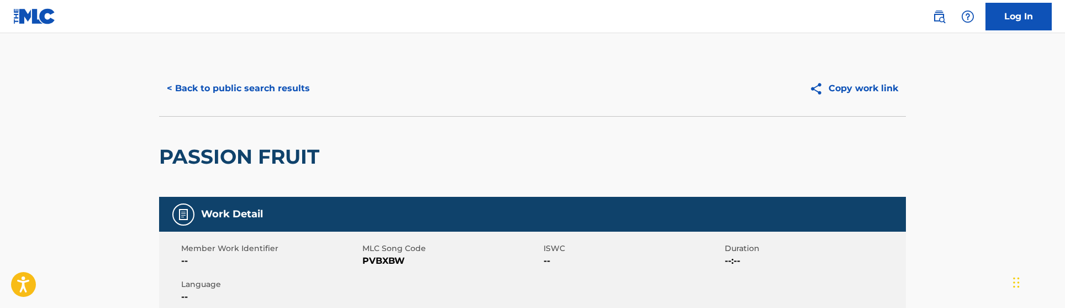
click at [251, 96] on button "< Back to public search results" at bounding box center [238, 89] width 159 height 28
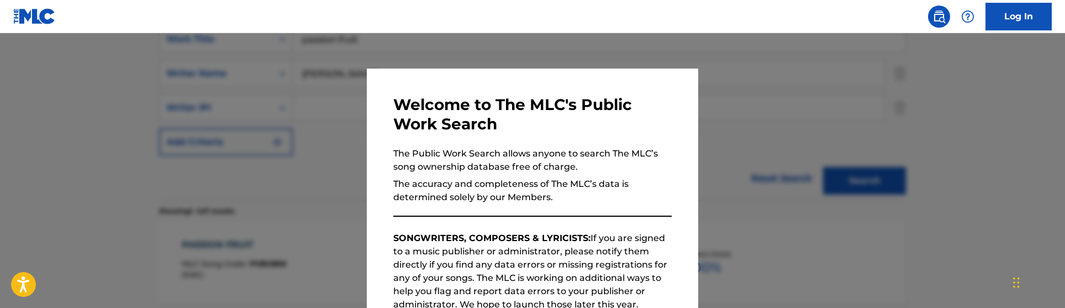
click at [251, 98] on div at bounding box center [532, 187] width 1065 height 308
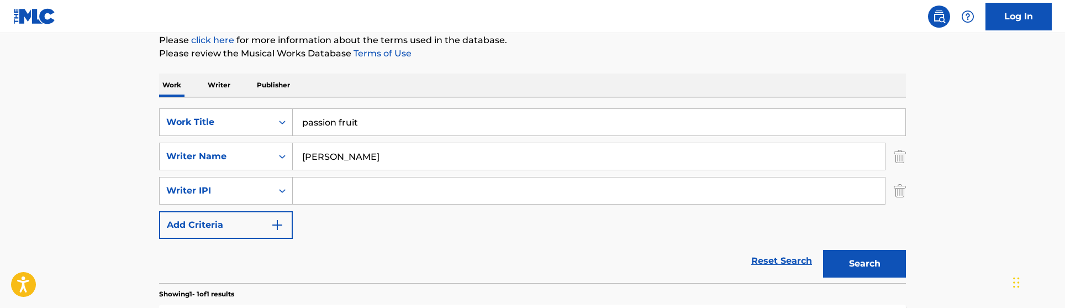
scroll to position [141, 0]
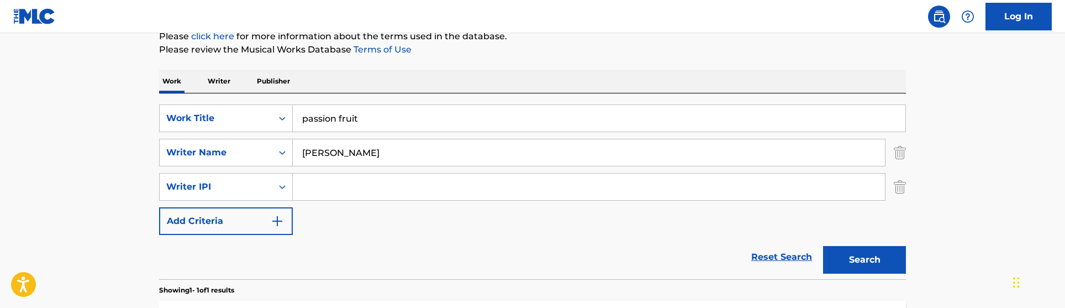
drag, startPoint x: 389, startPoint y: 120, endPoint x: 288, endPoint y: 101, distance: 103.0
click at [302, 103] on div "SearchWithCriteria92086164-0bc1-4c61-9fe6-5898a2bf8e68 Work Title passion fruit…" at bounding box center [532, 186] width 747 height 186
paste input "Como Tú No Hay"
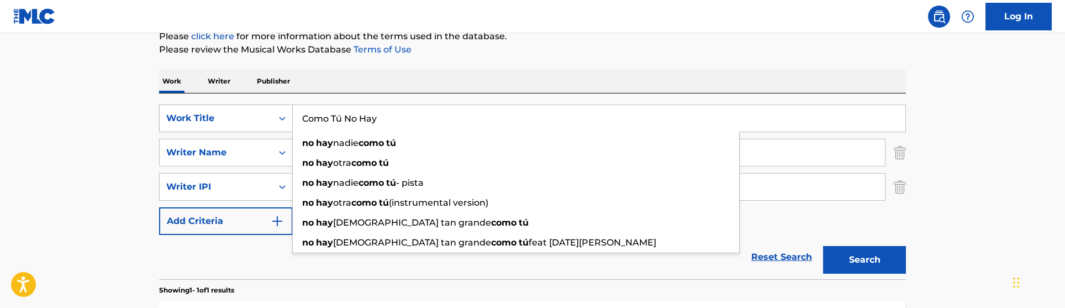
type input "Como Tú No Hay"
click at [236, 131] on div "Work Title" at bounding box center [226, 118] width 134 height 28
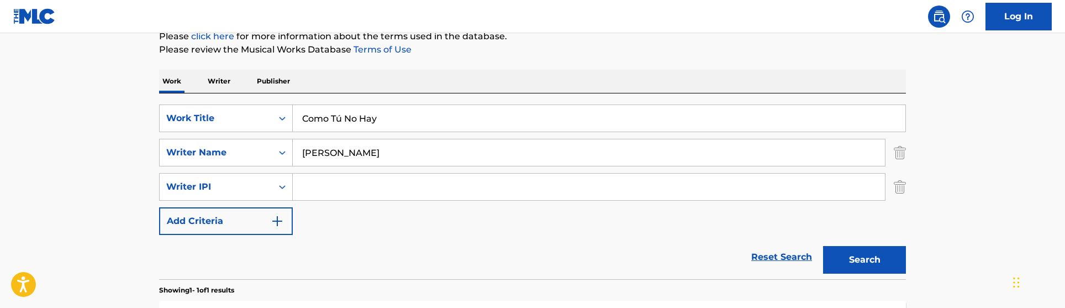
drag, startPoint x: 442, startPoint y: 155, endPoint x: 254, endPoint y: 134, distance: 189.5
click at [254, 134] on div "SearchWithCriteria92086164-0bc1-4c61-9fe6-5898a2bf8e68 Work Title Como Tú No Ha…" at bounding box center [532, 169] width 747 height 130
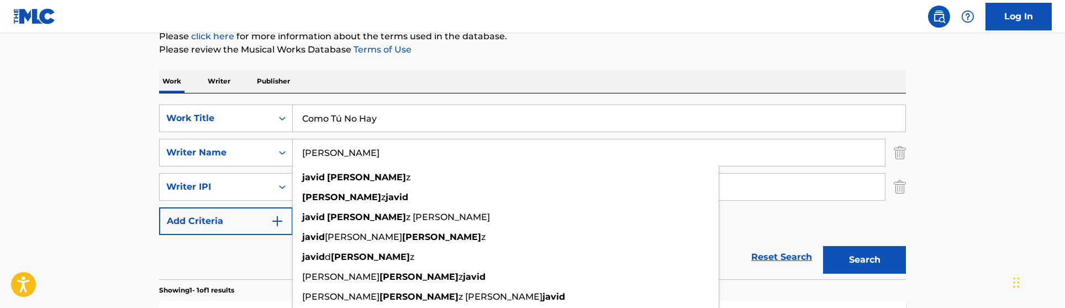
type input "[PERSON_NAME]"
click at [823, 246] on button "Search" at bounding box center [864, 260] width 83 height 28
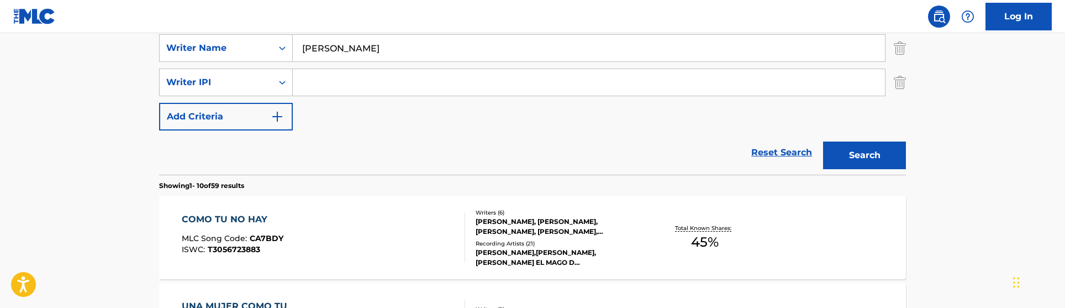
click at [536, 116] on div "SearchWithCriteria92086164-0bc1-4c61-9fe6-5898a2bf8e68 Work Title Como Tú No Ha…" at bounding box center [532, 65] width 747 height 130
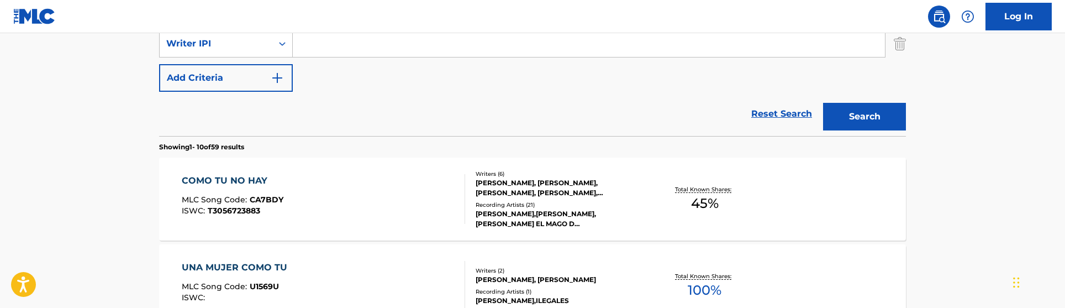
scroll to position [285, 0]
click at [514, 169] on div "Writers ( 6 )" at bounding box center [559, 173] width 167 height 8
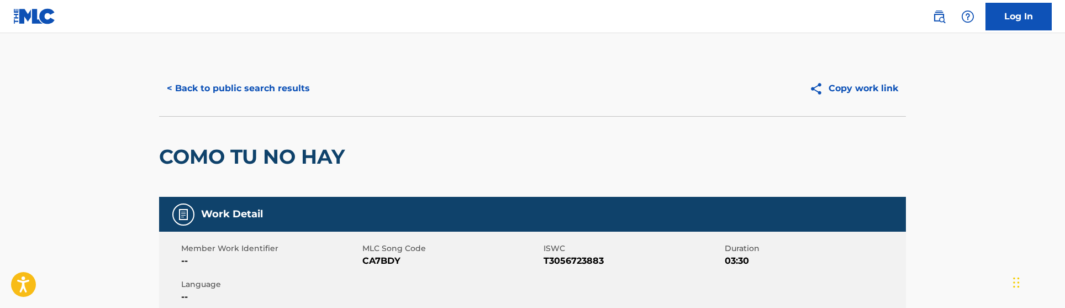
click at [238, 76] on button "< Back to public search results" at bounding box center [238, 89] width 159 height 28
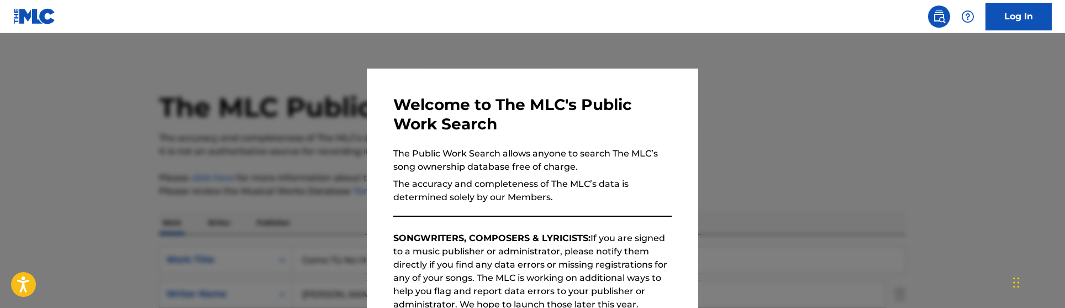
scroll to position [379, 0]
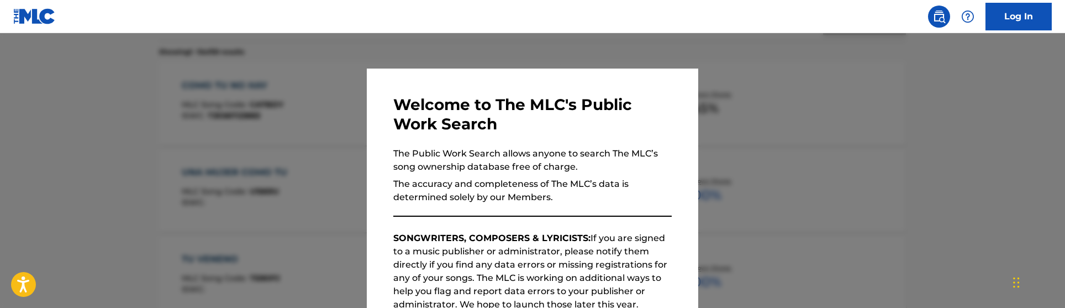
click at [238, 109] on div at bounding box center [532, 187] width 1065 height 308
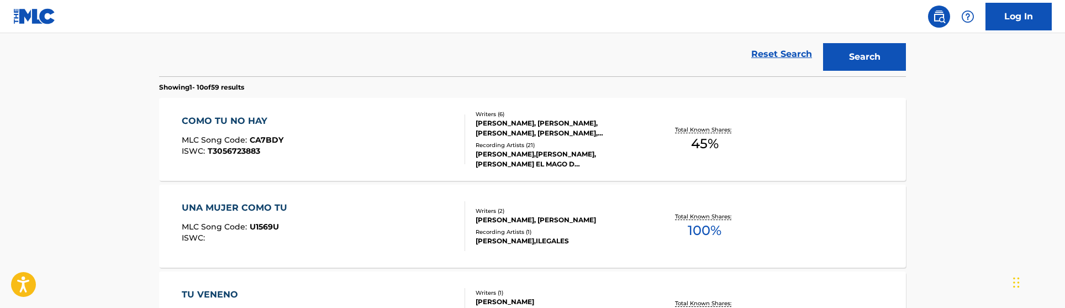
scroll to position [339, 0]
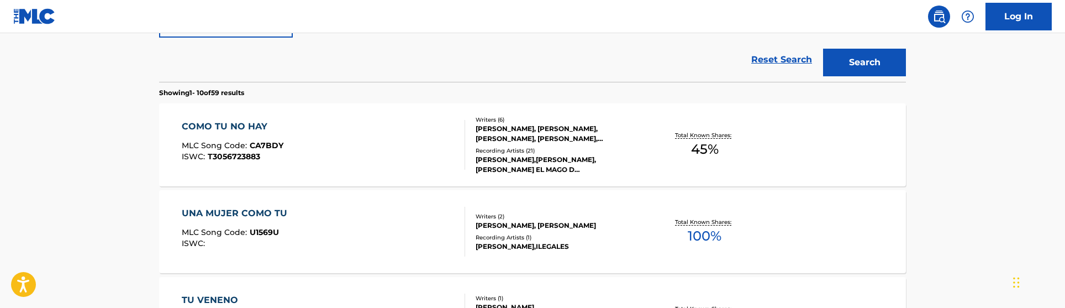
click at [434, 124] on div "COMO TU NO HAY MLC Song Code : CA7BDY ISWC : T3056723883" at bounding box center [324, 145] width 284 height 50
